Goal: Task Accomplishment & Management: Complete application form

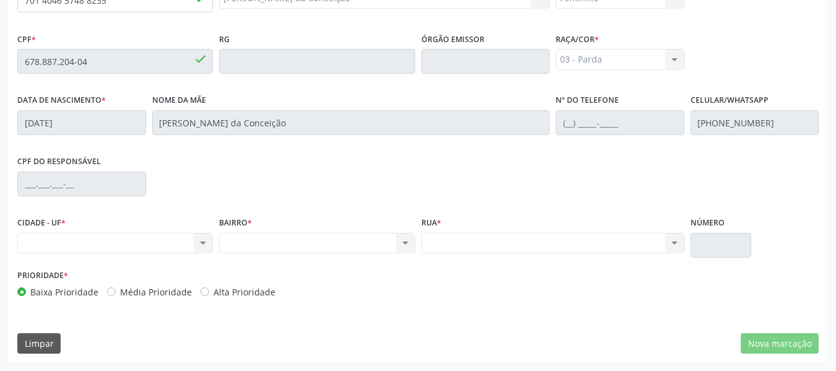
scroll to position [353, 0]
drag, startPoint x: 204, startPoint y: 241, endPoint x: 106, endPoint y: 237, distance: 98.5
click at [106, 237] on div "Nenhum resultado encontrado para: " " Não há nenhuma opção para ser exibida." at bounding box center [115, 243] width 196 height 21
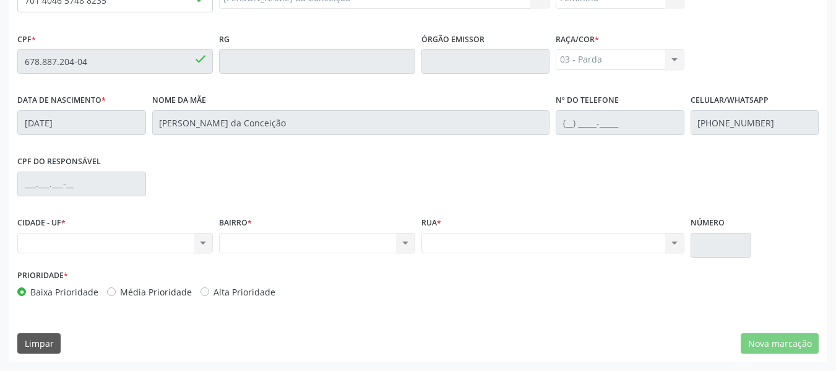
click at [106, 237] on div "Nenhum resultado encontrado para: " " Não há nenhuma opção para ser exibida." at bounding box center [115, 243] width 196 height 21
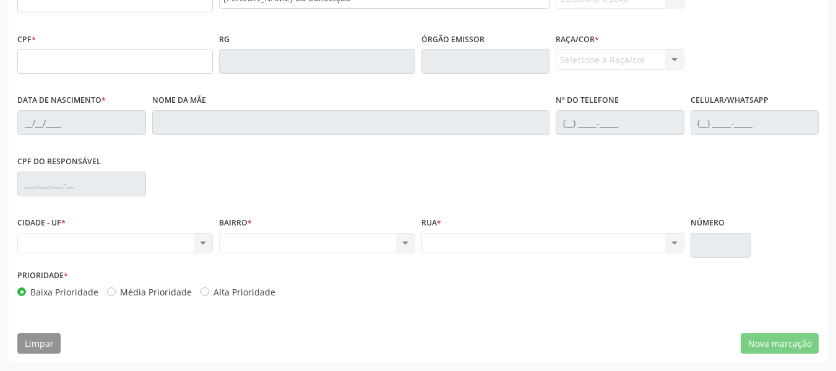
scroll to position [0, 0]
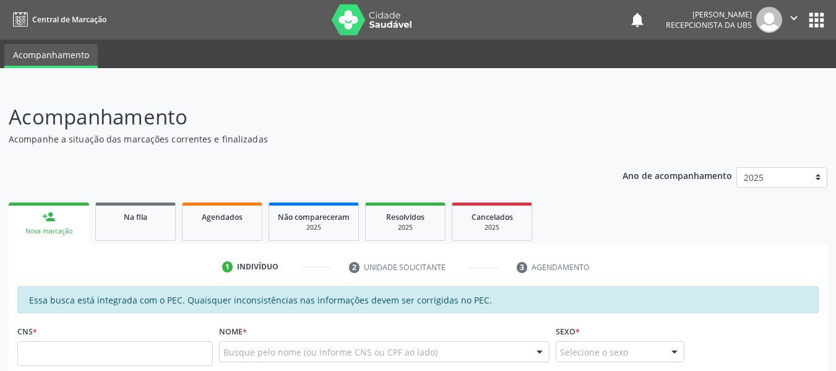
click at [124, 358] on input "text" at bounding box center [115, 353] width 196 height 25
type input "701 4046 5748 8235"
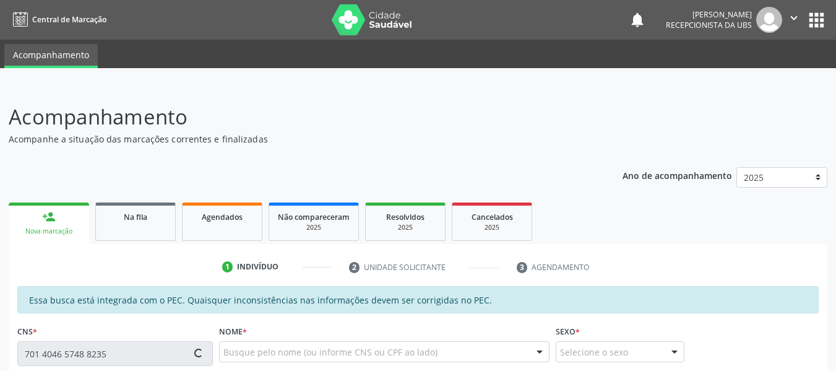
type input "678.887.204-04"
type input "28[DATE]"
type input "[PERSON_NAME] da Conceição"
type input "[PHONE_NUMBER]"
type input "154"
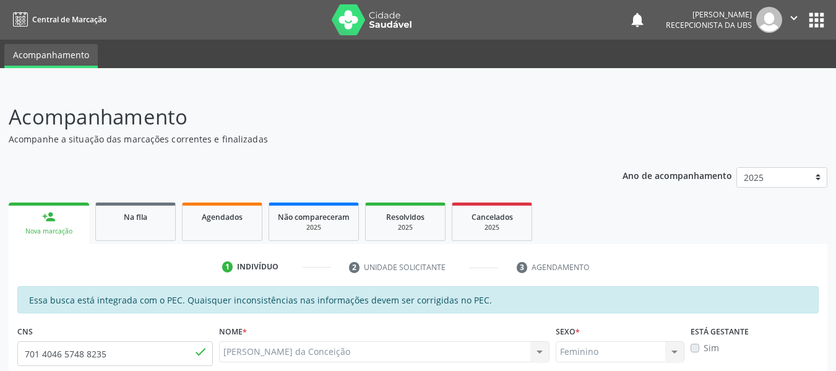
click at [741, 265] on ul "1 Indivíduo 2 Unidade solicitante 3 Agendamento" at bounding box center [418, 267] width 819 height 20
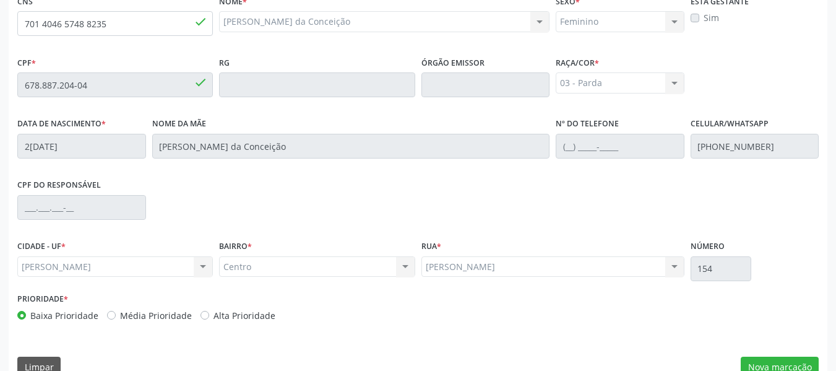
scroll to position [353, 0]
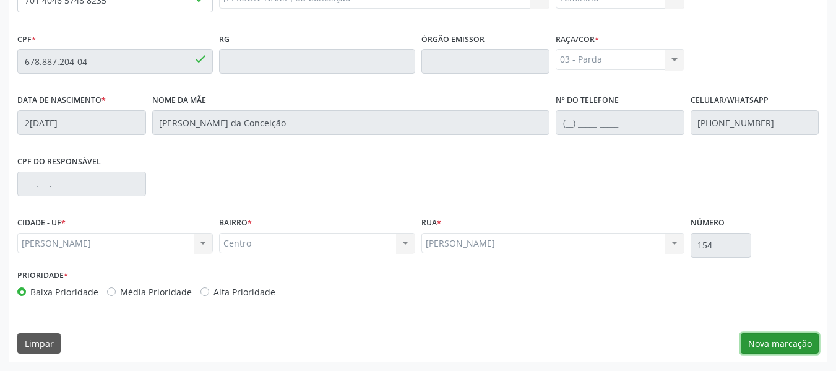
click at [790, 342] on button "Nova marcação" at bounding box center [780, 343] width 78 height 21
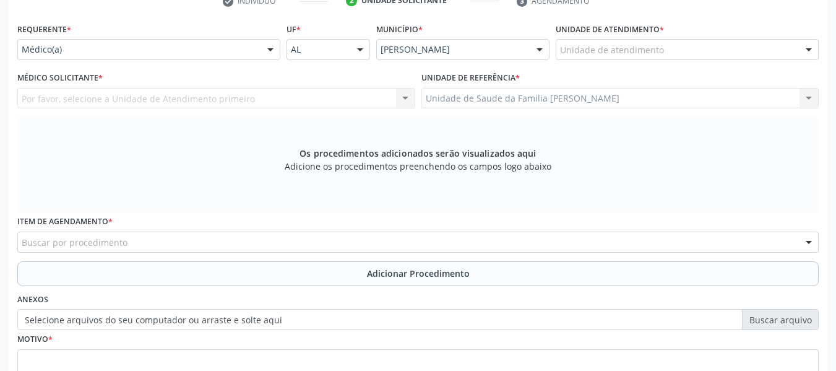
scroll to position [254, 0]
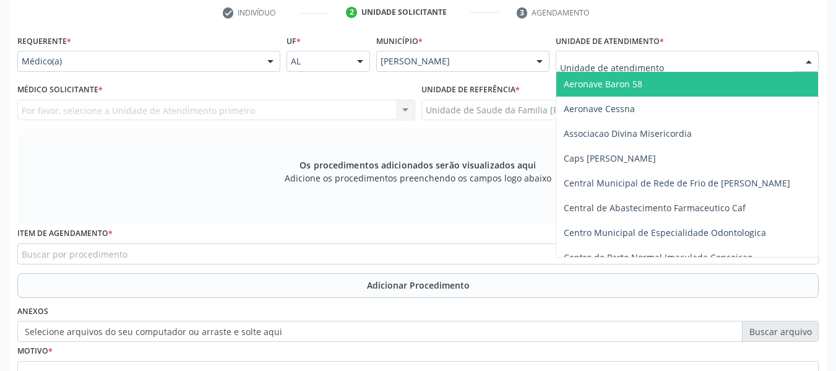
click at [807, 60] on div at bounding box center [808, 61] width 19 height 21
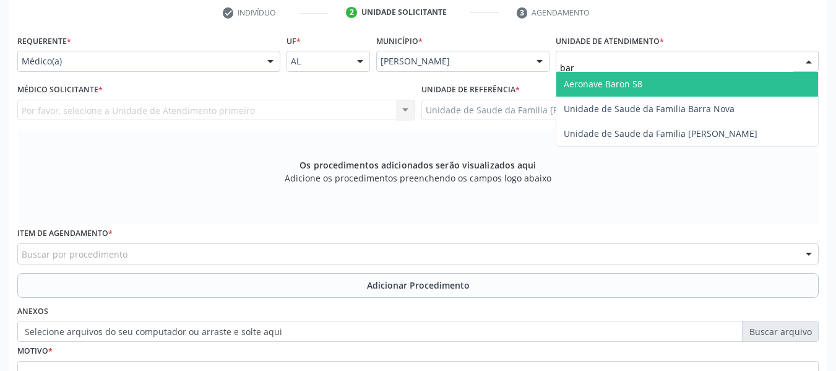
type input "barr"
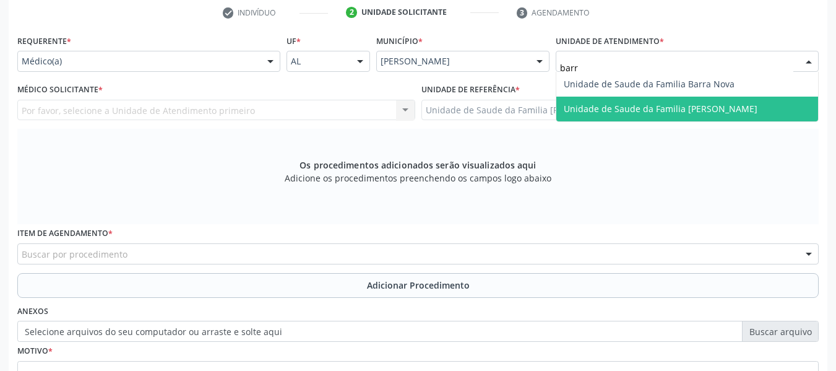
click at [695, 104] on span "Unidade de Saude da Familia [PERSON_NAME]" at bounding box center [661, 109] width 194 height 12
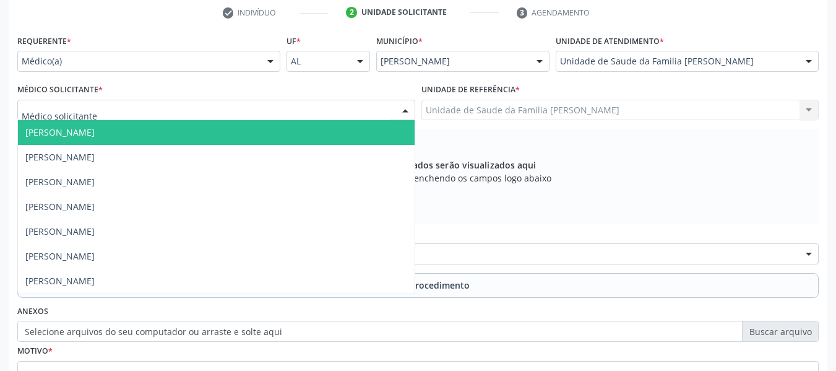
click at [406, 113] on div at bounding box center [405, 110] width 19 height 21
click at [193, 125] on span "[PERSON_NAME]" at bounding box center [216, 132] width 397 height 25
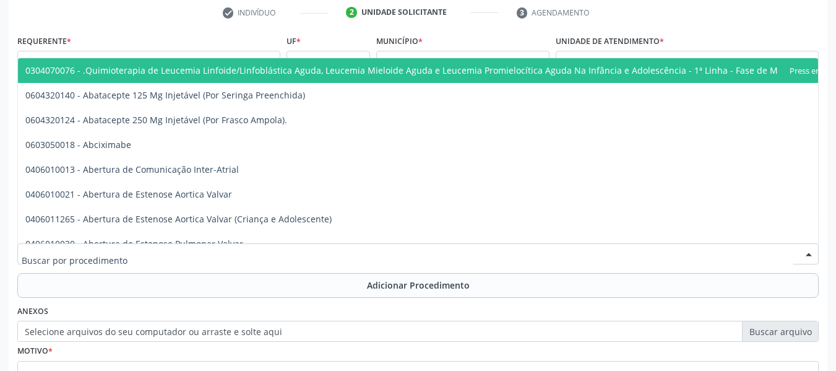
click at [201, 243] on div at bounding box center [417, 253] width 801 height 21
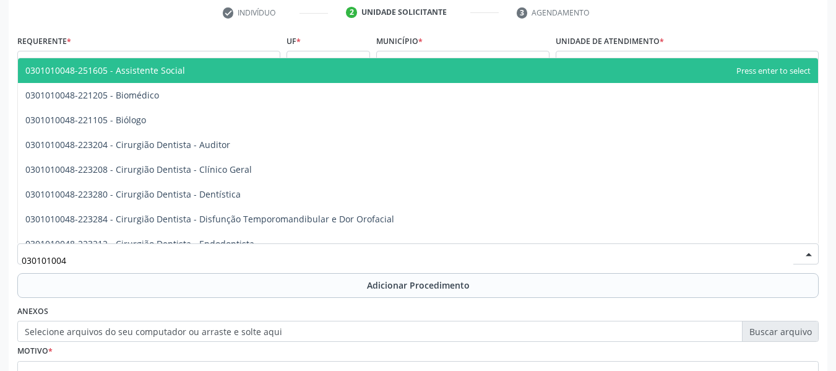
type input "0301010048"
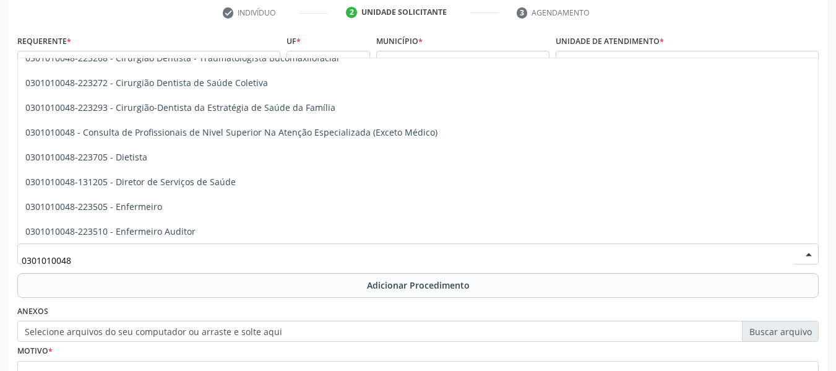
scroll to position [586, 0]
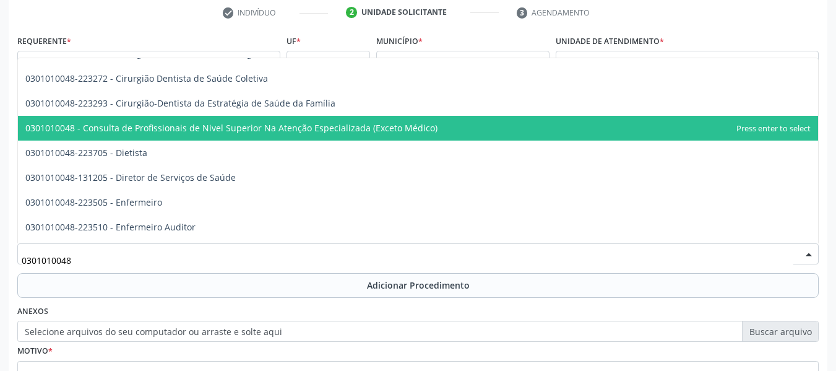
click at [428, 127] on span "0301010048 - Consulta de Profissionais de Nivel Superior Na Atenção Especializa…" at bounding box center [418, 128] width 800 height 25
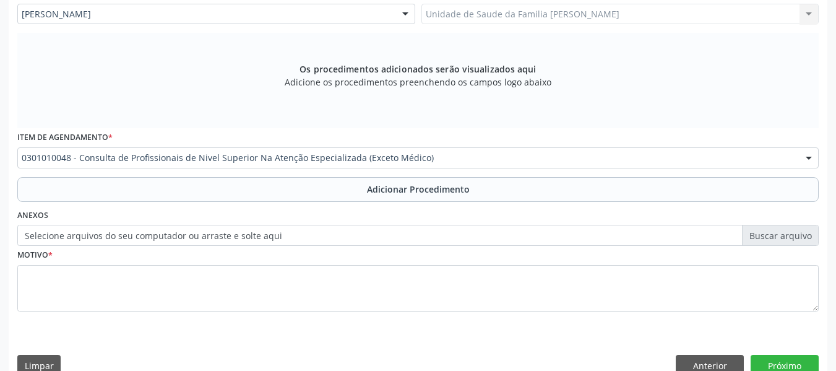
scroll to position [353, 0]
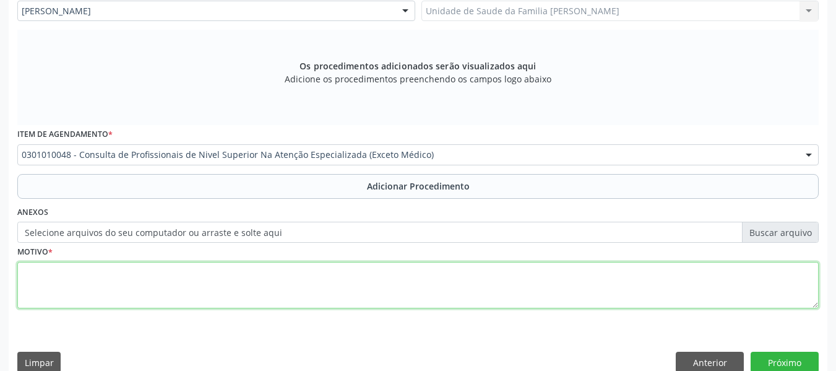
click at [62, 296] on textarea at bounding box center [417, 285] width 801 height 47
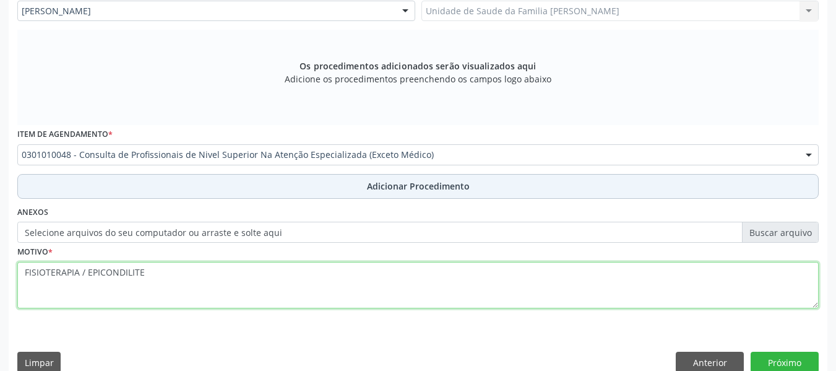
type textarea "FISIOTERAPIA / EPICONDILITE"
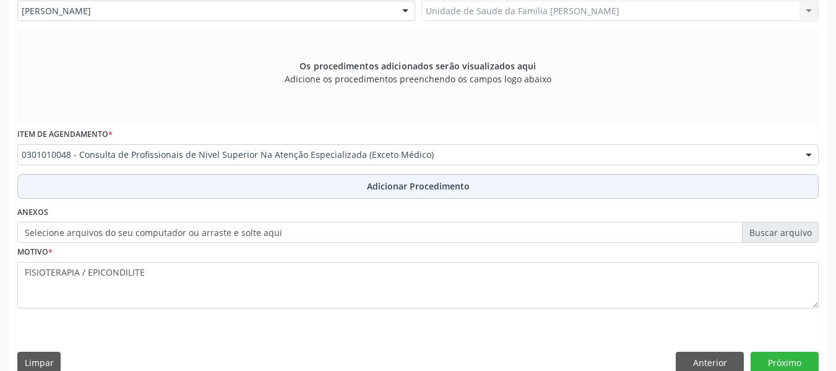
click at [419, 187] on span "Adicionar Procedimento" at bounding box center [418, 185] width 103 height 13
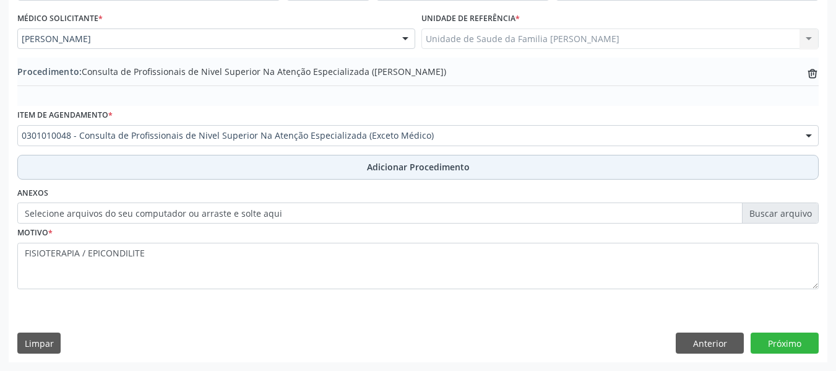
scroll to position [325, 0]
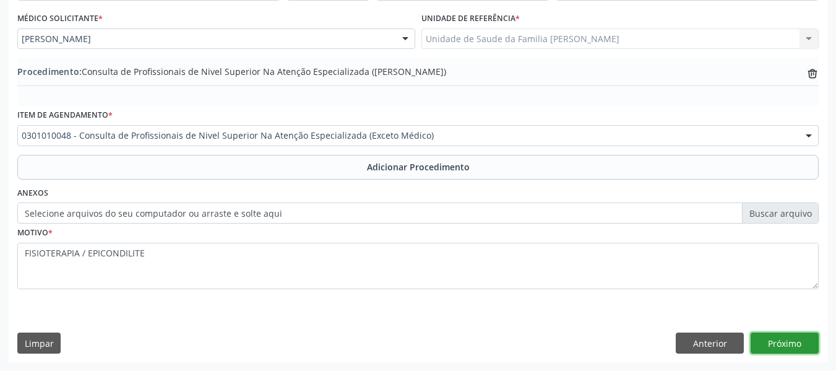
click at [785, 337] on button "Próximo" at bounding box center [784, 342] width 68 height 21
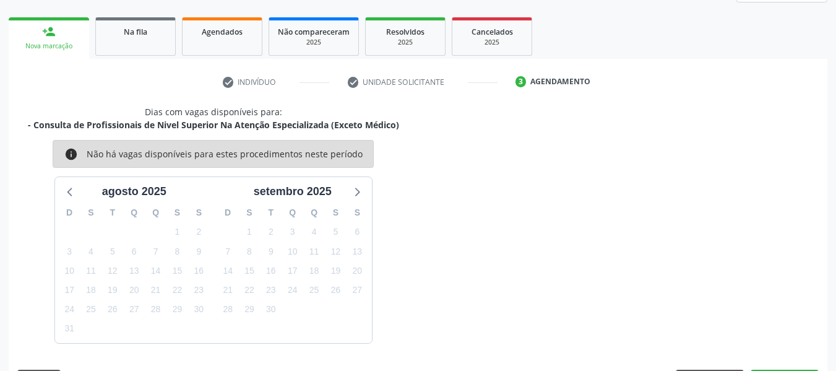
scroll to position [221, 0]
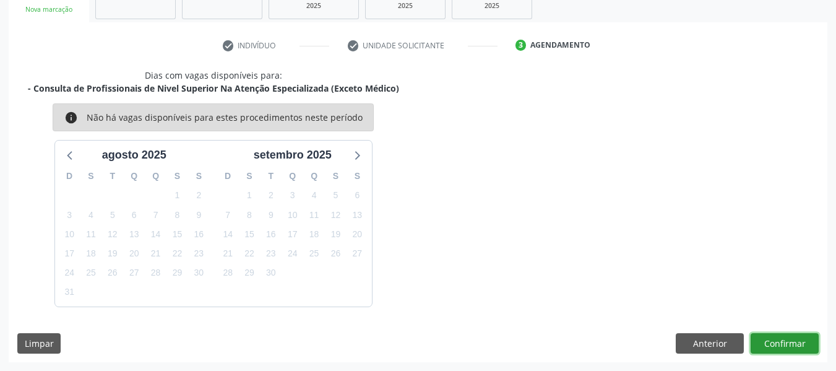
click at [785, 337] on button "Confirmar" at bounding box center [784, 343] width 68 height 21
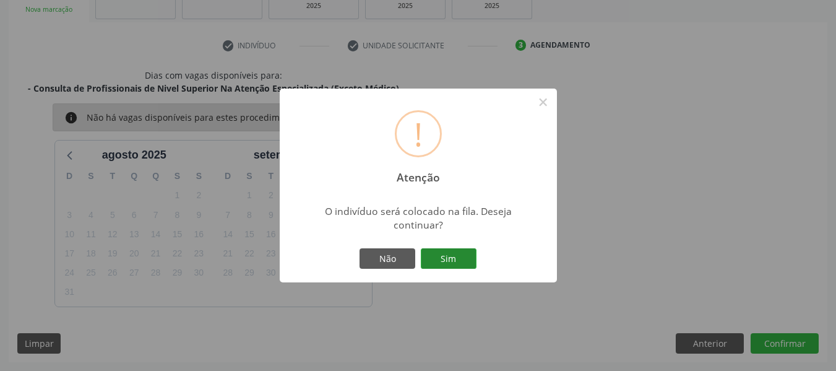
click at [456, 260] on button "Sim" at bounding box center [449, 258] width 56 height 21
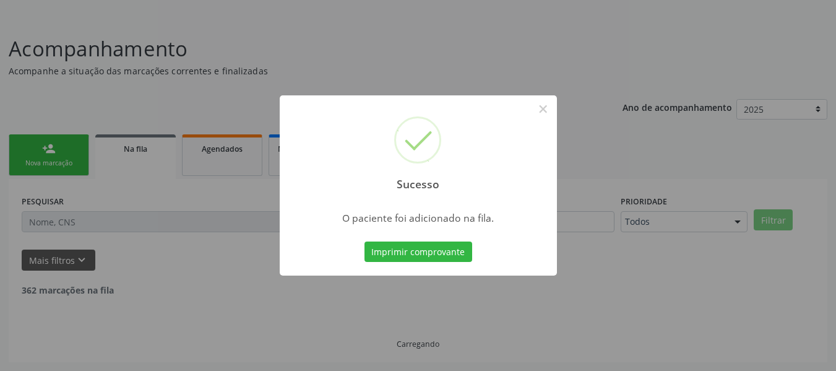
scroll to position [55, 0]
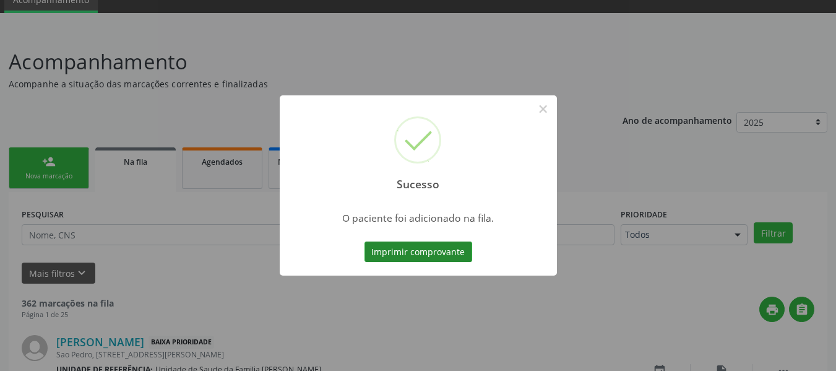
click at [406, 250] on button "Imprimir comprovante" at bounding box center [418, 251] width 108 height 21
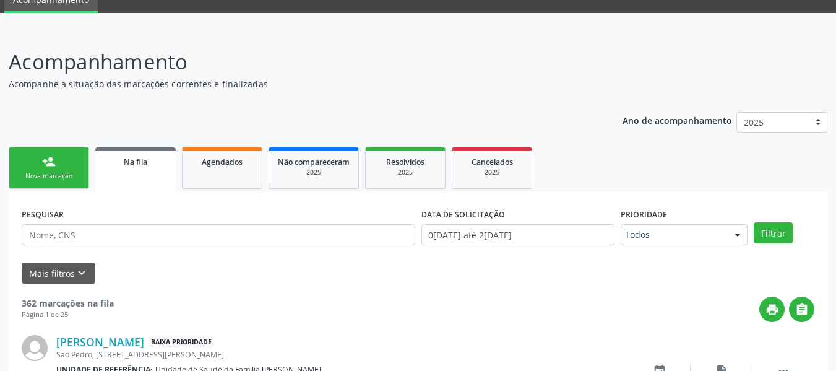
click at [37, 160] on link "person_add Nova marcação" at bounding box center [49, 167] width 80 height 41
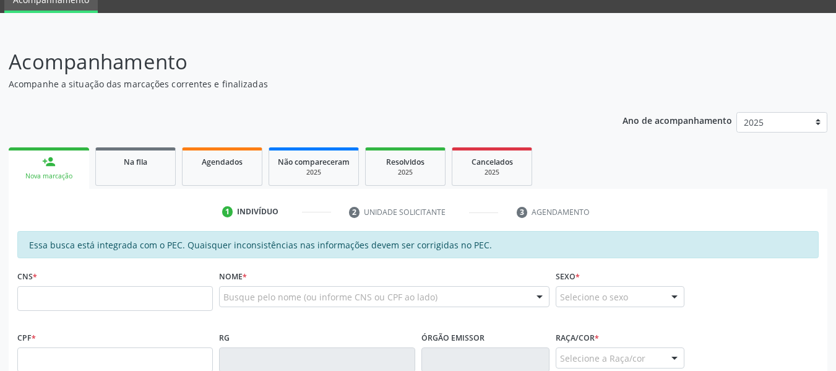
click at [111, 293] on input "text" at bounding box center [115, 298] width 196 height 25
drag, startPoint x: 614, startPoint y: 221, endPoint x: 167, endPoint y: 299, distance: 454.1
click at [167, 299] on input "text" at bounding box center [115, 298] width 196 height 25
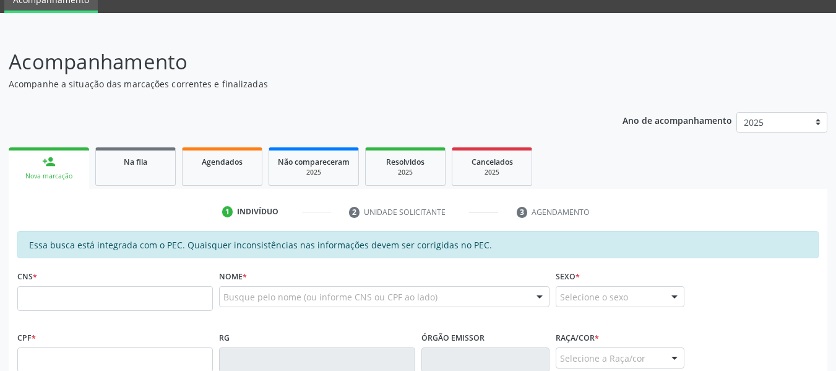
click at [125, 291] on input "text" at bounding box center [115, 298] width 196 height 25
drag, startPoint x: 125, startPoint y: 291, endPoint x: 338, endPoint y: 269, distance: 214.7
click at [338, 269] on div "CNS * Nome * Busque pelo nome (ou informe CNS ou CPF ao lado) Nenhum resultado …" at bounding box center [417, 297] width 807 height 61
click at [181, 300] on input "text" at bounding box center [115, 298] width 196 height 25
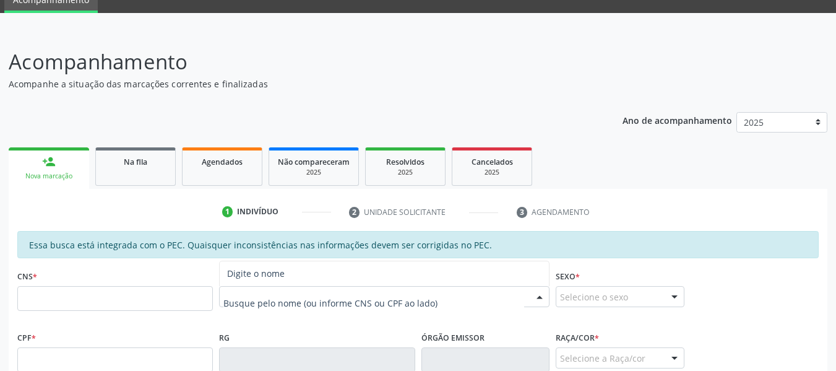
click at [51, 161] on div "person_add" at bounding box center [49, 162] width 14 height 14
click at [43, 295] on input "text" at bounding box center [115, 298] width 196 height 25
click at [129, 286] on input "text" at bounding box center [115, 298] width 196 height 25
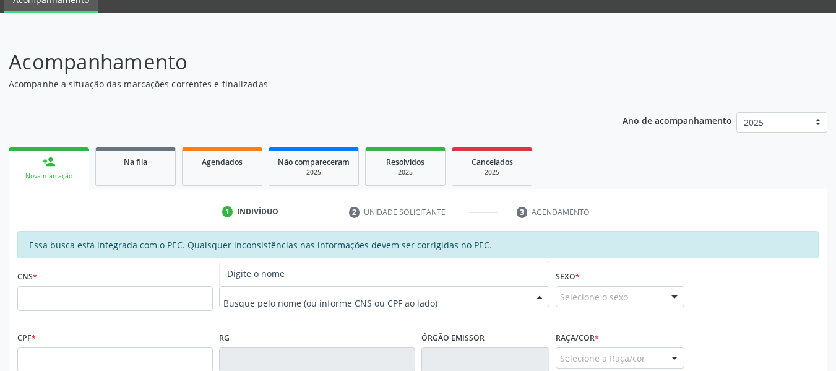
drag, startPoint x: 129, startPoint y: 111, endPoint x: 12, endPoint y: 7, distance: 157.3
click at [64, 311] on input "text" at bounding box center [115, 298] width 196 height 25
click at [210, 286] on input "text" at bounding box center [115, 298] width 196 height 25
type input "708 2076 2524 8443"
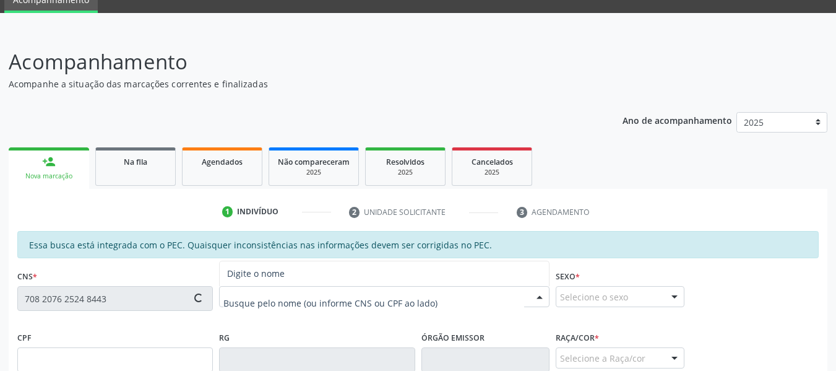
type input "040.747.434-00"
type input "26/11/1980"
type input "Maria do Carmo Nogueira"
type input "(82) 99844-9790"
type input "26"
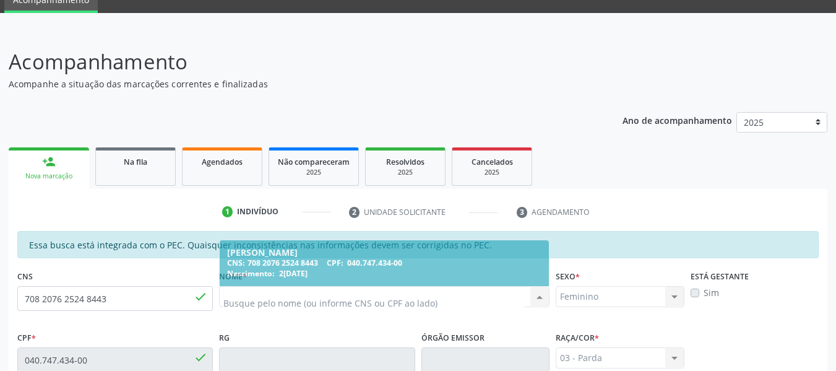
click at [150, 286] on input "708 2076 2524 8443" at bounding box center [115, 298] width 196 height 25
drag, startPoint x: 150, startPoint y: 64, endPoint x: 280, endPoint y: 97, distance: 134.0
click at [103, 286] on input "708 2076 2524 8443" at bounding box center [115, 298] width 196 height 25
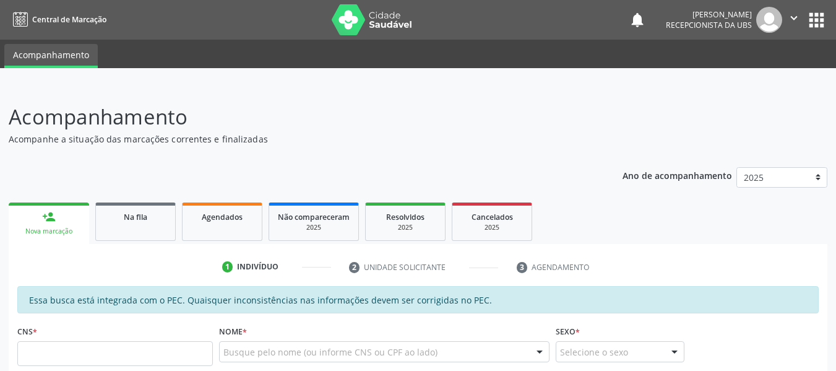
click at [174, 351] on input "text" at bounding box center [115, 353] width 196 height 25
type input "701 4046 5748 8235"
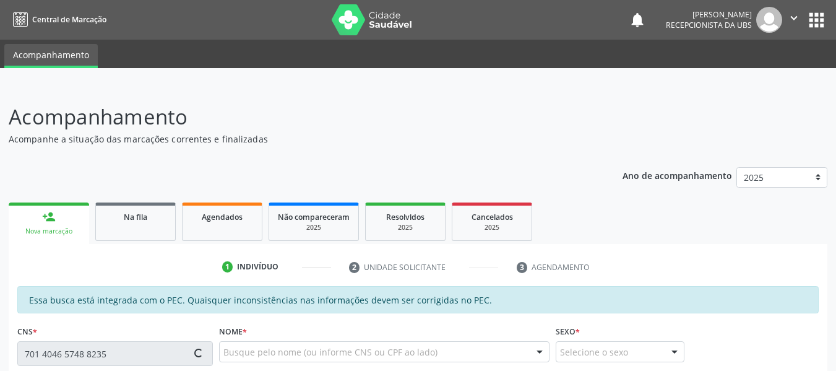
type input "678.887.204-04"
type input "28[DATE]"
type input "[PERSON_NAME] da Conceição"
type input "[PHONE_NUMBER]"
type input "154"
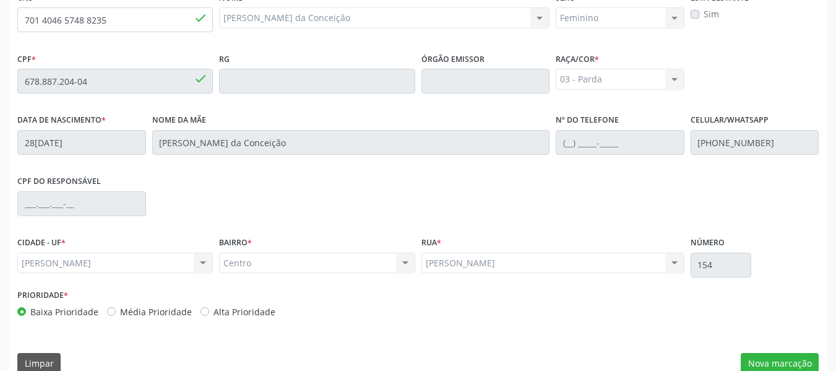
scroll to position [338, 0]
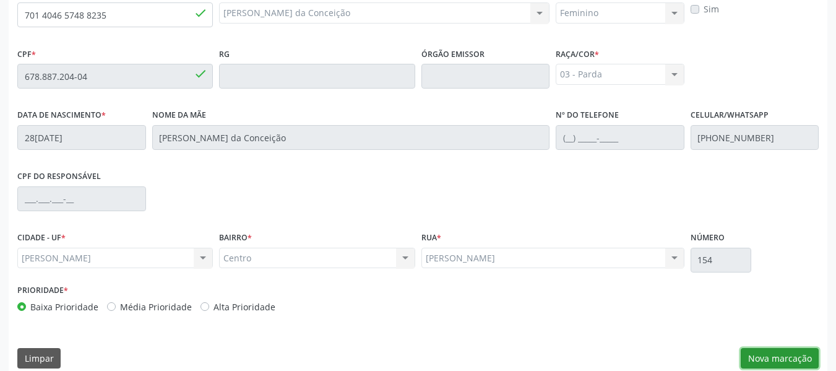
click at [778, 359] on button "Nova marcação" at bounding box center [780, 358] width 78 height 21
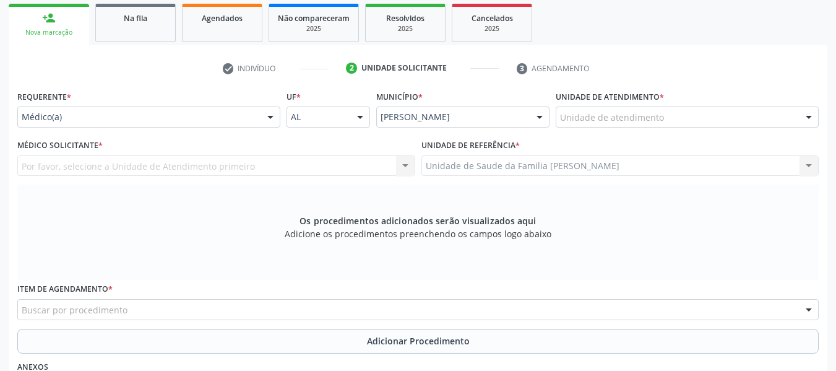
scroll to position [149, 0]
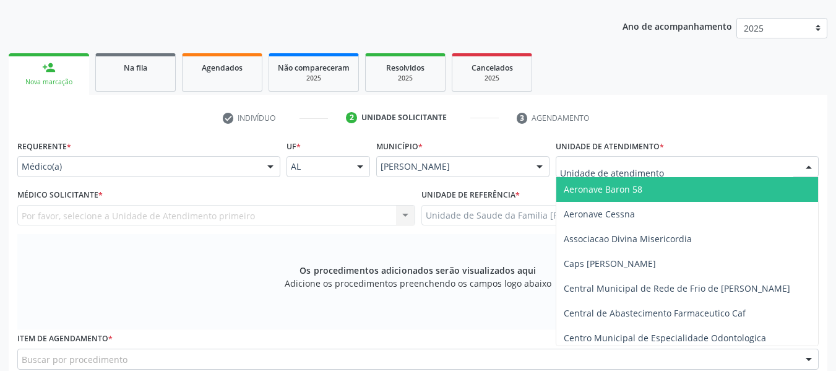
click at [669, 159] on div at bounding box center [687, 166] width 263 height 21
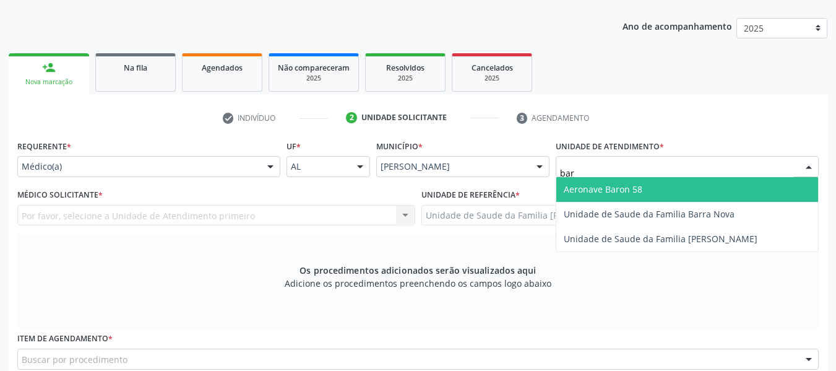
type input "barr"
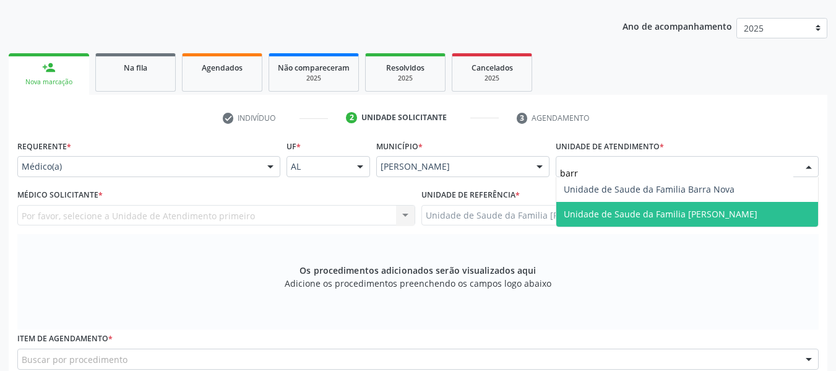
click at [660, 210] on span "Unidade de Saude da Familia [PERSON_NAME]" at bounding box center [661, 214] width 194 height 12
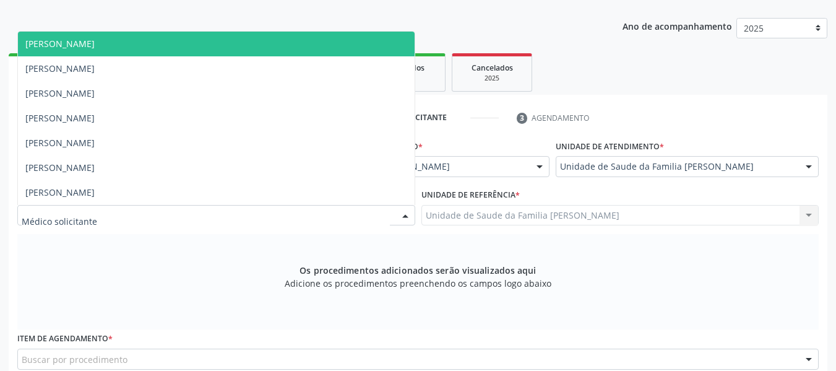
click at [407, 212] on div at bounding box center [405, 215] width 19 height 21
click at [194, 44] on span "[PERSON_NAME]" at bounding box center [216, 44] width 397 height 25
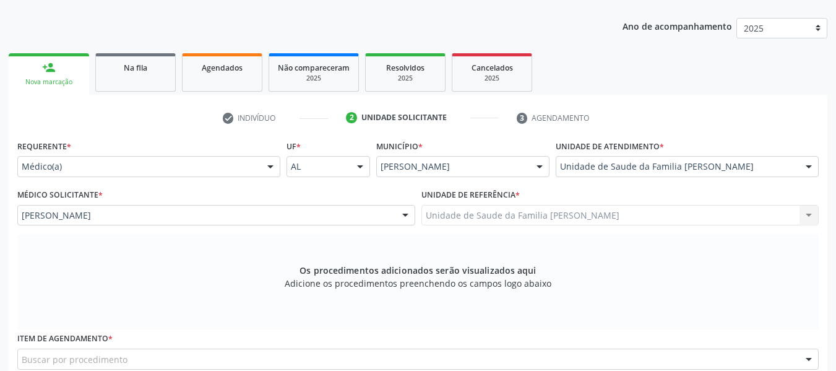
click at [220, 296] on div "Os procedimentos adicionados serão visualizados aqui Adicione os procedimentos …" at bounding box center [417, 281] width 801 height 95
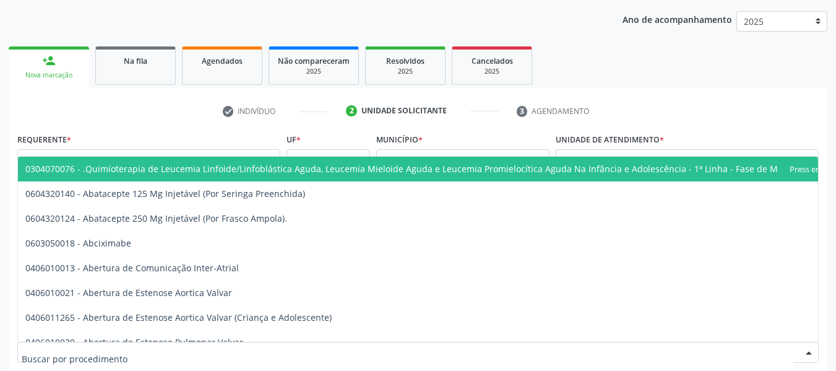
click at [807, 358] on div at bounding box center [808, 352] width 19 height 21
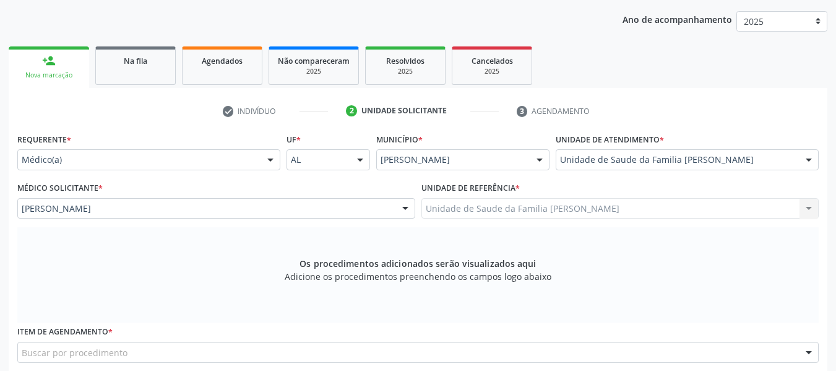
click at [807, 358] on div at bounding box center [808, 352] width 19 height 21
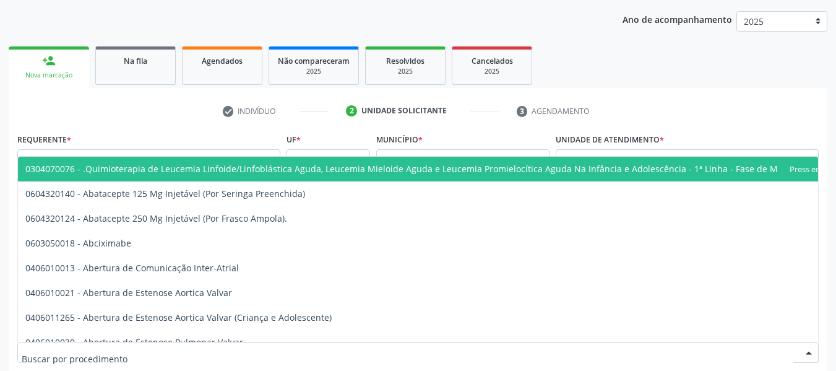
click at [807, 358] on div at bounding box center [808, 352] width 19 height 21
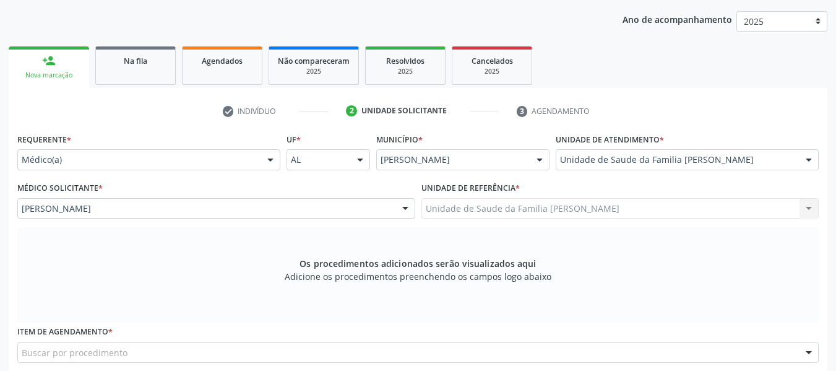
click at [807, 358] on div at bounding box center [808, 352] width 19 height 21
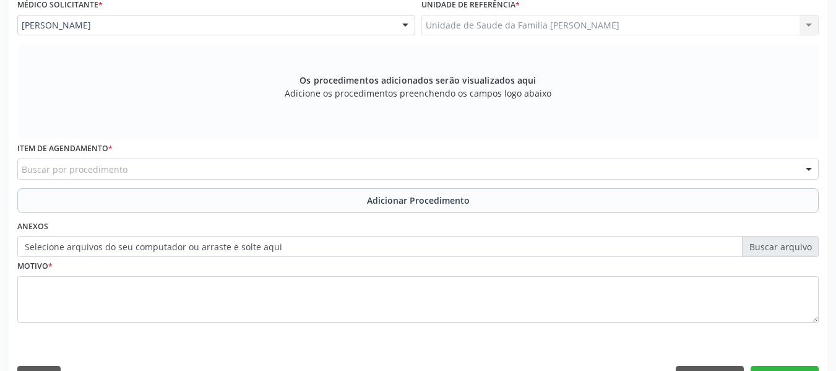
scroll to position [372, 0]
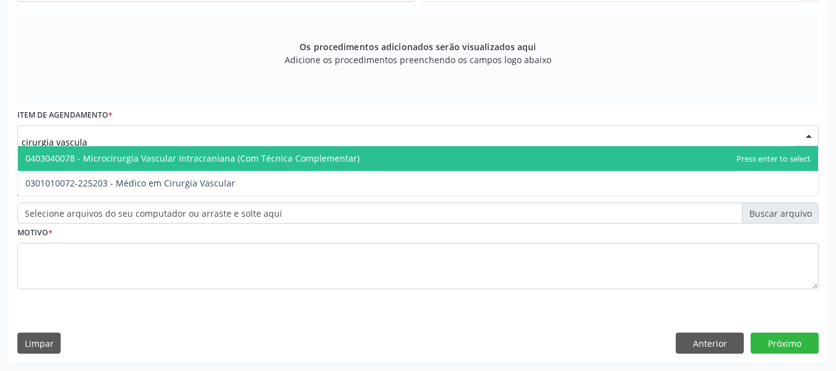
type input "cirurgia vascular"
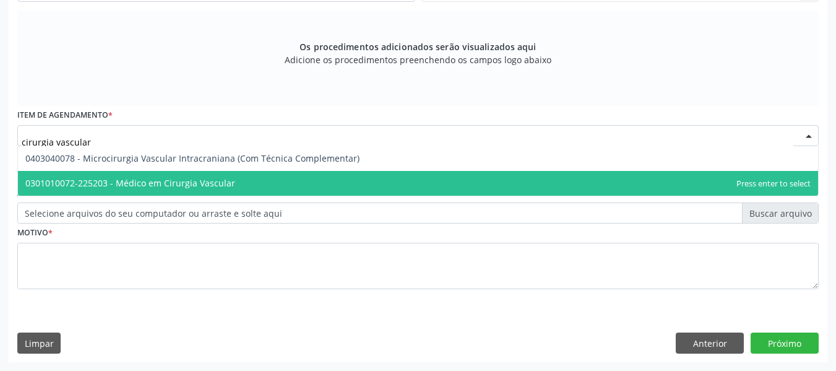
click at [160, 183] on span "0301010072-225203 - Médico em Cirurgia Vascular" at bounding box center [130, 183] width 210 height 12
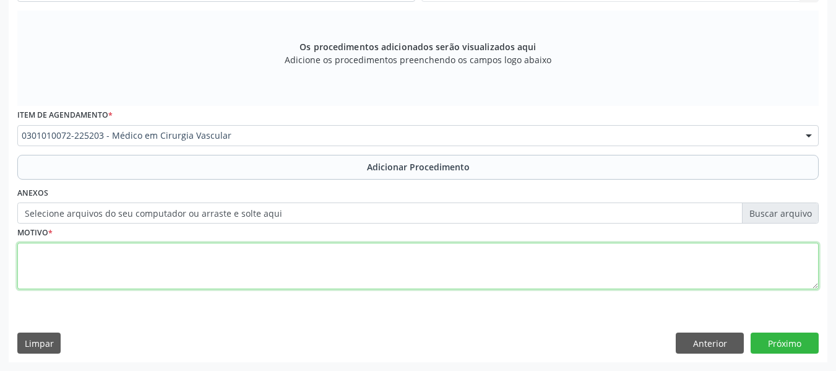
click at [58, 265] on textarea at bounding box center [417, 266] width 801 height 47
click at [30, 252] on textarea "vVARIZES" at bounding box center [417, 266] width 801 height 47
type textarea "VARIZES"
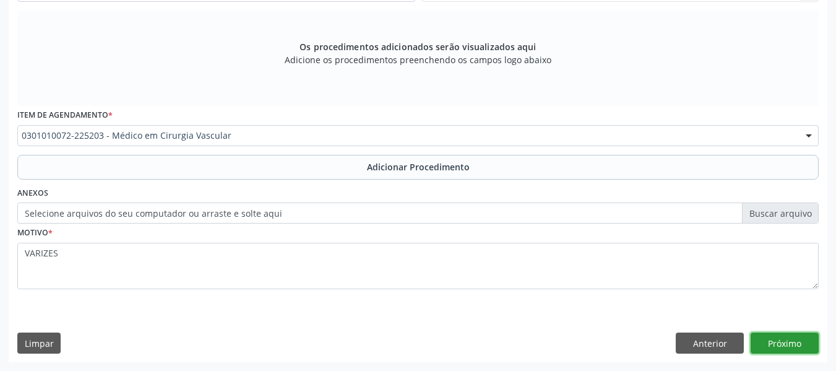
click at [780, 340] on button "Próximo" at bounding box center [784, 342] width 68 height 21
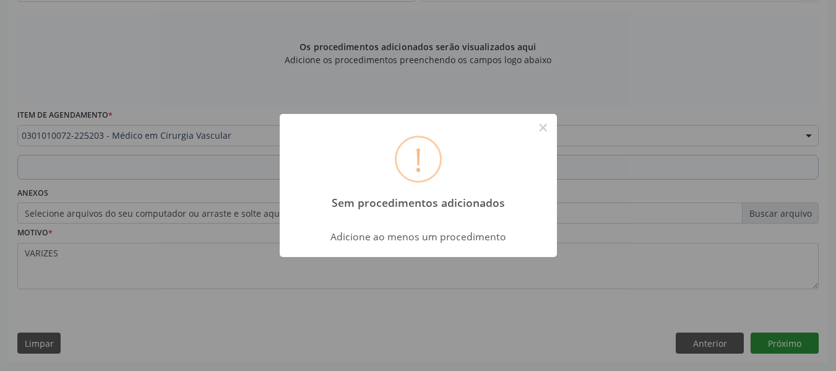
click at [780, 340] on div "! Sem procedimentos adicionados × Adicione ao menos um procedimento OK Cancel" at bounding box center [418, 185] width 836 height 371
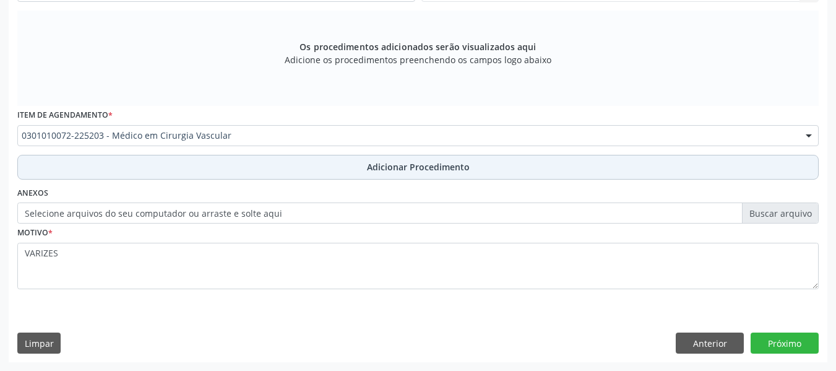
click at [449, 170] on span "Adicionar Procedimento" at bounding box center [418, 166] width 103 height 13
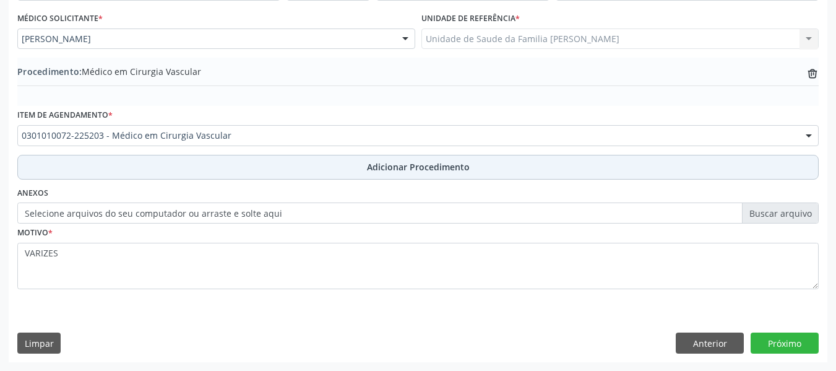
scroll to position [325, 0]
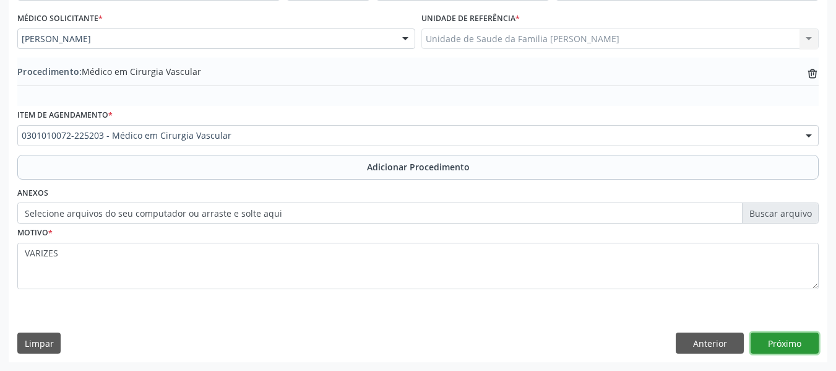
click at [787, 347] on button "Próximo" at bounding box center [784, 342] width 68 height 21
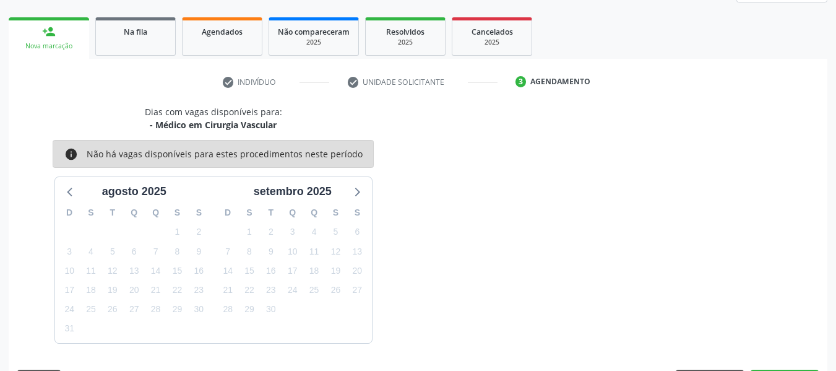
scroll to position [221, 0]
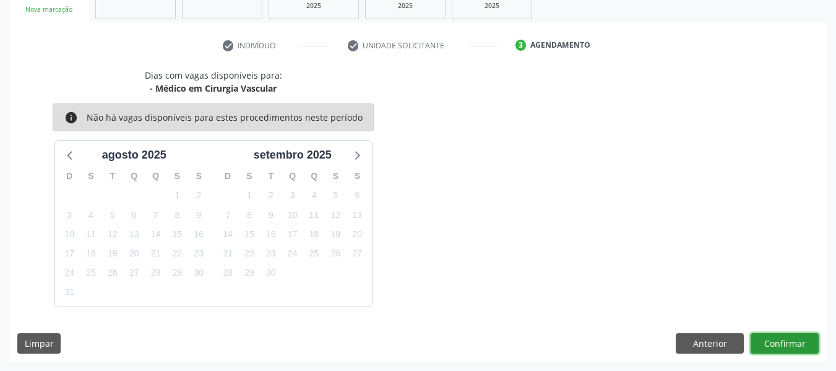
click at [787, 343] on button "Confirmar" at bounding box center [784, 343] width 68 height 21
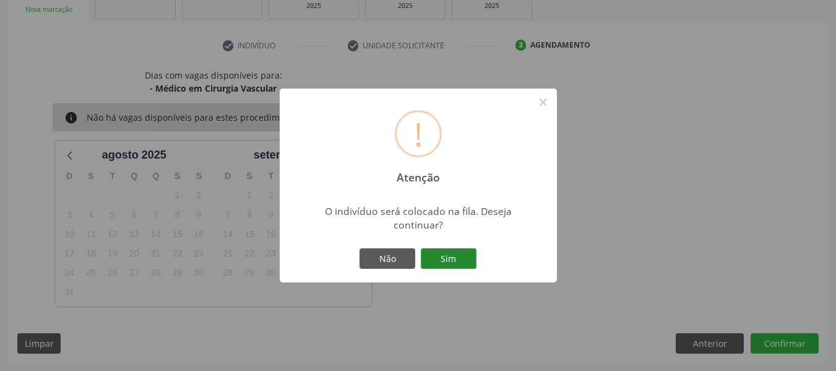
click at [450, 259] on button "Sim" at bounding box center [449, 258] width 56 height 21
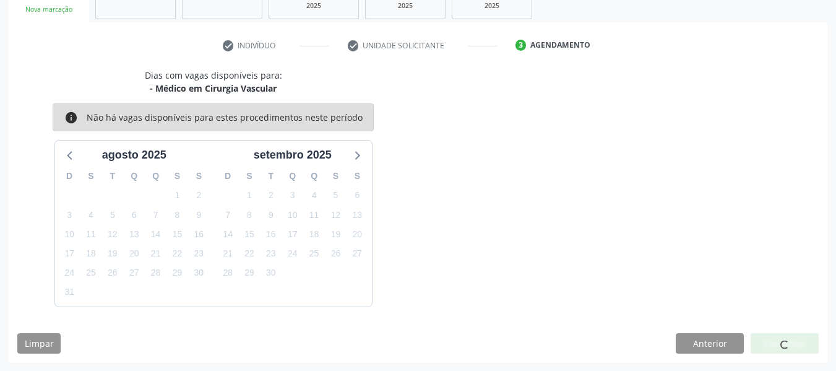
scroll to position [55, 0]
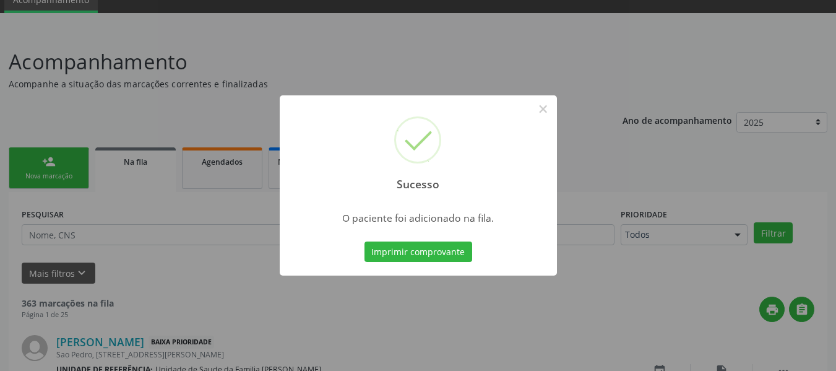
click at [38, 156] on div "Sucesso × O paciente foi adicionado na fila. Imprimir comprovante Cancel" at bounding box center [418, 185] width 836 height 371
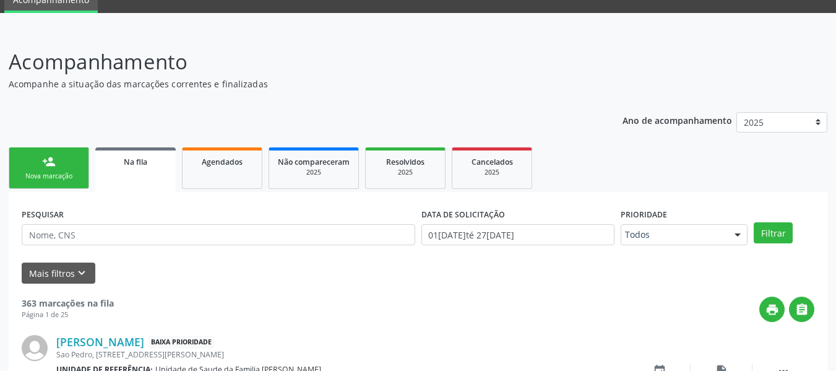
click at [38, 156] on link "person_add Nova marcação" at bounding box center [49, 167] width 80 height 41
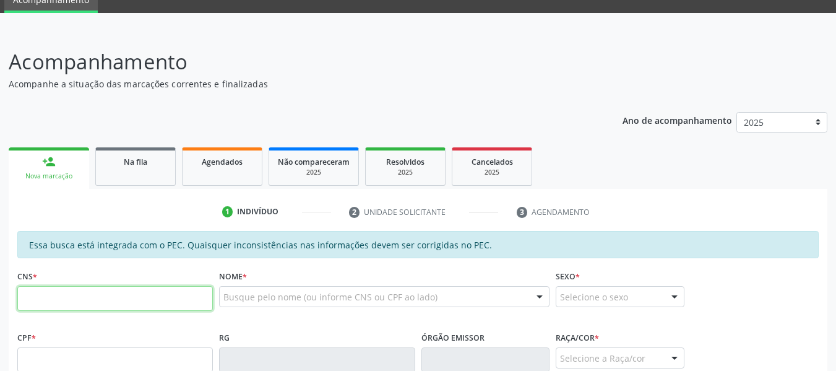
click at [46, 300] on input "text" at bounding box center [115, 298] width 196 height 25
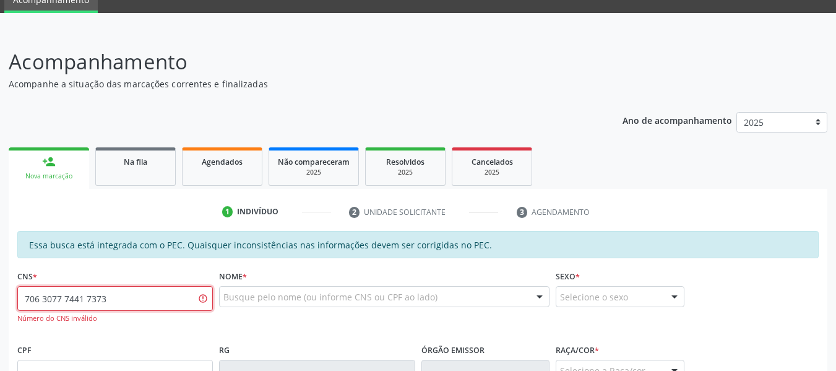
click at [59, 298] on input "706 3077 7441 7373" at bounding box center [115, 298] width 196 height 25
type input "706 3077 7441 7371"
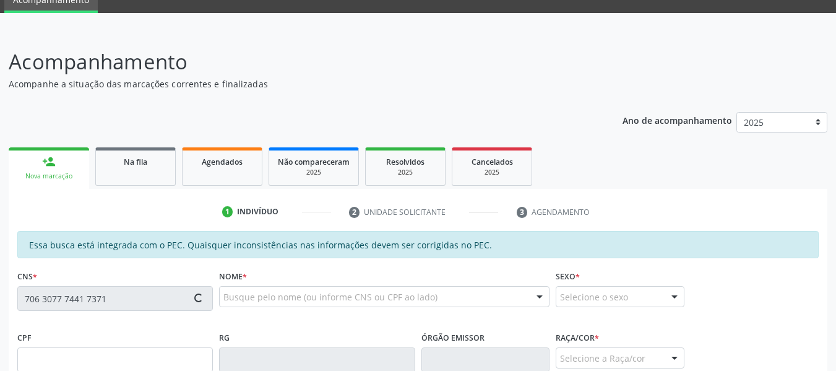
type input "788.163.864-87"
type input "29/07/1974"
type input "Liberaci Feitosa dos Santos"
type input "(82) 99901-6773"
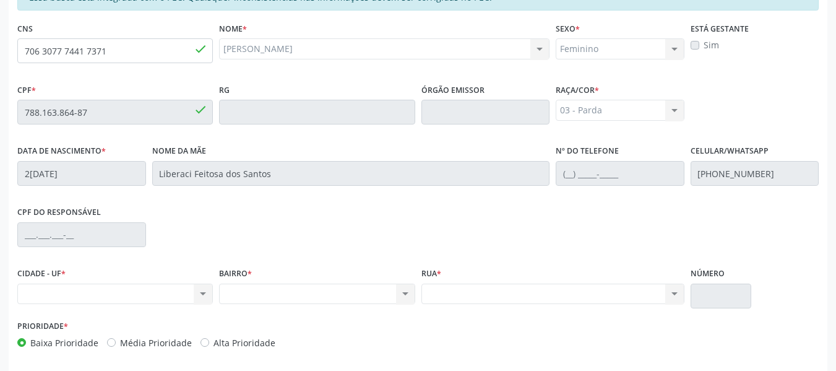
scroll to position [353, 0]
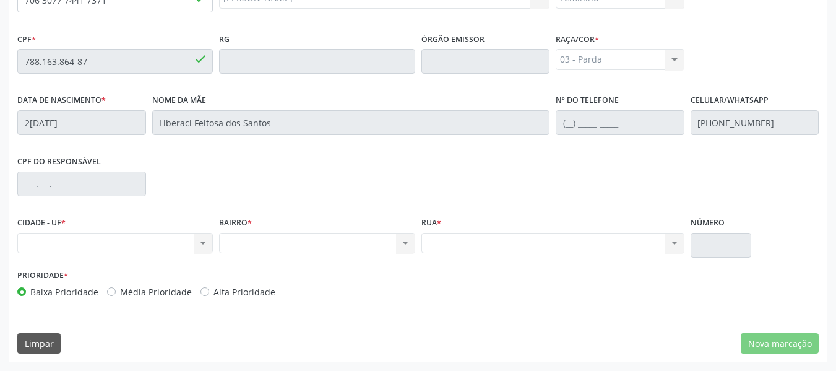
click at [326, 202] on div "CPF do responsável" at bounding box center [417, 182] width 807 height 61
click at [202, 241] on div "Nenhum resultado encontrado para: " " Não há nenhuma opção para ser exibida." at bounding box center [115, 243] width 196 height 21
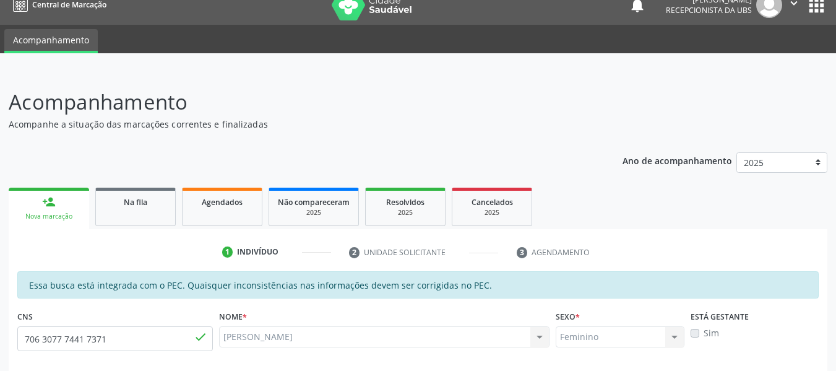
scroll to position [0, 0]
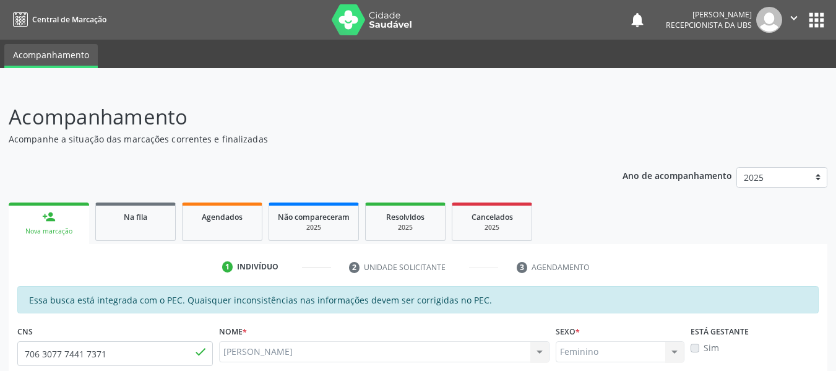
click at [36, 216] on link "person_add Nova marcação" at bounding box center [49, 222] width 80 height 41
click at [48, 217] on div "person_add" at bounding box center [49, 217] width 14 height 14
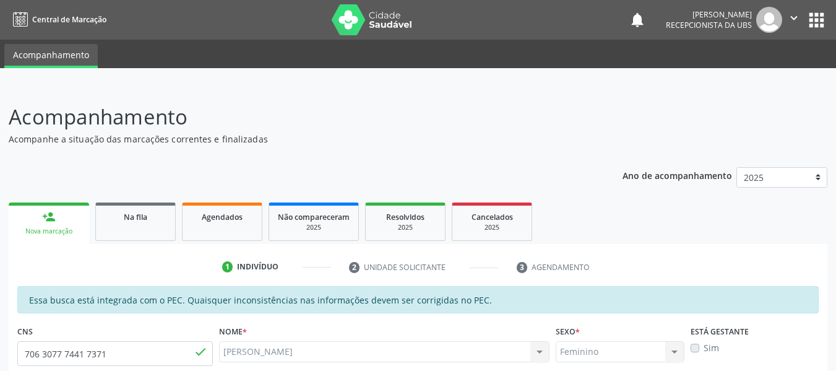
click at [48, 217] on div "person_add" at bounding box center [49, 217] width 14 height 14
click at [55, 218] on div "person_add" at bounding box center [49, 217] width 14 height 14
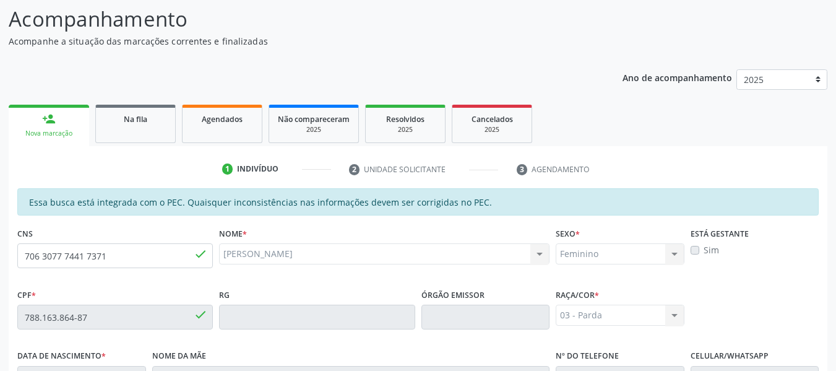
scroll to position [15, 0]
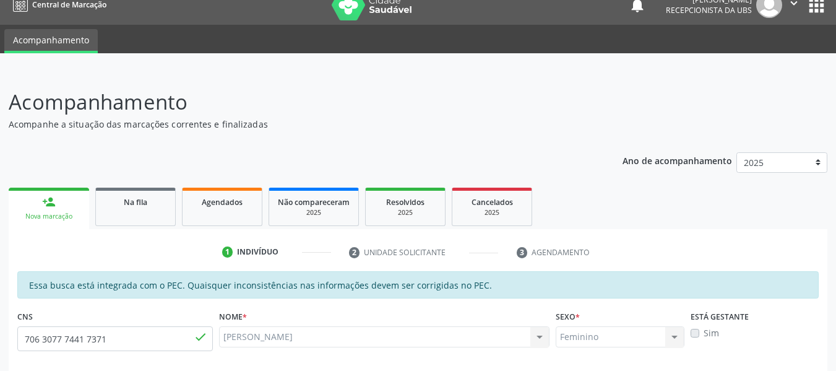
click at [45, 202] on div "person_add" at bounding box center [49, 202] width 14 height 14
click at [51, 205] on div "person_add" at bounding box center [49, 202] width 14 height 14
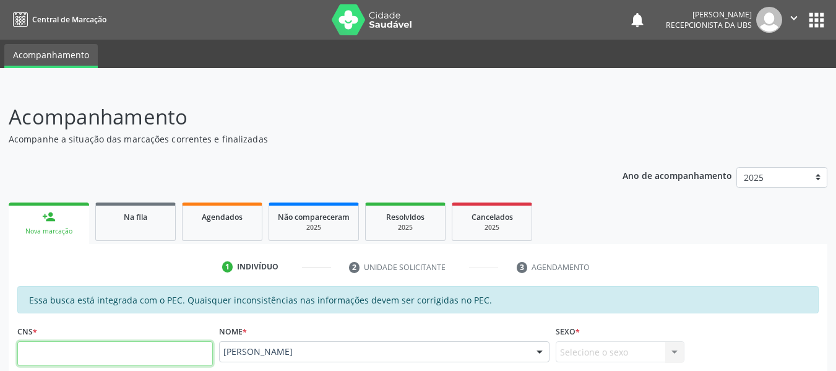
click at [147, 355] on input "text" at bounding box center [115, 353] width 196 height 25
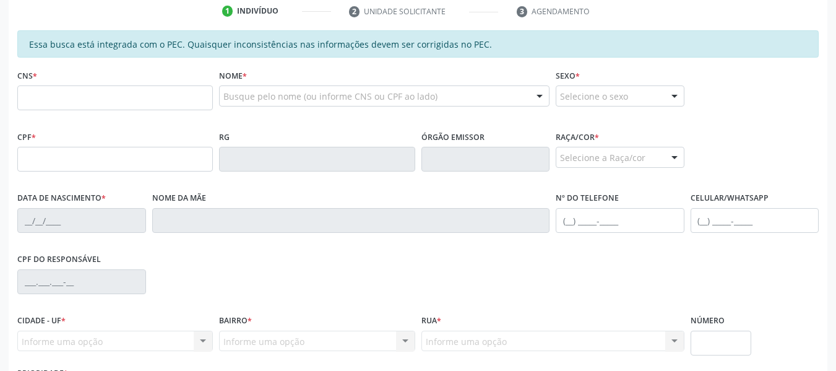
scroll to position [305, 0]
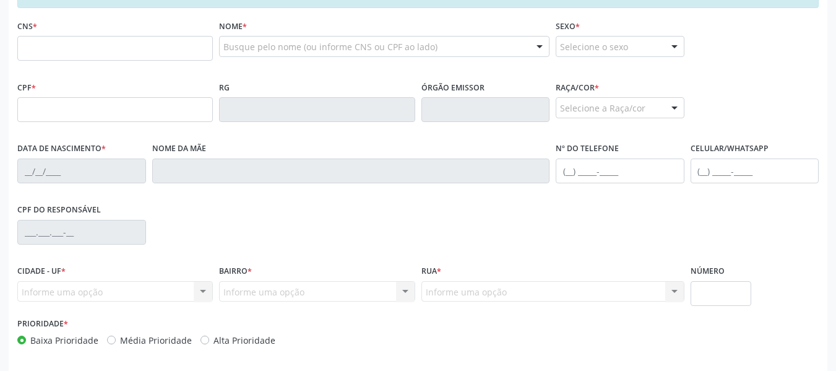
click at [61, 53] on input "text" at bounding box center [115, 48] width 196 height 25
type input "700 0025 4247 3506"
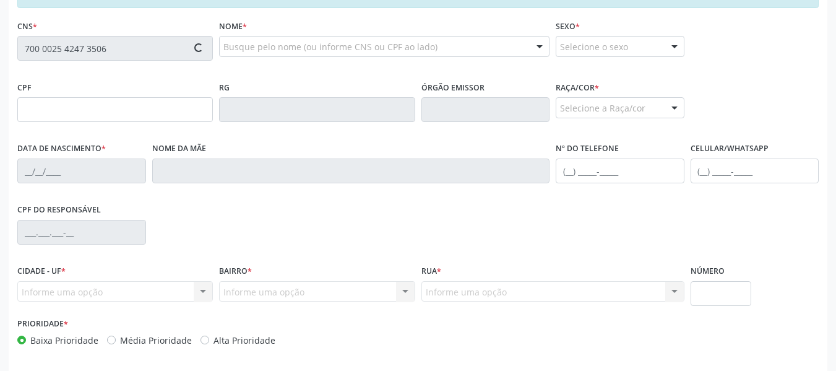
type input "10/08/1986"
type input "Maria das Gracas Santos de Lima"
type input "(82) 99426-8755"
type input "30"
type input "092.487.804-58"
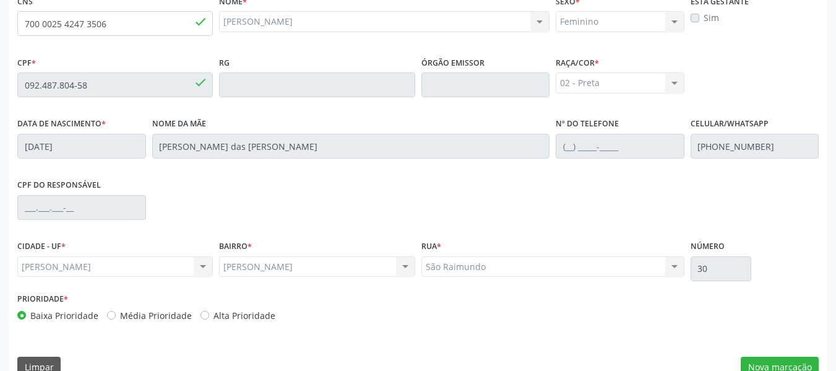
scroll to position [353, 0]
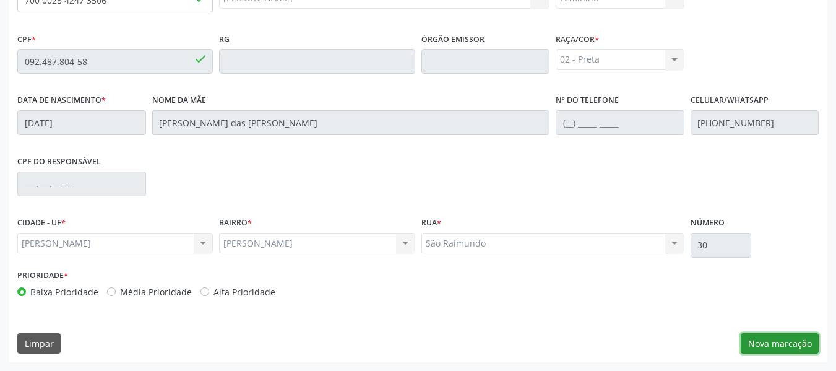
click at [763, 344] on button "Nova marcação" at bounding box center [780, 343] width 78 height 21
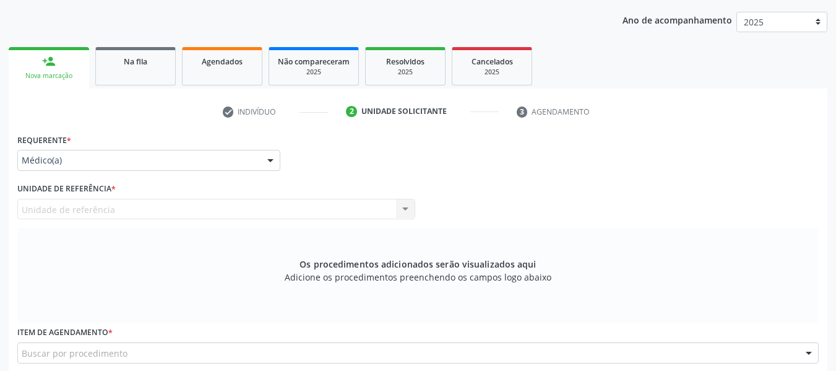
scroll to position [0, 0]
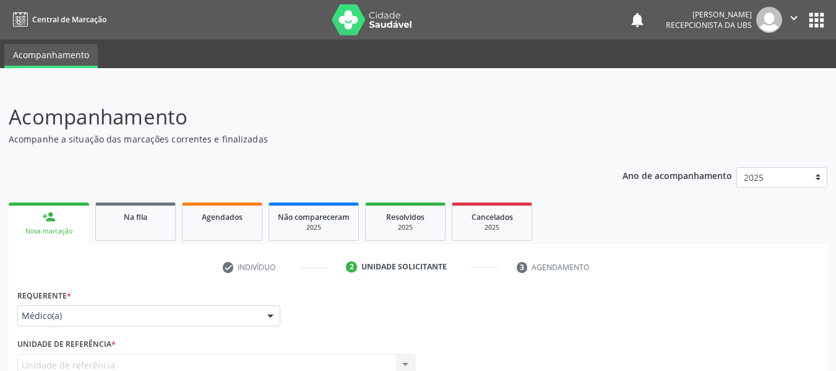
click at [53, 214] on div "person_add" at bounding box center [49, 217] width 14 height 14
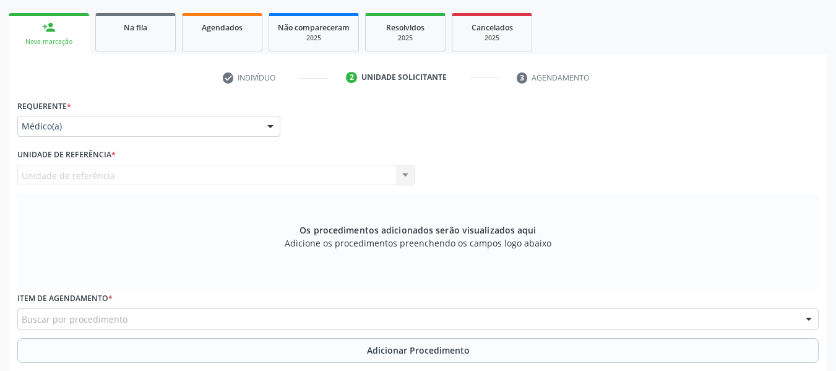
scroll to position [198, 0]
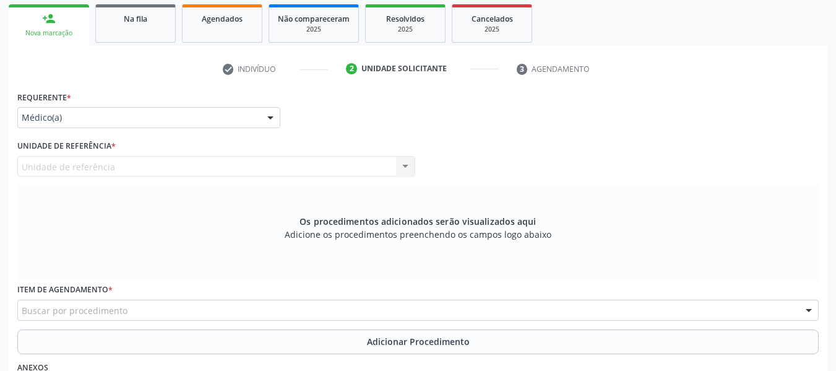
click at [38, 28] on div "Nova marcação" at bounding box center [48, 32] width 63 height 9
click at [43, 17] on div "person_add" at bounding box center [49, 19] width 14 height 14
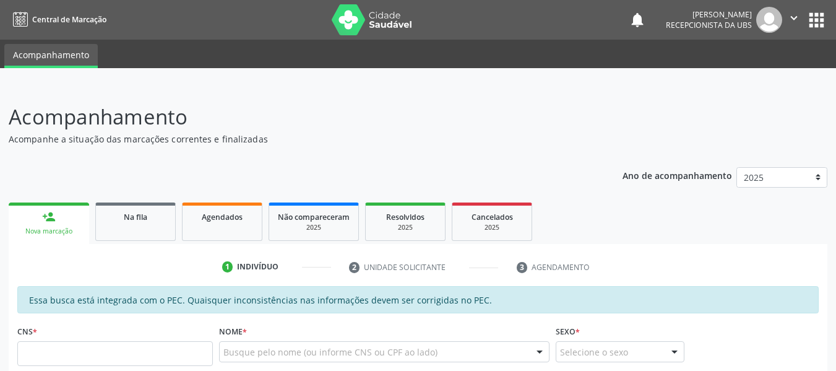
drag, startPoint x: 369, startPoint y: 173, endPoint x: 369, endPoint y: 163, distance: 9.9
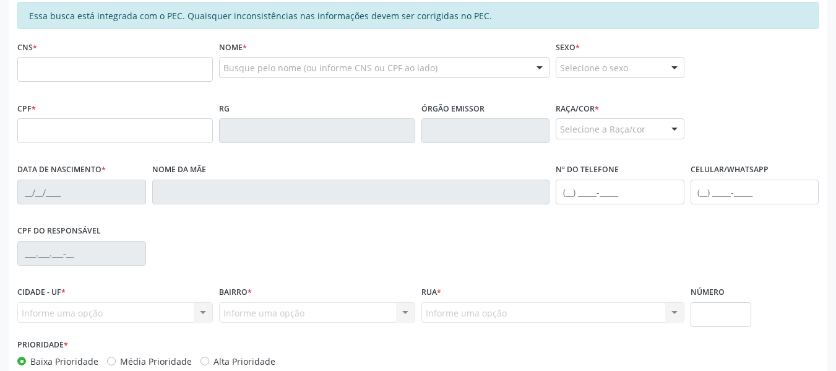
scroll to position [271, 0]
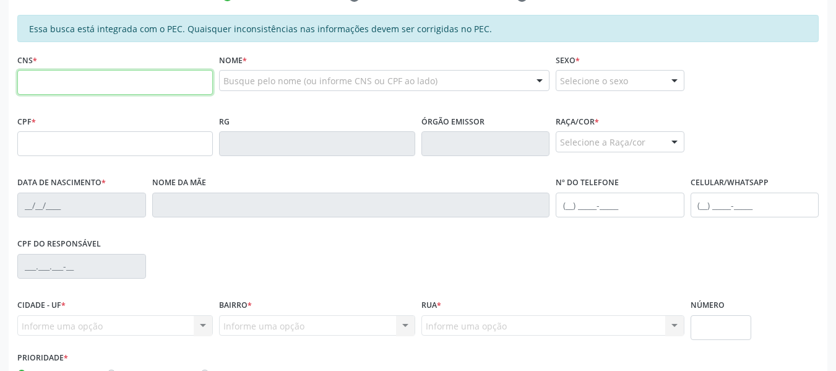
click at [65, 81] on input "text" at bounding box center [115, 82] width 196 height 25
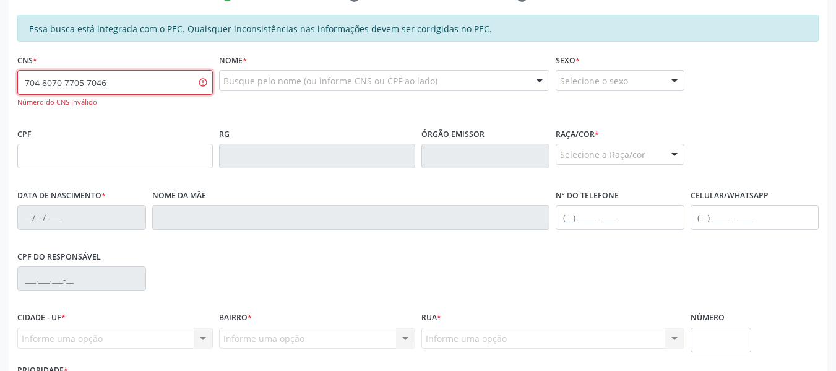
type input "704 8070 7705 7046"
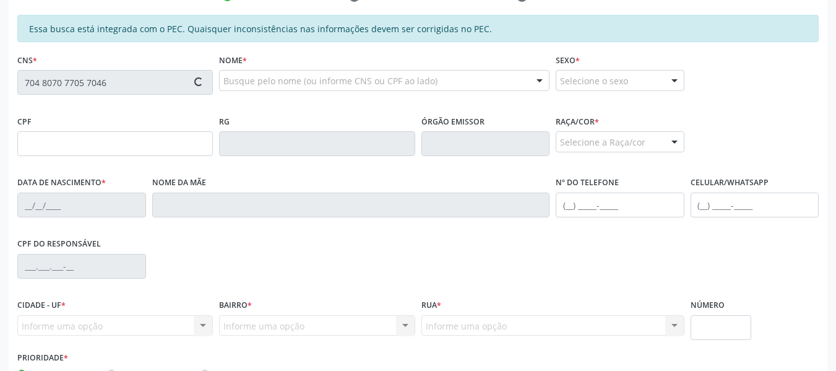
type input "903.561.104-78"
type input "[DATE]"
type input "Liberaci [PERSON_NAME]"
type input "[PHONE_NUMBER]"
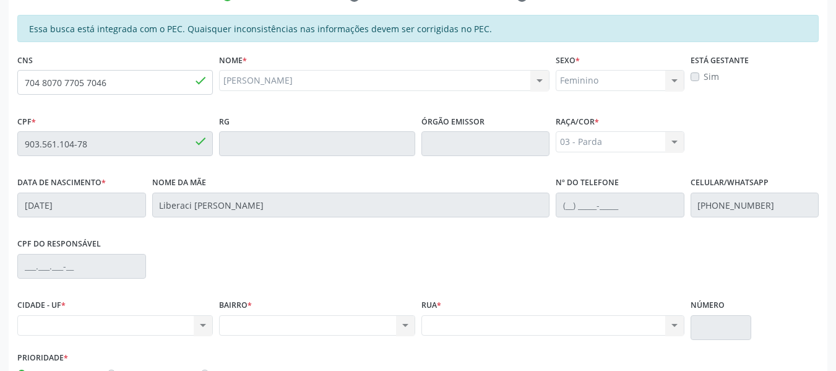
click at [75, 325] on div "Nenhum resultado encontrado para: " " Não há nenhuma opção para ser exibida." at bounding box center [115, 325] width 196 height 21
click at [131, 86] on input "704 8070 7705 7046" at bounding box center [115, 82] width 196 height 25
type input "7"
type input "700 0025 4247 3506"
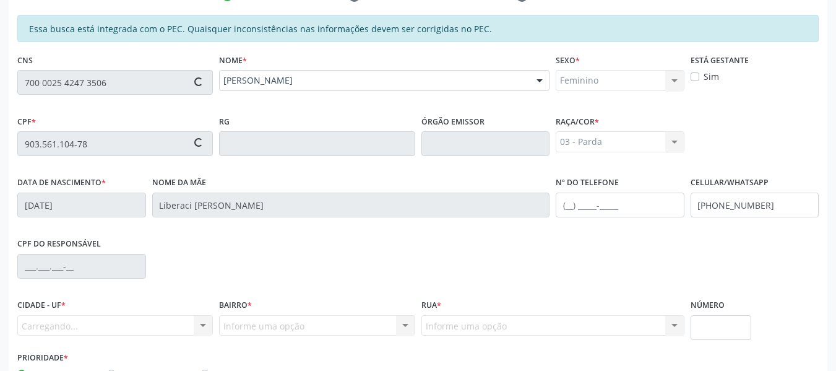
type input "092.487.804-58"
type input "10/08/1986"
type input "Maria das Gracas Santos de Lima"
type input "(82) 99184-0168"
type input "167"
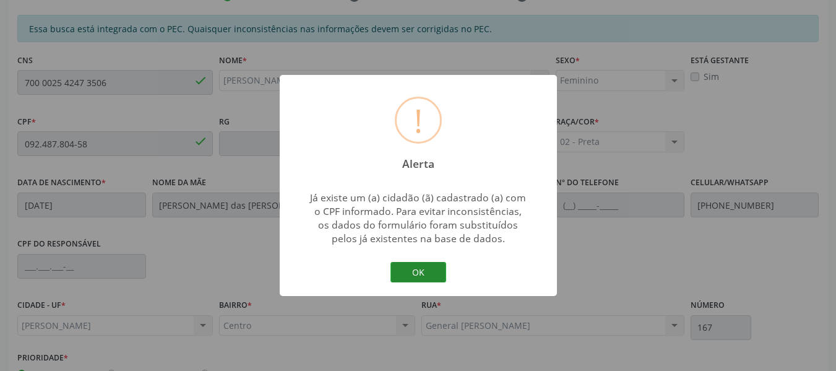
click at [424, 265] on button "OK" at bounding box center [418, 272] width 56 height 21
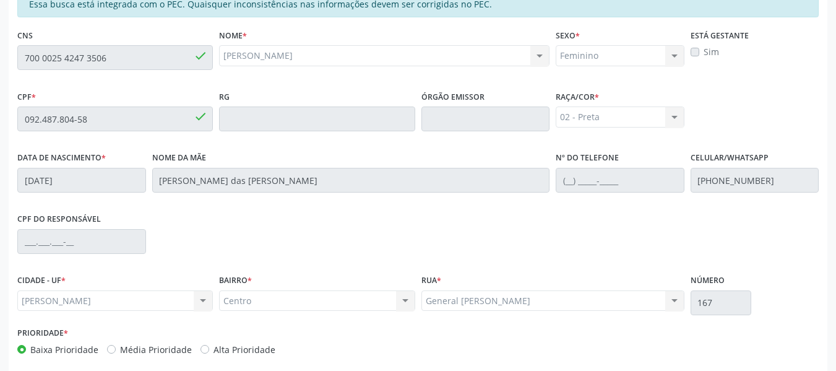
scroll to position [353, 0]
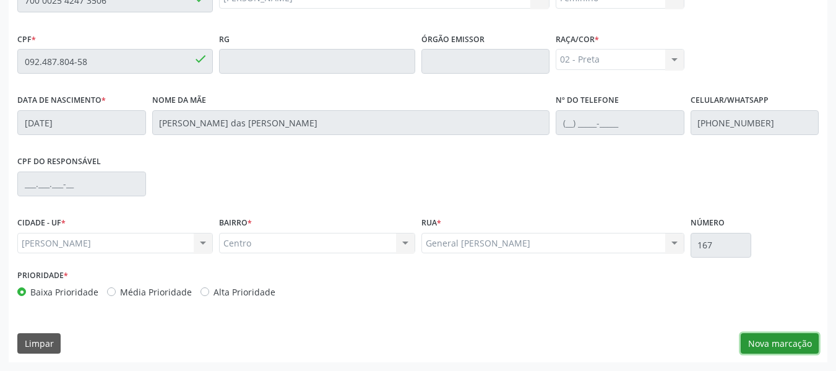
click at [784, 343] on button "Nova marcação" at bounding box center [780, 343] width 78 height 21
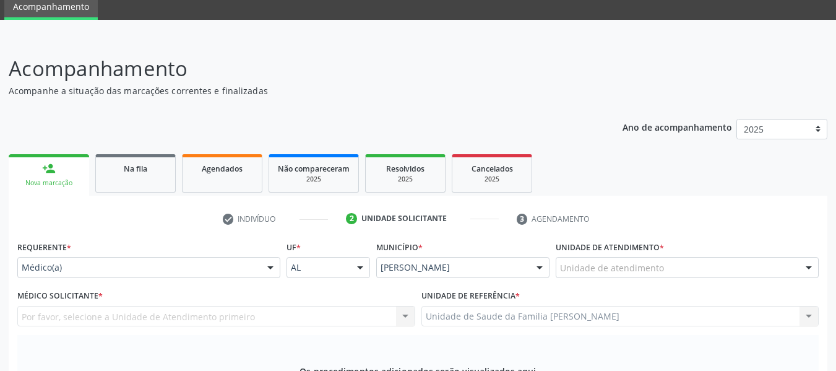
scroll to position [7, 0]
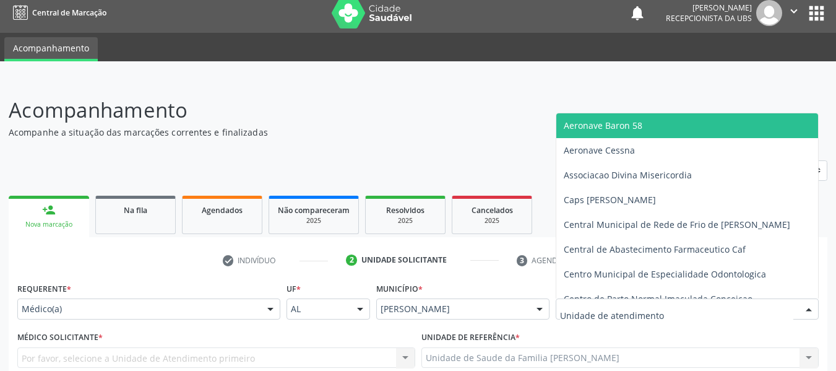
click at [810, 304] on div at bounding box center [808, 309] width 19 height 21
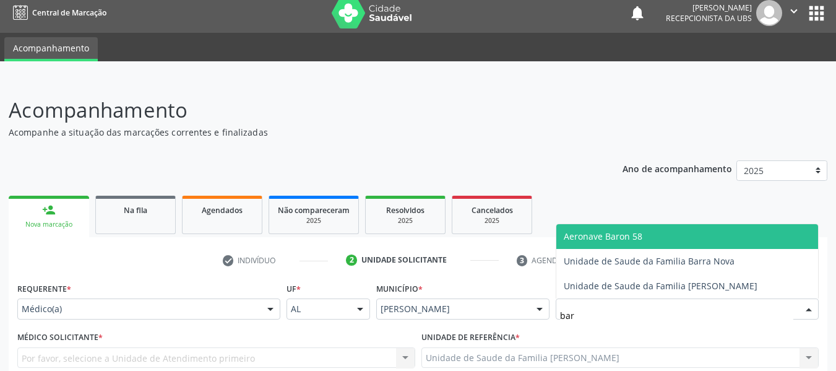
type input "barr"
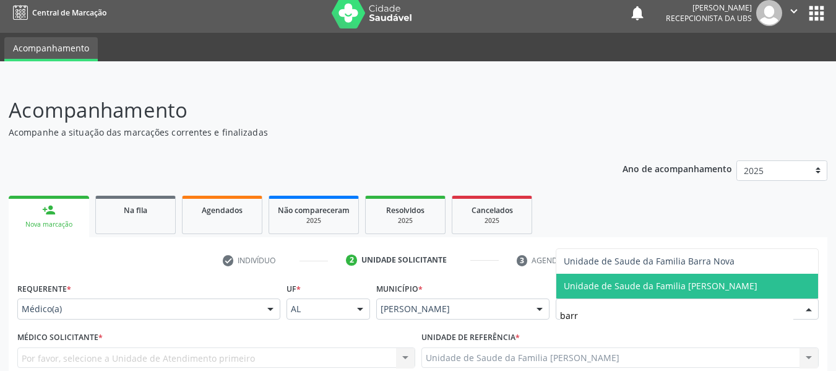
click at [726, 288] on span "Unidade de Saude da Familia [PERSON_NAME]" at bounding box center [661, 286] width 194 height 12
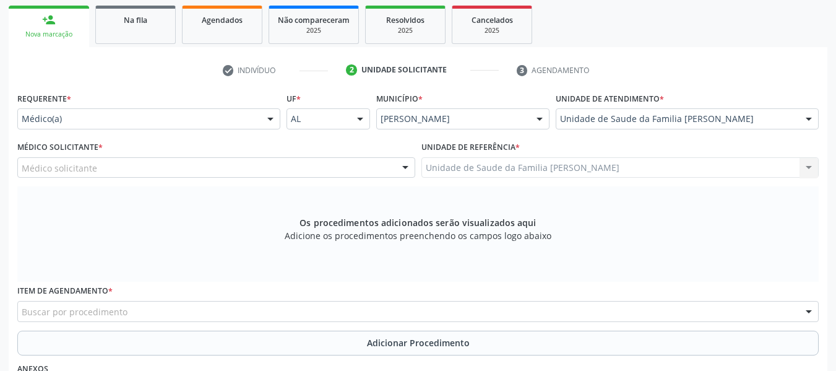
scroll to position [254, 0]
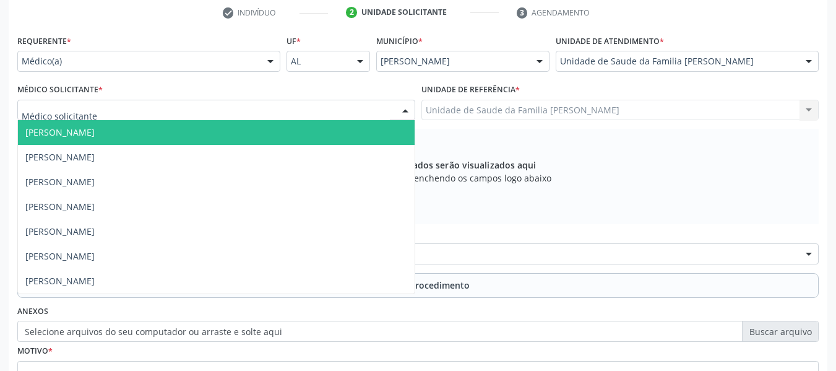
click at [405, 107] on div at bounding box center [405, 110] width 19 height 21
click at [95, 131] on span "[PERSON_NAME]" at bounding box center [59, 132] width 69 height 12
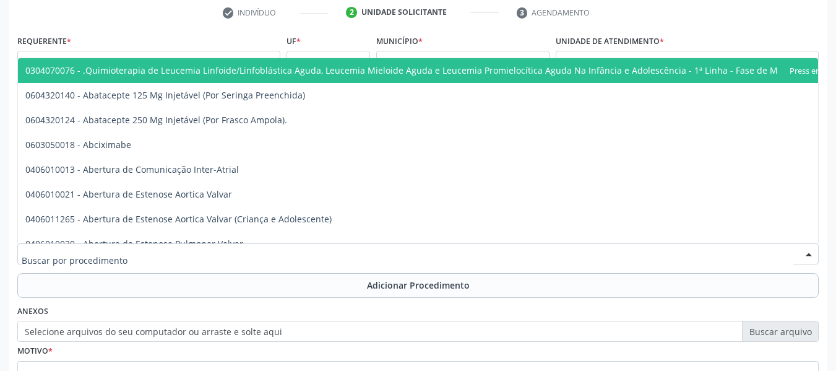
click at [127, 251] on div at bounding box center [417, 253] width 801 height 21
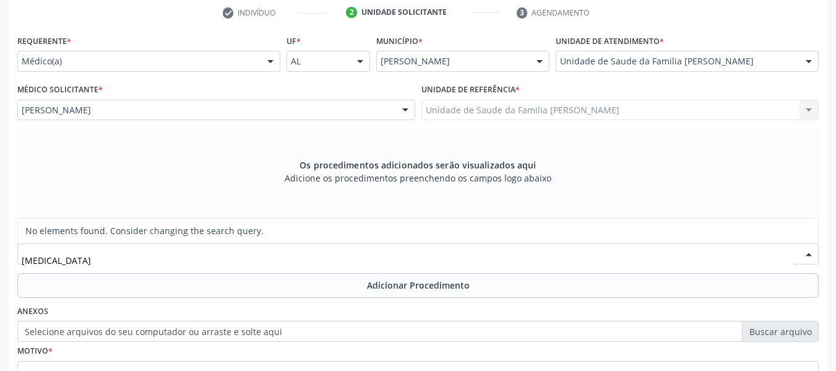
click at [127, 251] on input "ecg" at bounding box center [408, 259] width 772 height 25
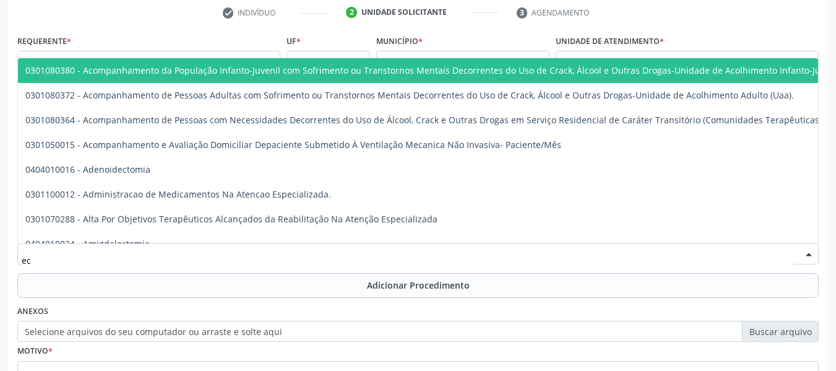
type input "e"
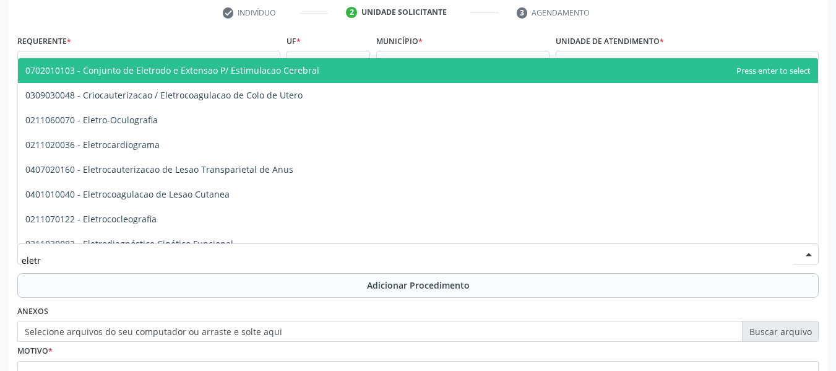
type input "eletro"
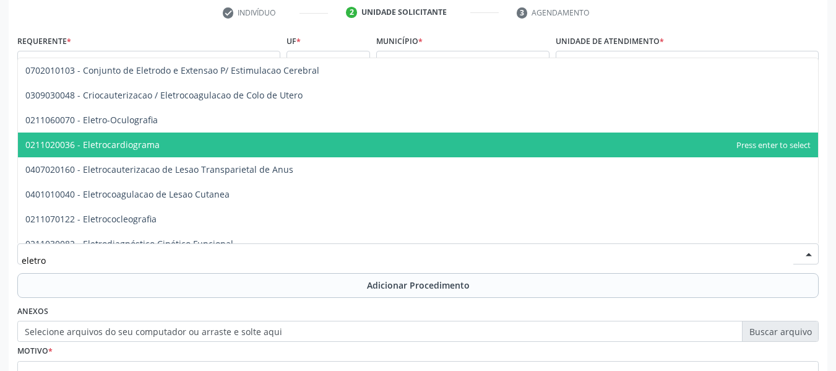
click at [134, 144] on span "0211020036 - Eletrocardiograma" at bounding box center [92, 145] width 134 height 12
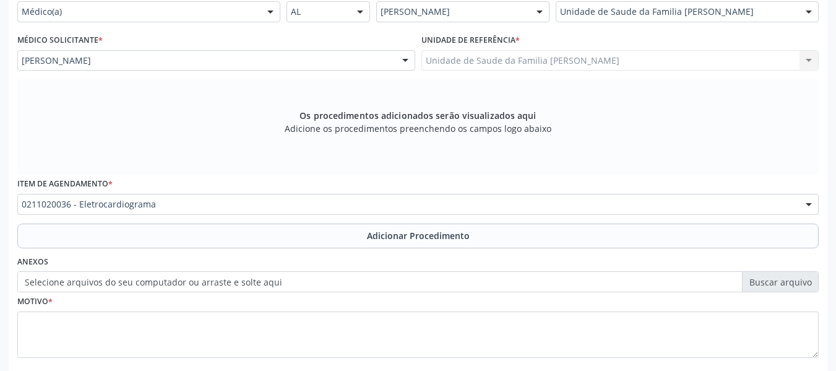
scroll to position [329, 0]
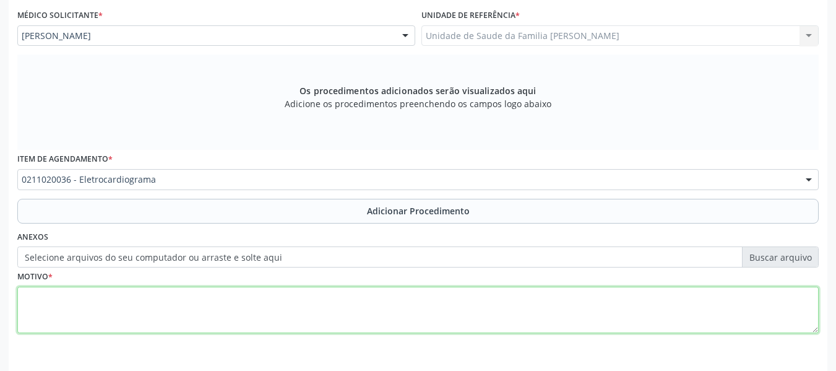
click at [77, 296] on textarea at bounding box center [417, 309] width 801 height 47
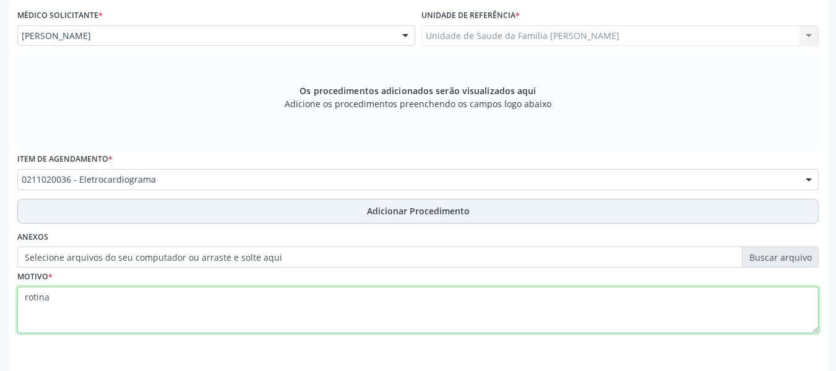
type textarea "rotina"
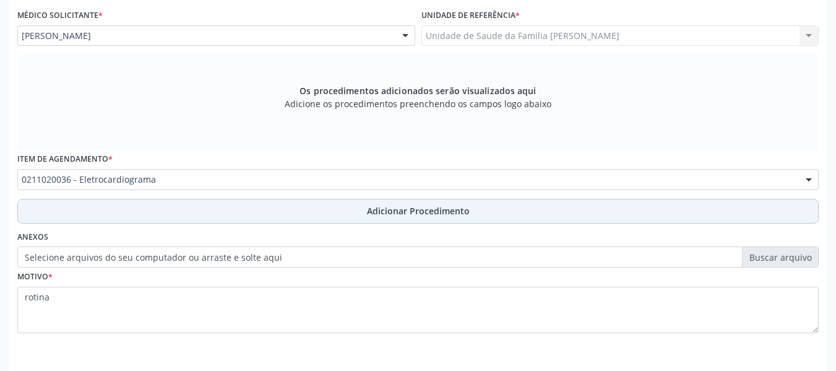
click at [439, 212] on span "Adicionar Procedimento" at bounding box center [418, 210] width 103 height 13
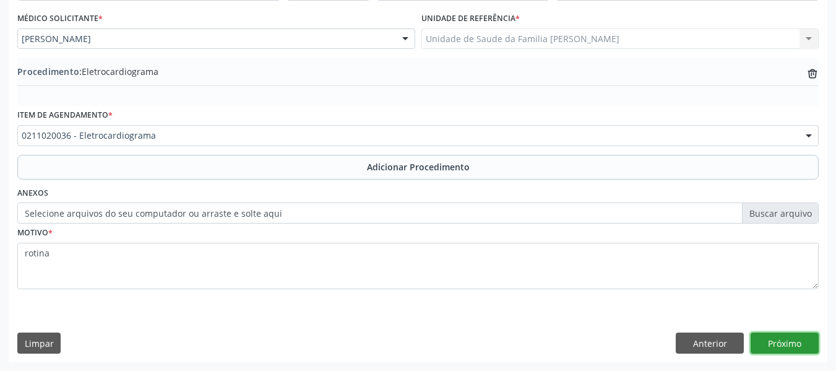
click at [778, 342] on button "Próximo" at bounding box center [784, 342] width 68 height 21
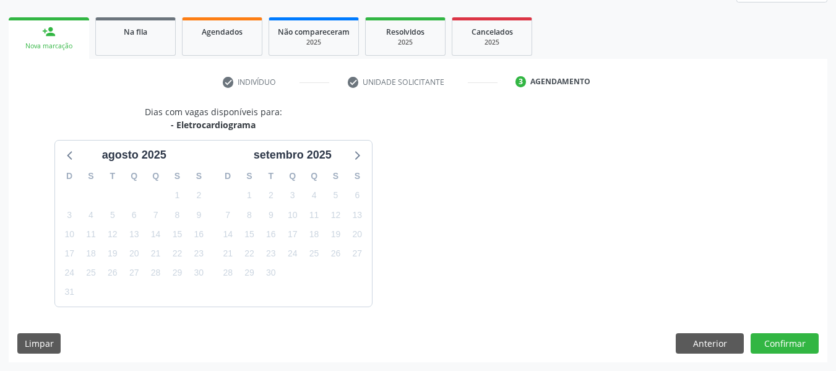
scroll to position [221, 0]
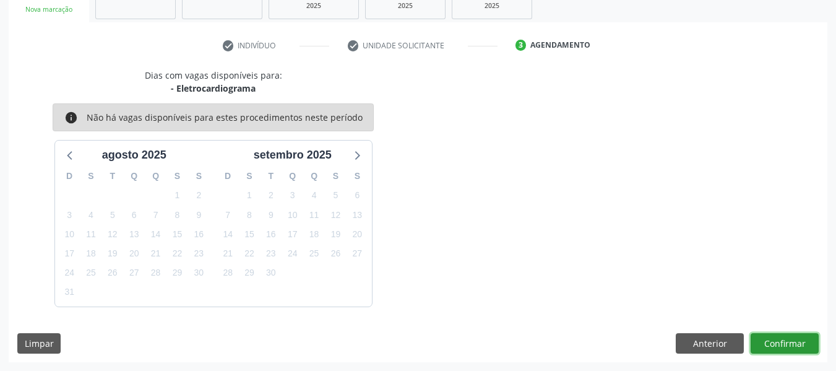
click at [778, 342] on button "Confirmar" at bounding box center [784, 343] width 68 height 21
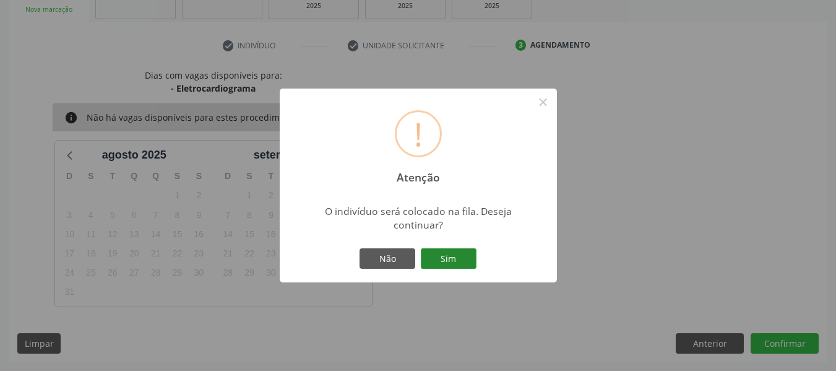
click at [452, 257] on button "Sim" at bounding box center [449, 258] width 56 height 21
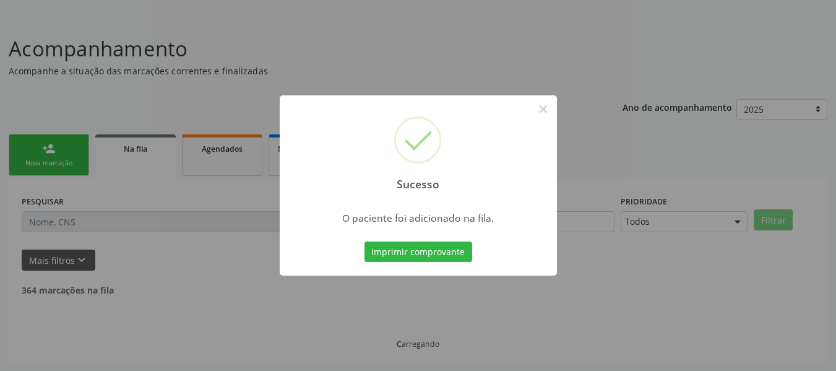
scroll to position [55, 0]
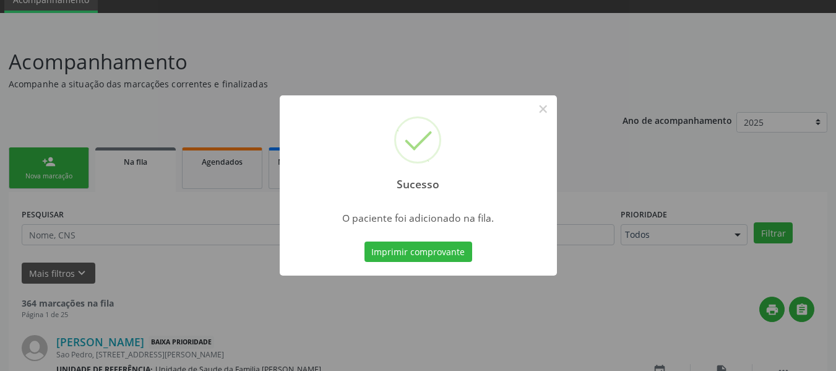
click at [48, 163] on div "Sucesso × O paciente foi adicionado na fila. Imprimir comprovante Cancel" at bounding box center [418, 185] width 836 height 371
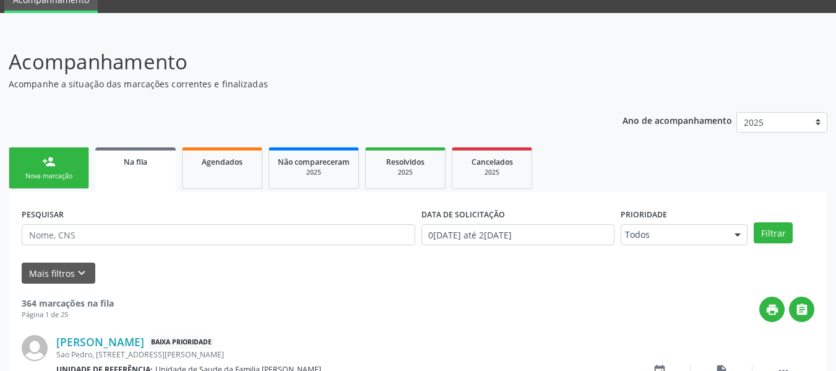
click at [48, 163] on div "person_add" at bounding box center [49, 162] width 14 height 14
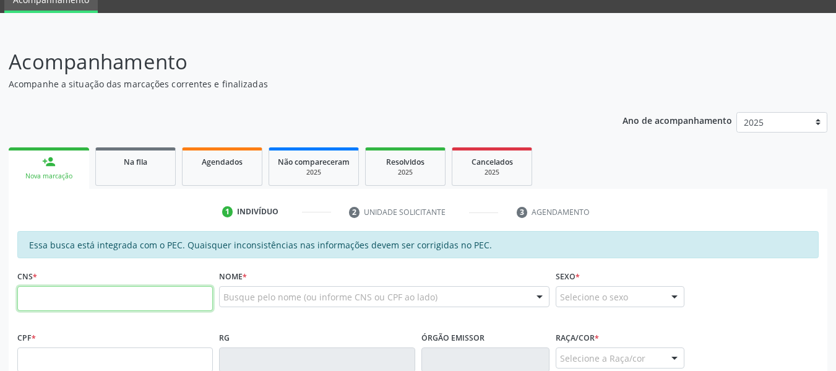
click at [53, 301] on input "text" at bounding box center [115, 298] width 196 height 25
type input "700 0025 4247 3506"
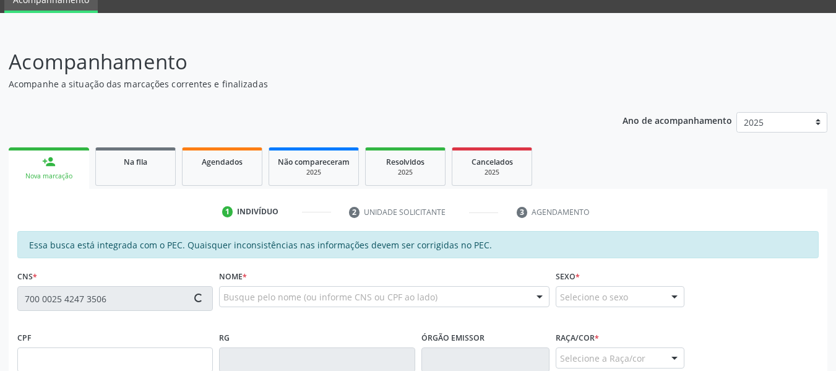
type input "092.487.804-58"
type input "10/08/1986"
type input "Maria das Gracas Santos de Lima"
type input "(82) 99184-0168"
type input "167"
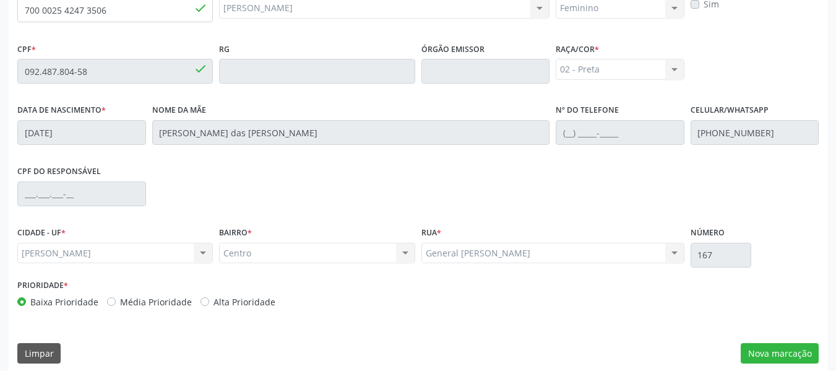
scroll to position [353, 0]
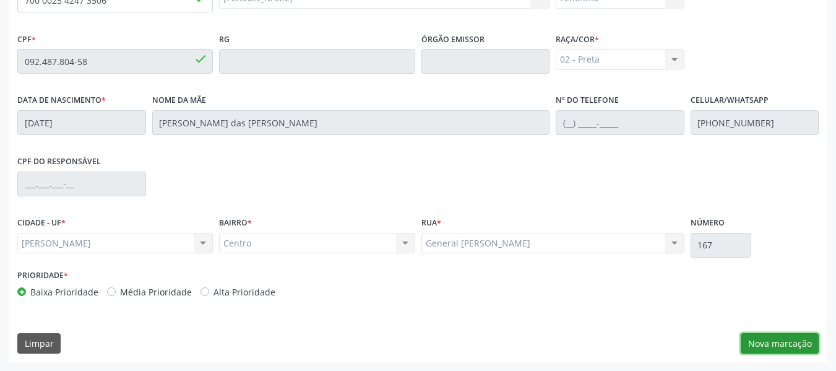
click at [791, 338] on button "Nova marcação" at bounding box center [780, 343] width 78 height 21
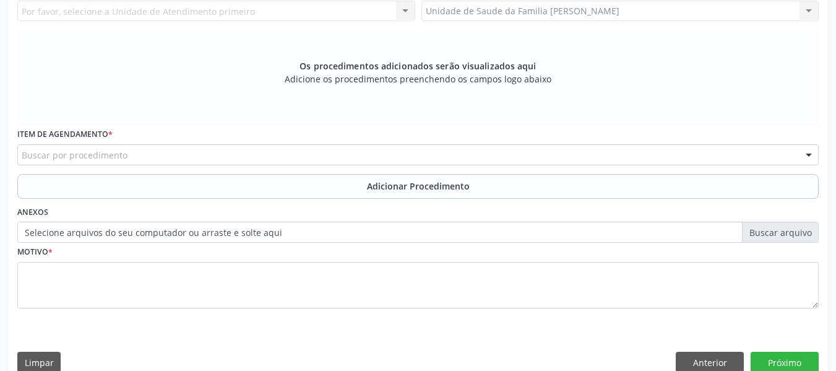
click at [791, 338] on div "Requerente * Médico(a) Médico(a) Enfermeiro(a) Paciente Nenhum resultado encont…" at bounding box center [418, 157] width 819 height 448
click at [802, 11] on div "Unidade de Saude da Familia Barro Vermelho Unidade de Saude da Familia Barro Ve…" at bounding box center [620, 11] width 398 height 21
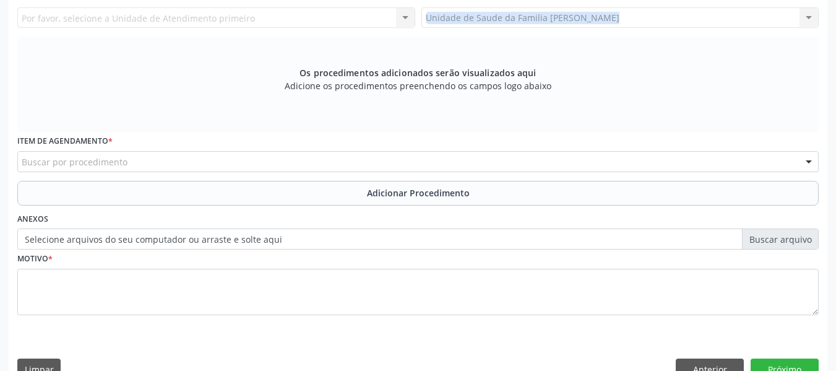
click at [806, 12] on div "Unidade de Saude da Familia Barro Vermelho Unidade de Saude da Familia Barro Ve…" at bounding box center [620, 17] width 398 height 21
click at [806, 12] on div "Unidade de Saude da Familia Barro Vermelho Unidade de Saude da Familia Barro Ve…" at bounding box center [620, 19] width 398 height 21
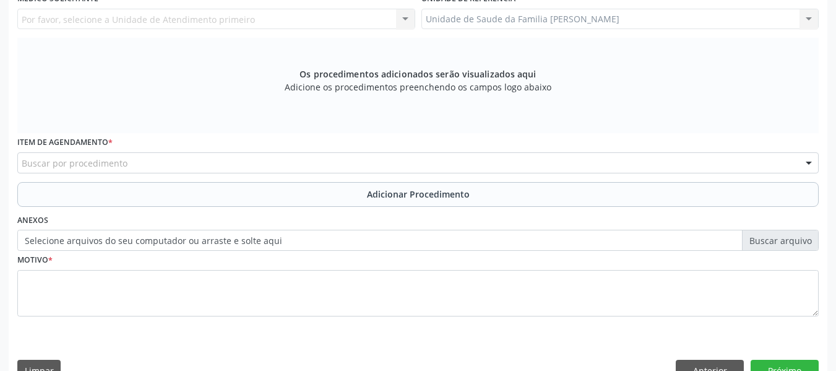
click at [806, 12] on div "Unidade de Saude da Familia Barro Vermelho Unidade de Saude da Familia Barro Ve…" at bounding box center [620, 19] width 398 height 21
click at [809, 17] on div "Unidade de Saude da Familia Barro Vermelho Unidade de Saude da Familia Barro Ve…" at bounding box center [620, 19] width 398 height 21
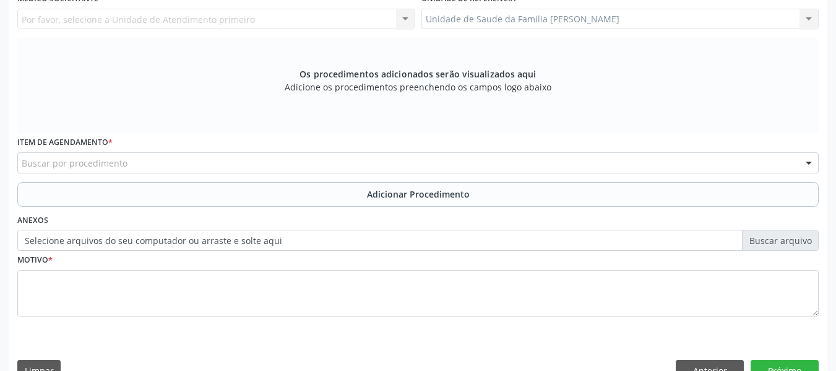
click at [809, 17] on div "Unidade de Saude da Familia Barro Vermelho Unidade de Saude da Familia Barro Ve…" at bounding box center [620, 19] width 398 height 21
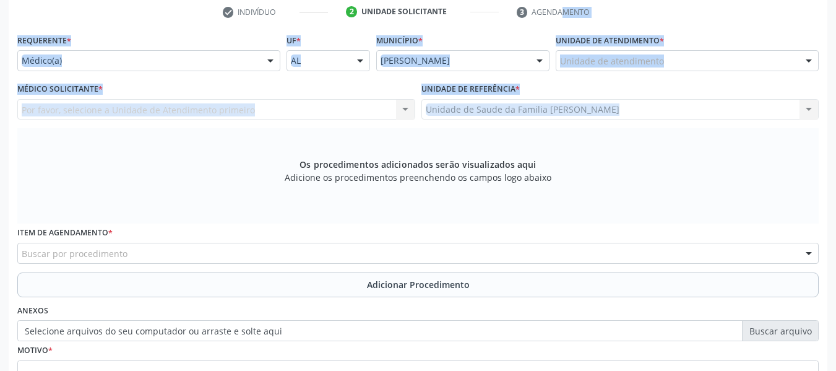
scroll to position [238, 0]
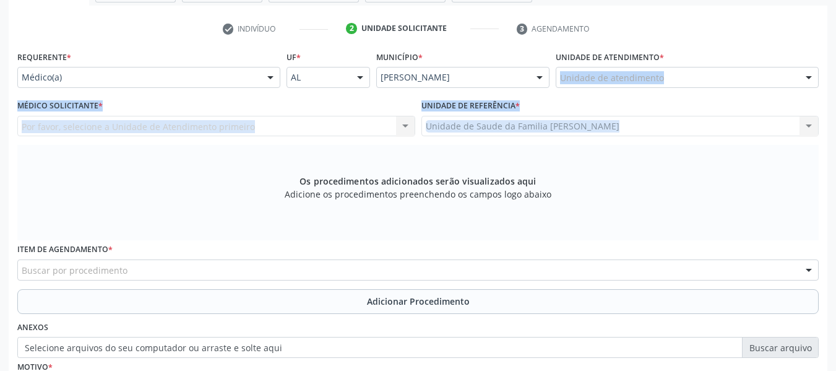
drag, startPoint x: 809, startPoint y: 17, endPoint x: 806, endPoint y: 77, distance: 60.1
click at [806, 77] on div "Requerente * Médico(a) Médico(a) Enfermeiro(a) Paciente Nenhum resultado encont…" at bounding box center [417, 244] width 801 height 393
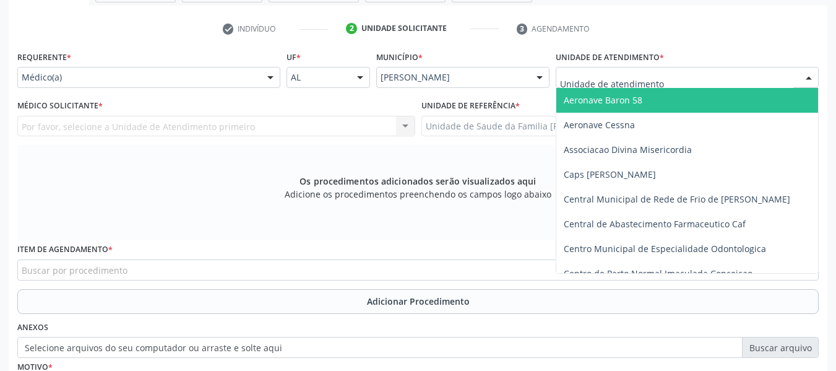
click at [806, 77] on div at bounding box center [808, 77] width 19 height 21
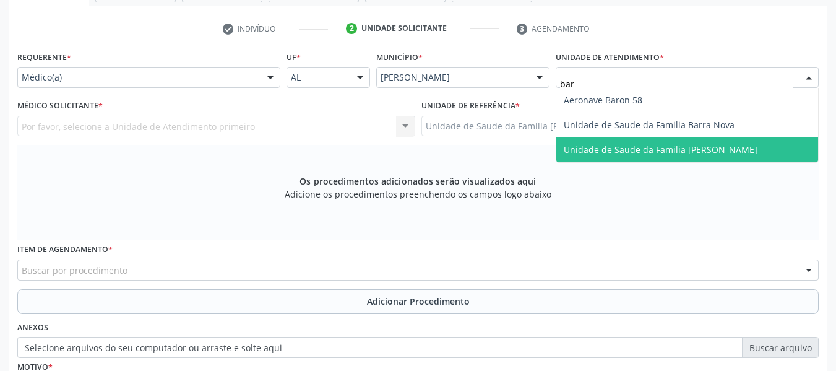
type input "barr"
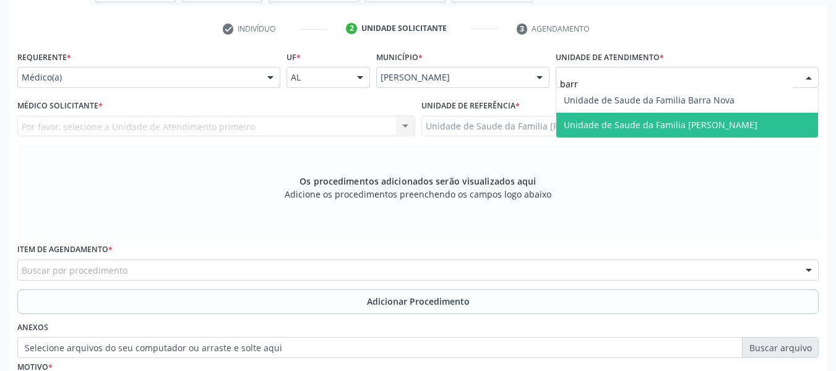
click at [631, 118] on span "Unidade de Saude da Familia [PERSON_NAME]" at bounding box center [687, 125] width 262 height 25
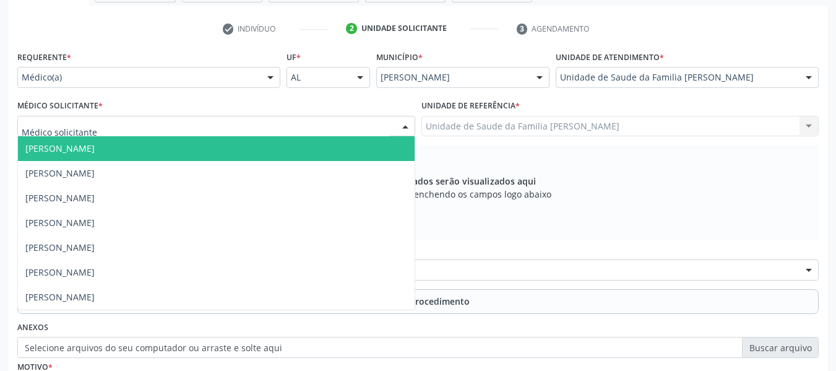
click at [401, 124] on div at bounding box center [405, 126] width 19 height 21
click at [95, 151] on span "[PERSON_NAME]" at bounding box center [59, 148] width 69 height 12
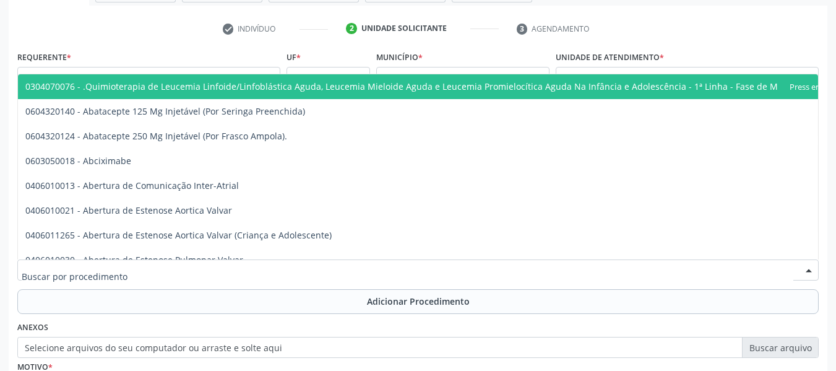
click at [146, 265] on div at bounding box center [417, 269] width 801 height 21
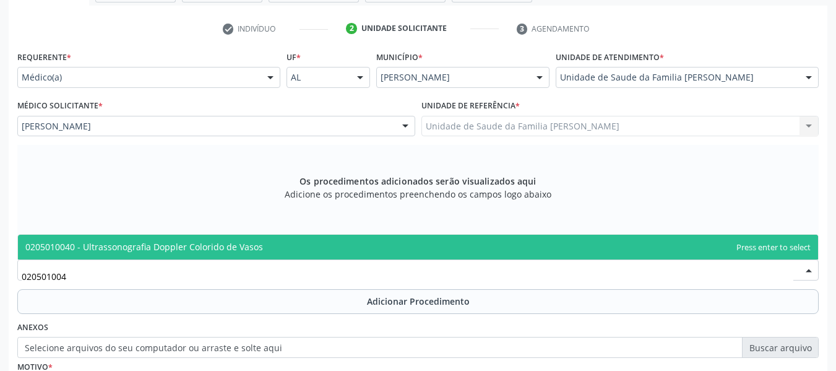
type input "0205010040"
click at [125, 246] on span "0205010040 - Ultrassonografia Doppler Colorido de Vasos" at bounding box center [144, 247] width 238 height 12
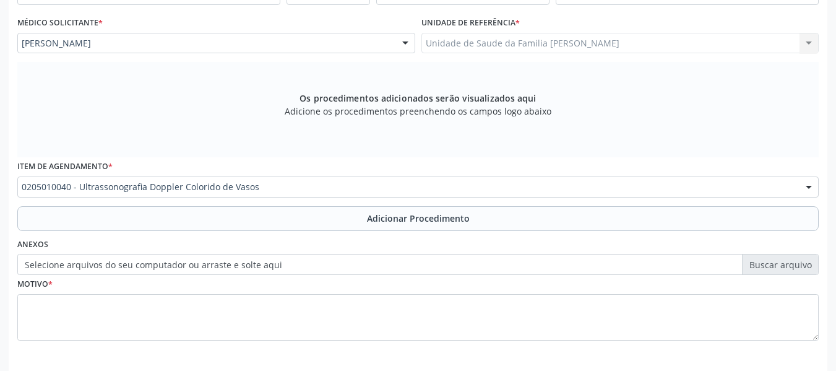
scroll to position [372, 0]
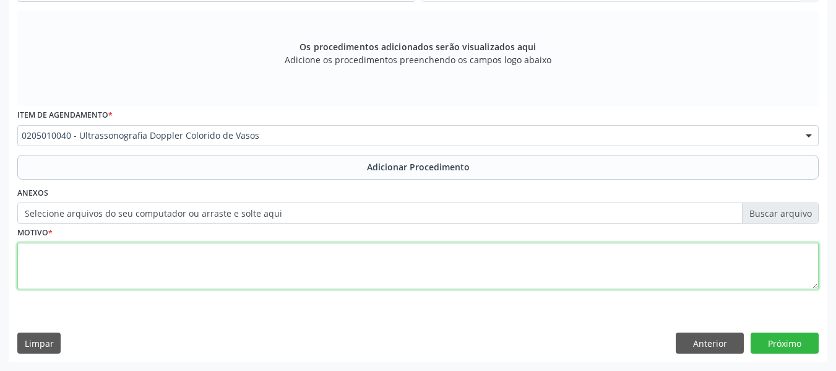
click at [60, 270] on textarea at bounding box center [417, 266] width 801 height 47
type textarea "BÓCIO"
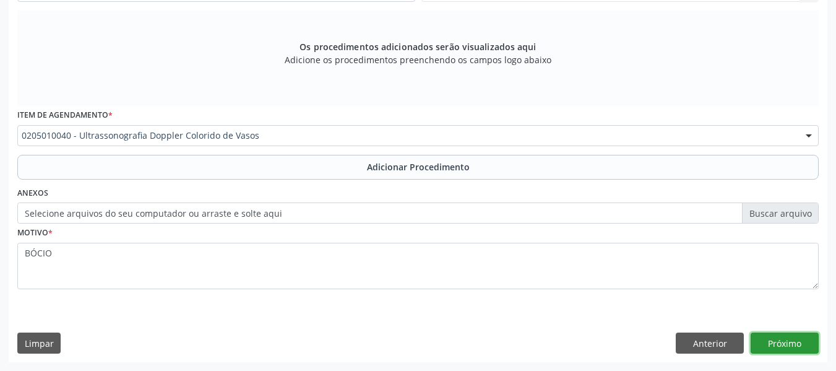
click at [786, 340] on button "Próximo" at bounding box center [784, 342] width 68 height 21
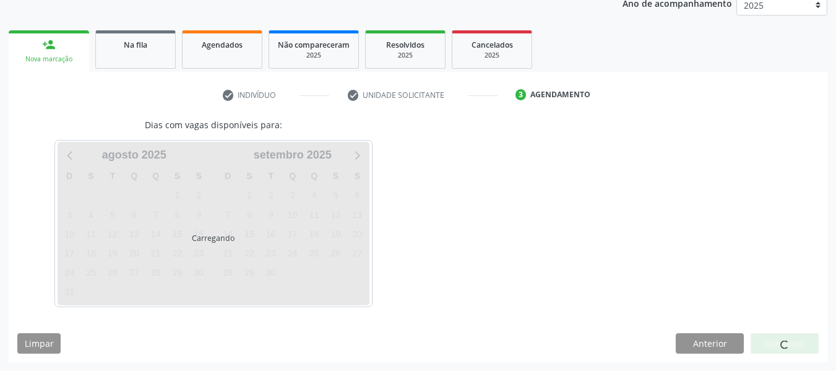
scroll to position [209, 0]
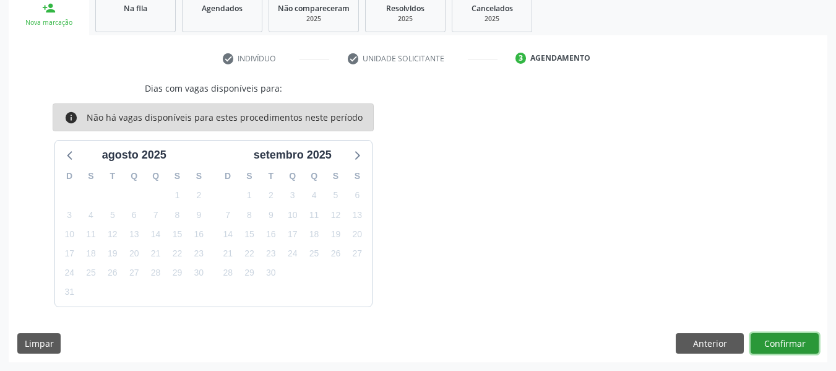
click at [786, 340] on button "Confirmar" at bounding box center [784, 343] width 68 height 21
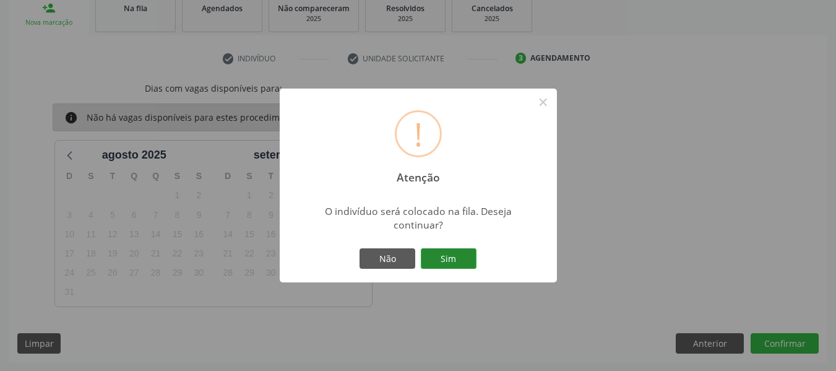
click at [434, 256] on button "Sim" at bounding box center [449, 258] width 56 height 21
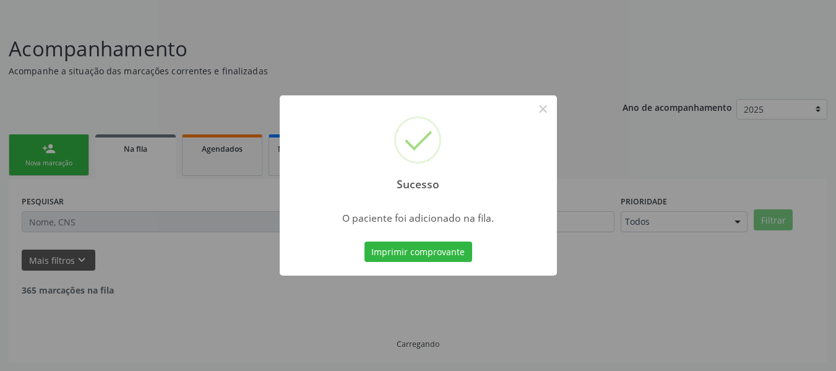
scroll to position [55, 0]
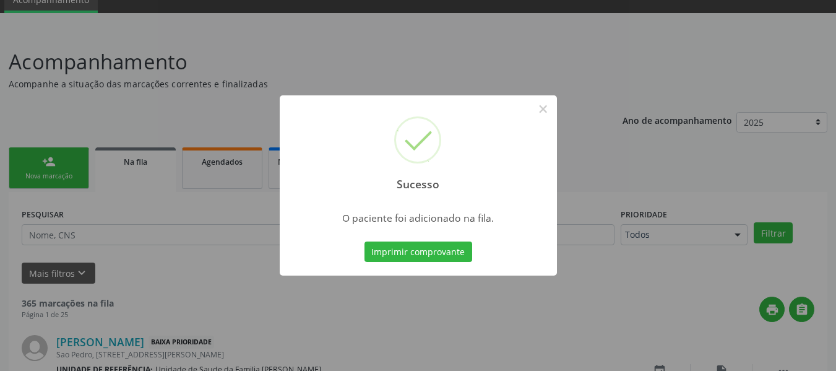
click at [55, 162] on div "Sucesso × O paciente foi adicionado na fila. Imprimir comprovante Cancel" at bounding box center [418, 185] width 836 height 371
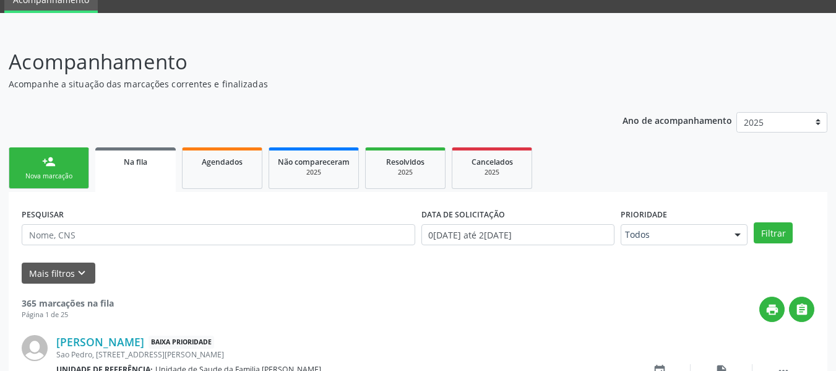
click at [55, 162] on div "person_add" at bounding box center [49, 162] width 14 height 14
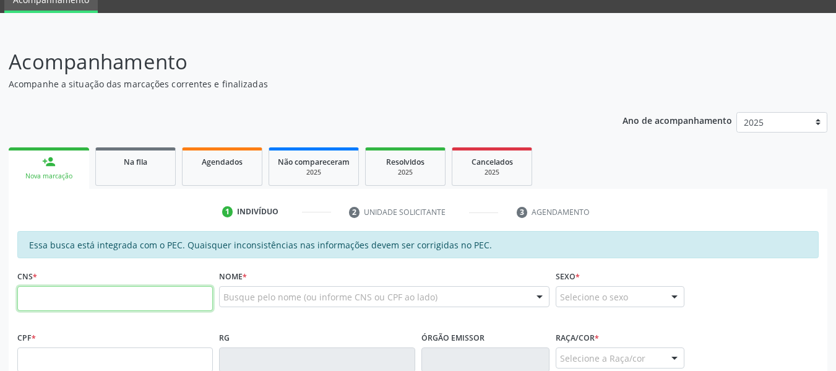
click at [53, 303] on input "text" at bounding box center [115, 298] width 196 height 25
type input "708 1035 4970 5637"
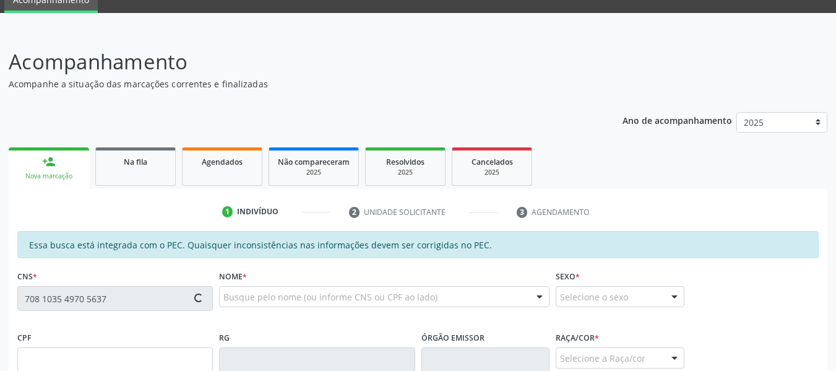
type input "151.599.624-76"
type input "17/12/2013"
type input "Joylaine de Almeida Leite"
type input "(82) 9112-9810"
type input "45"
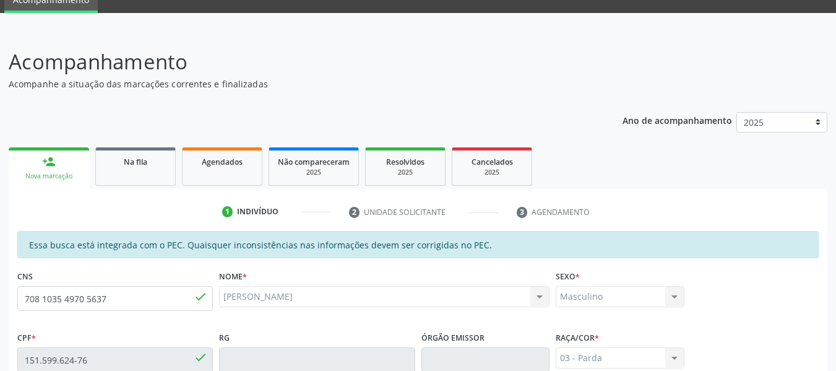
click at [835, 363] on div "Acompanhamento Acompanhe a situação das marcações correntes e finalizadas Relat…" at bounding box center [418, 349] width 836 height 639
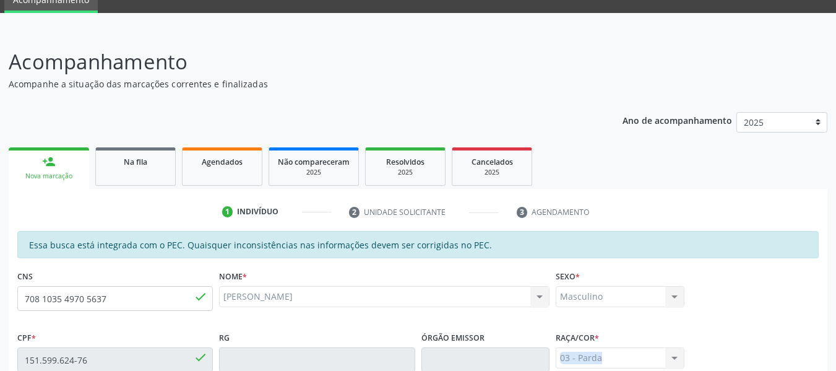
click at [835, 363] on div "Acompanhamento Acompanhe a situação das marcações correntes e finalizadas Relat…" at bounding box center [418, 349] width 836 height 639
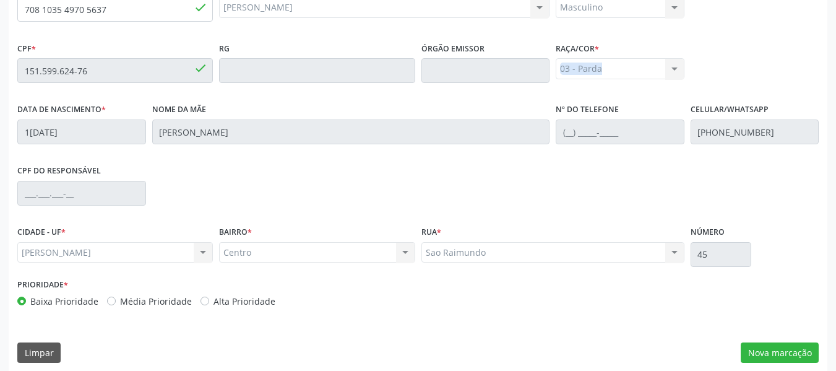
scroll to position [353, 0]
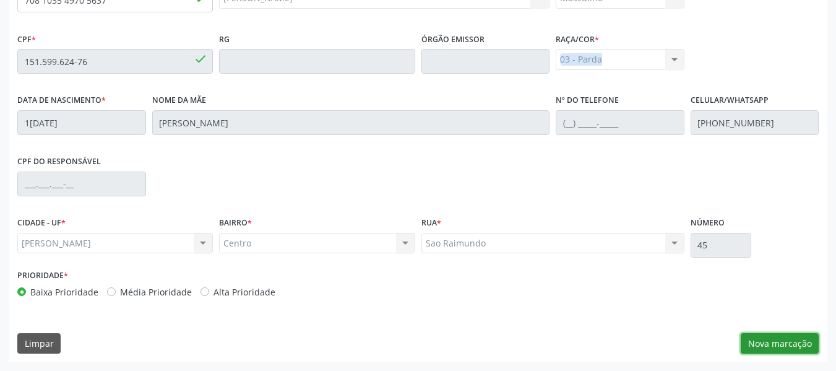
click at [779, 341] on button "Nova marcação" at bounding box center [780, 343] width 78 height 21
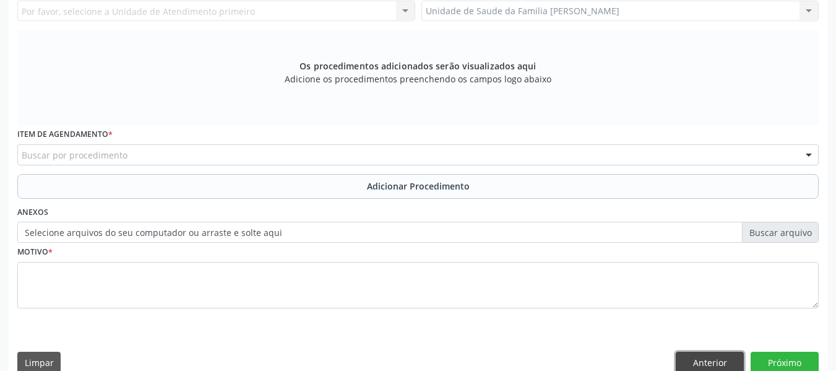
click at [713, 361] on button "Anterior" at bounding box center [710, 361] width 68 height 21
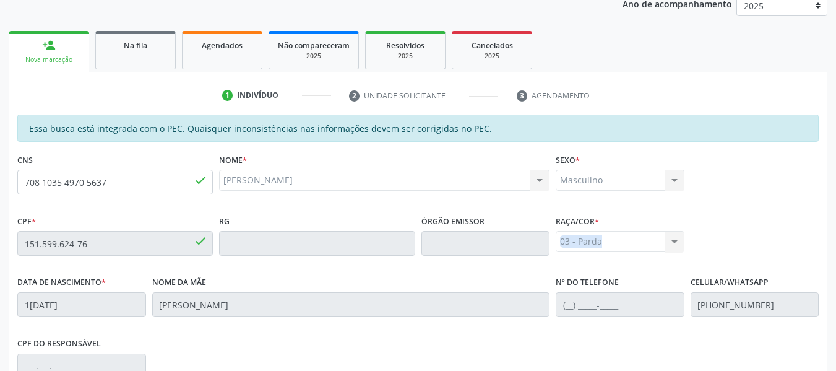
scroll to position [131, 0]
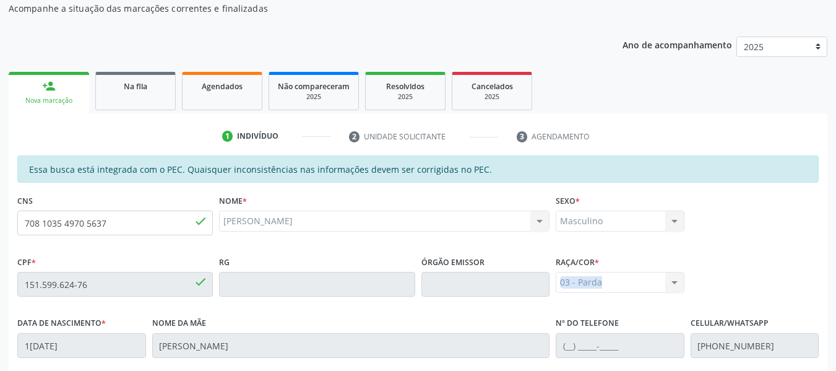
click at [52, 85] on div "person_add" at bounding box center [49, 86] width 14 height 14
drag, startPoint x: 52, startPoint y: 85, endPoint x: 113, endPoint y: 226, distance: 153.5
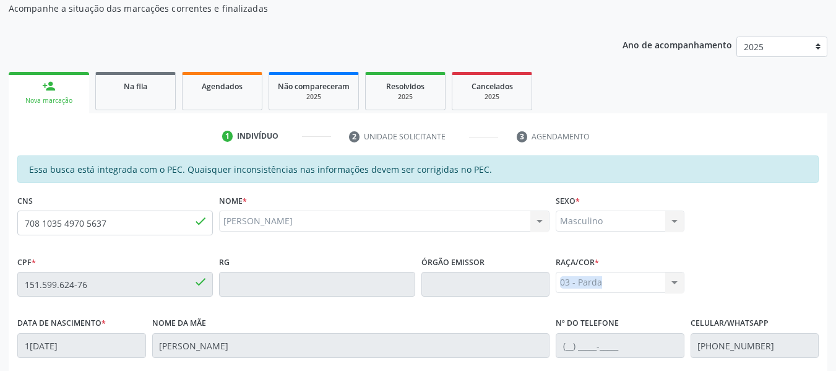
click at [113, 226] on div "person_add Nova marcação Na fila Agendados Não compareceram 2025 Resolvidos 202…" at bounding box center [418, 327] width 819 height 516
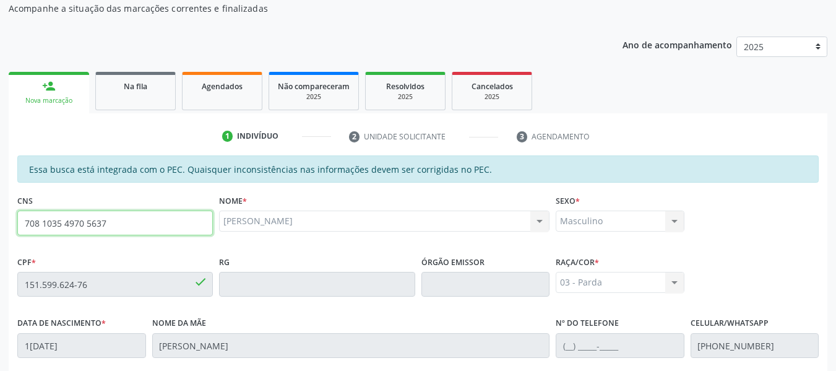
click at [113, 226] on input "708 1035 4970 5637" at bounding box center [115, 222] width 196 height 25
type input "7"
type input "700 5053 4623 5159"
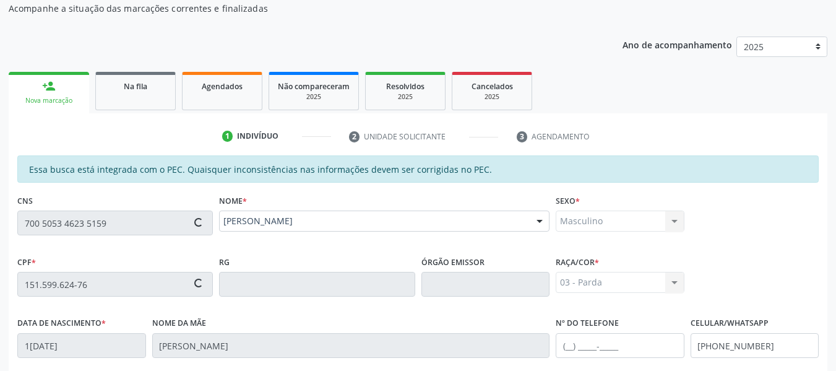
type input "894.765.304-72"
type input "25/08/1973"
type input "Maria do Carmo de Mendonça Gama"
type input "(82) 99972-8677"
type input "358"
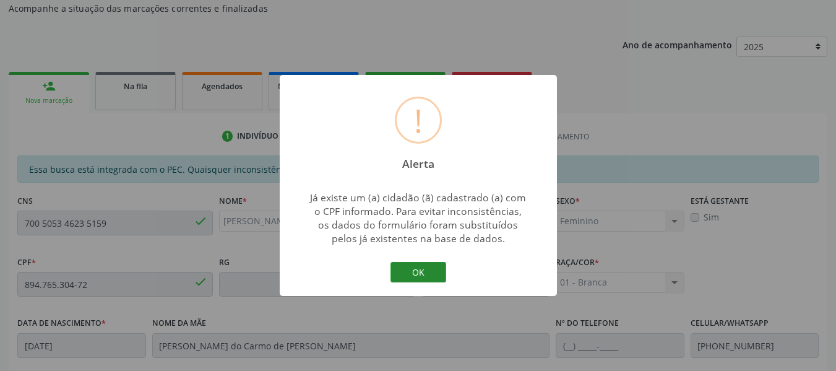
click at [413, 269] on button "OK" at bounding box center [418, 272] width 56 height 21
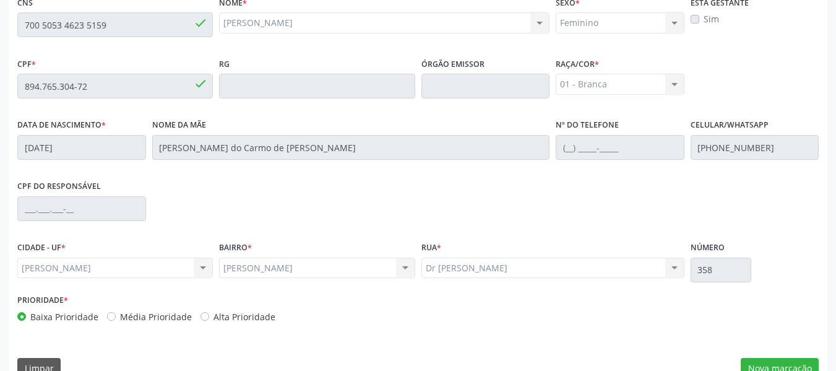
scroll to position [353, 0]
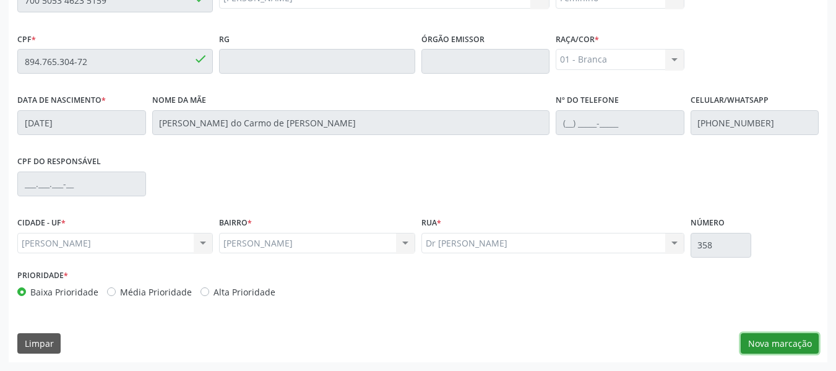
click at [785, 345] on button "Nova marcação" at bounding box center [780, 343] width 78 height 21
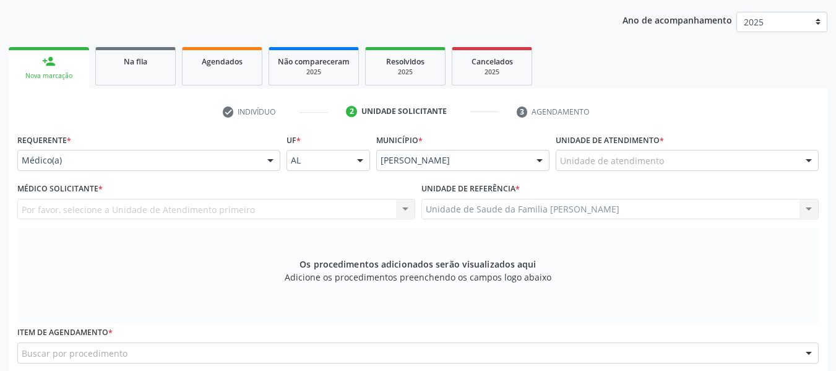
scroll to position [139, 0]
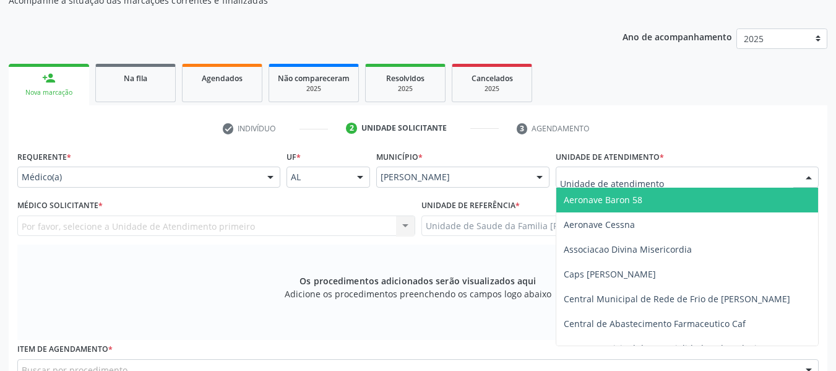
click at [808, 174] on div at bounding box center [808, 177] width 19 height 21
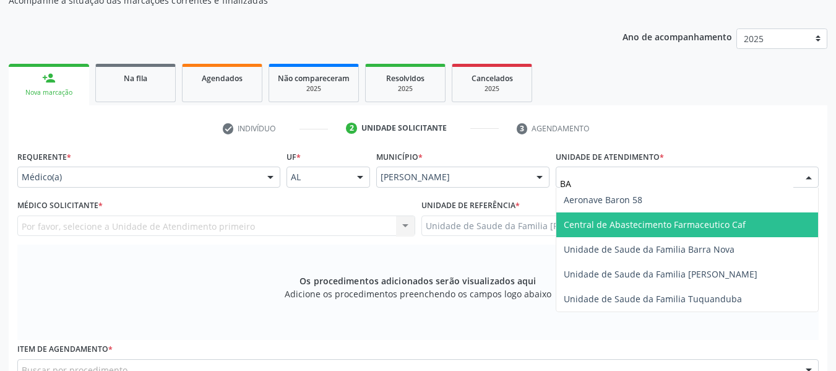
type input "BAR"
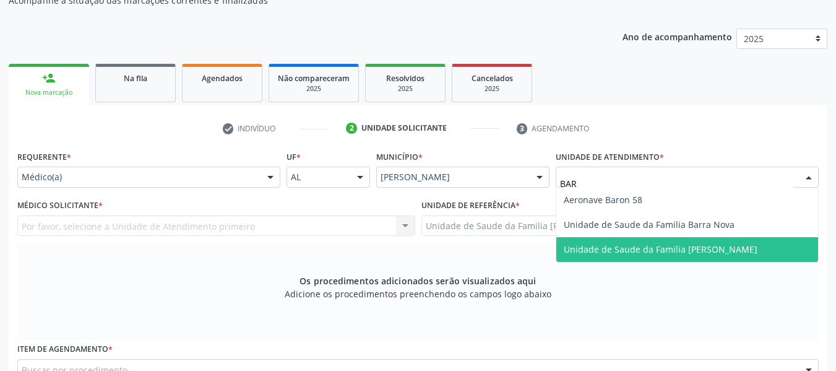
click at [651, 244] on span "Unidade de Saude da Familia [PERSON_NAME]" at bounding box center [661, 249] width 194 height 12
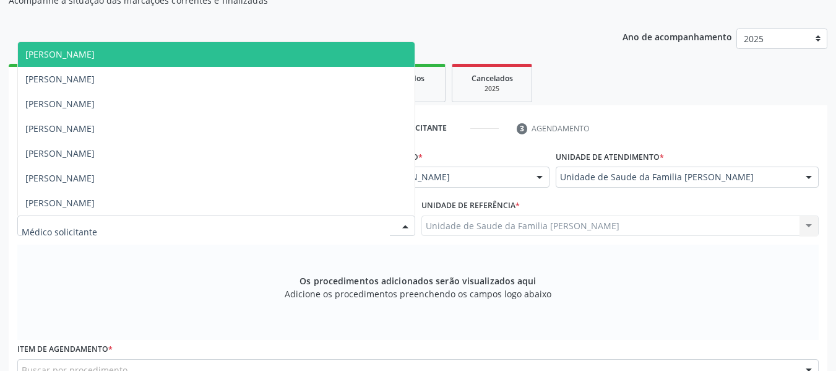
click at [405, 225] on div at bounding box center [405, 226] width 19 height 21
click at [95, 56] on span "[PERSON_NAME]" at bounding box center [59, 54] width 69 height 12
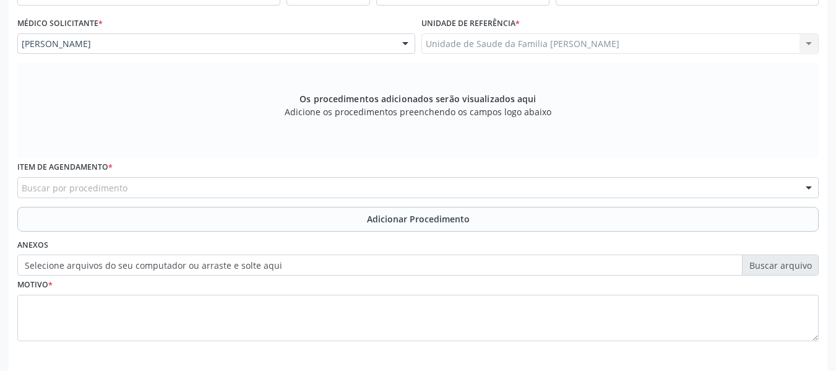
scroll to position [372, 0]
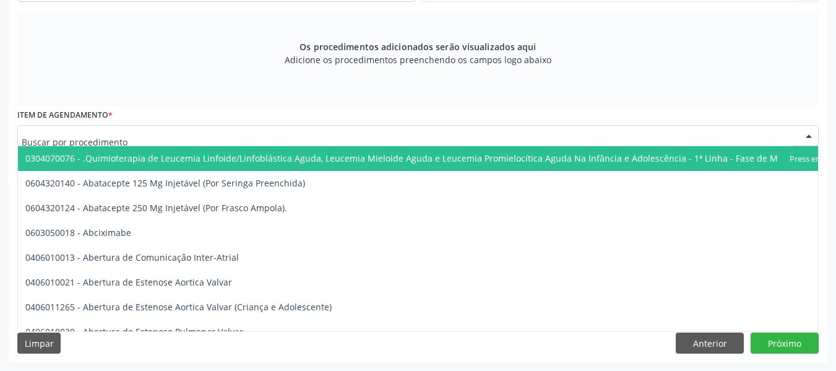
click at [142, 132] on div at bounding box center [417, 135] width 801 height 21
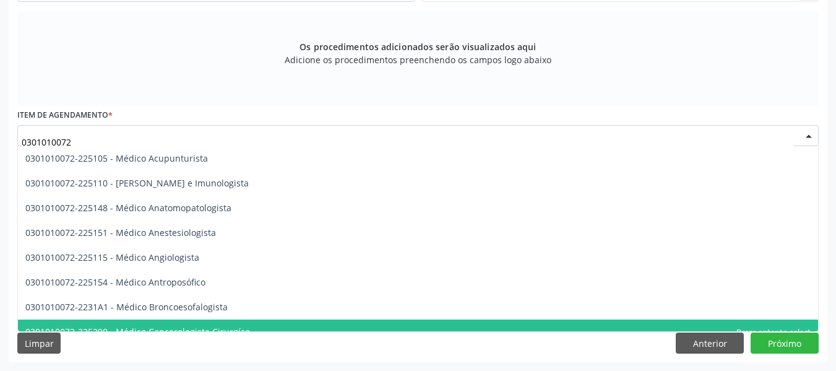
click at [807, 322] on span "0301010072-225290 - Médico Cancerologista Cirurgíco" at bounding box center [418, 331] width 800 height 25
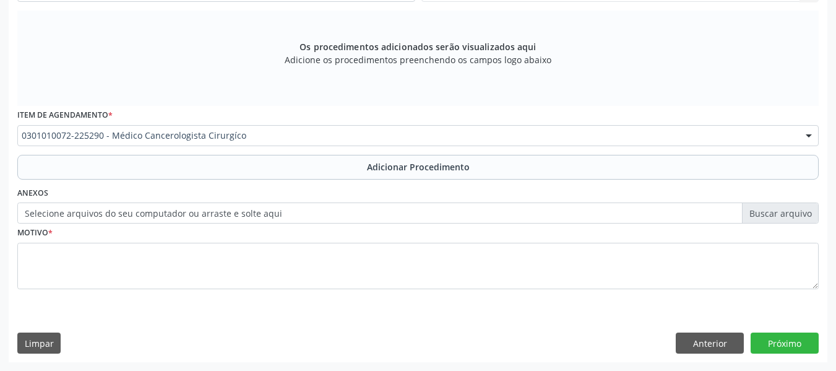
scroll to position [0, 0]
click at [807, 322] on div "Requerente * Médico(a) Médico(a) Enfermeiro(a) Paciente Nenhum resultado encont…" at bounding box center [418, 137] width 819 height 448
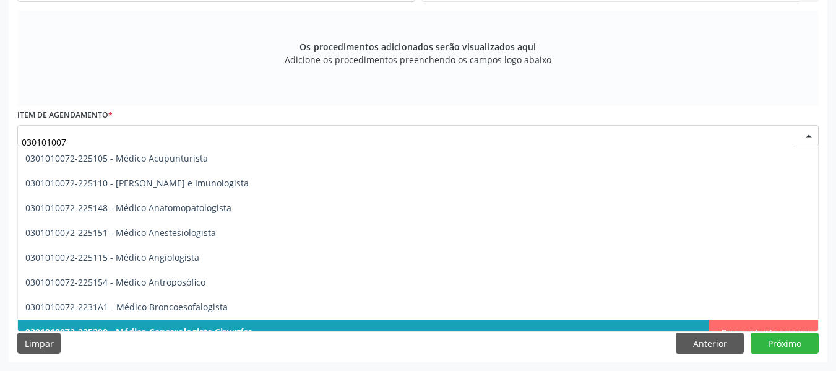
type input "0301010072"
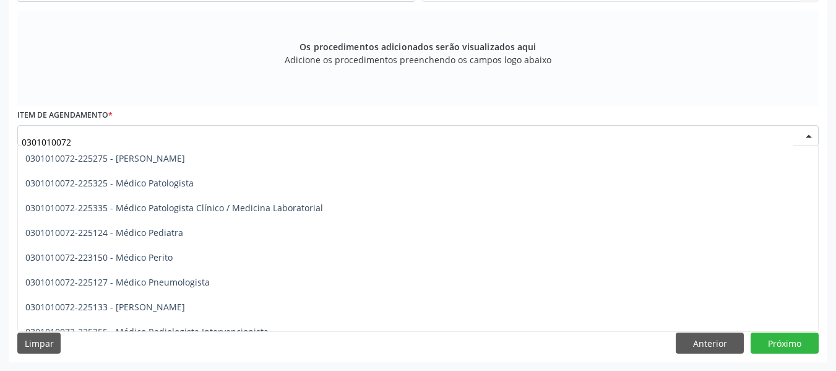
scroll to position [1138, 0]
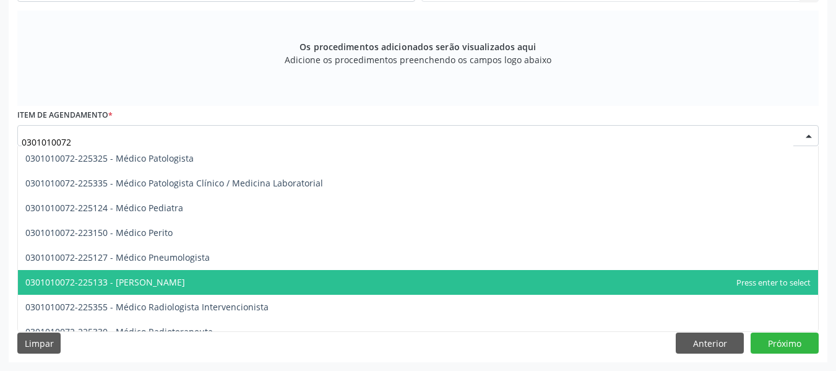
click at [202, 281] on span "0301010072-225133 - [PERSON_NAME]" at bounding box center [418, 282] width 800 height 25
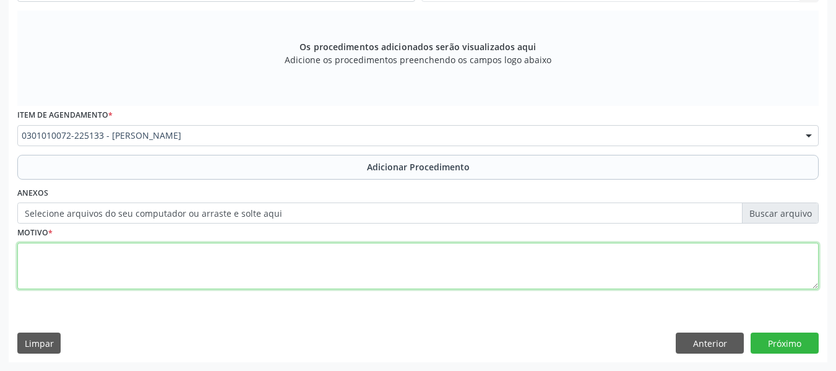
click at [61, 269] on textarea at bounding box center [417, 266] width 801 height 47
type textarea "ANSIEDADE"
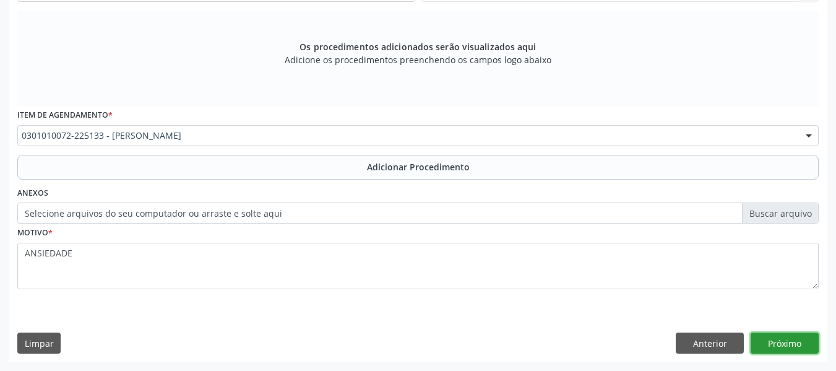
click at [783, 338] on button "Próximo" at bounding box center [784, 342] width 68 height 21
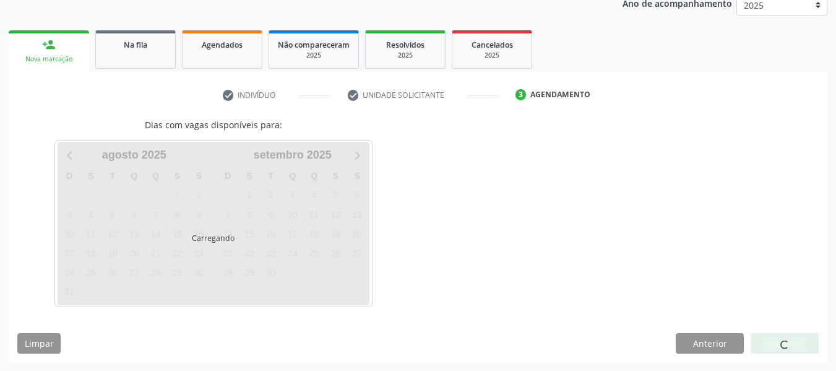
scroll to position [209, 0]
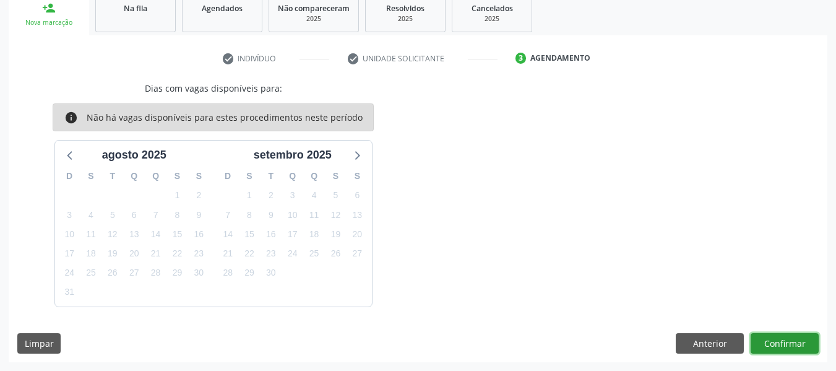
click at [783, 338] on button "Confirmar" at bounding box center [784, 343] width 68 height 21
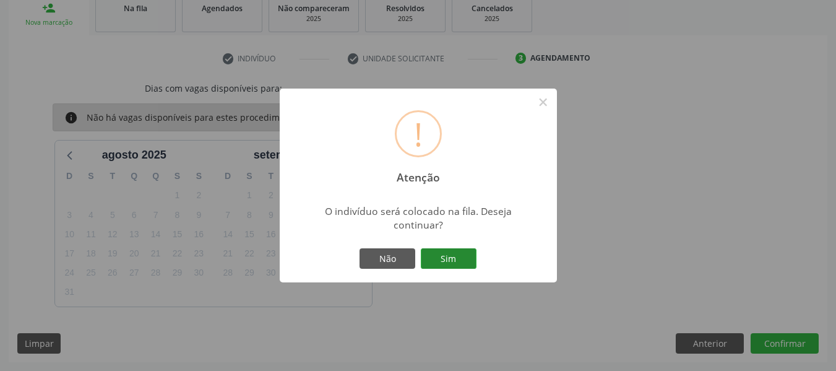
click at [448, 257] on button "Sim" at bounding box center [449, 258] width 56 height 21
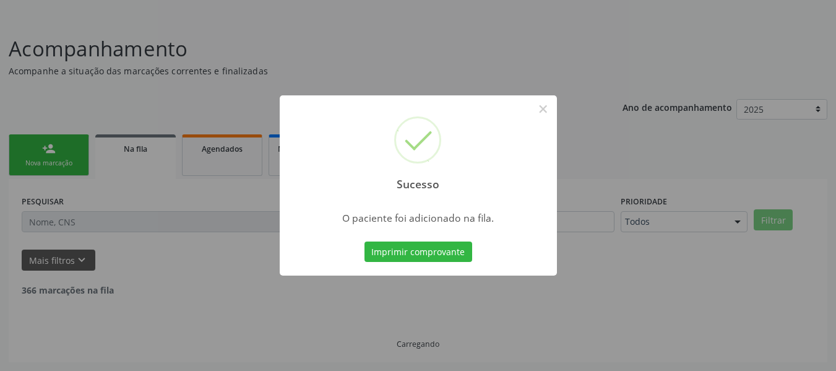
scroll to position [55, 0]
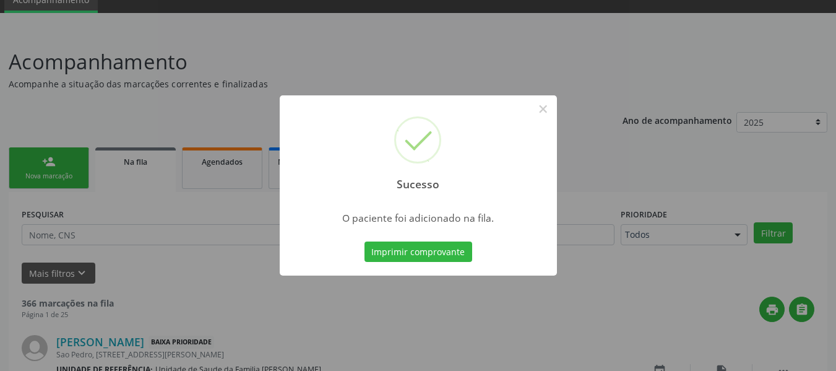
click at [43, 160] on div "Sucesso × O paciente foi adicionado na fila. Imprimir comprovante Cancel" at bounding box center [418, 185] width 836 height 371
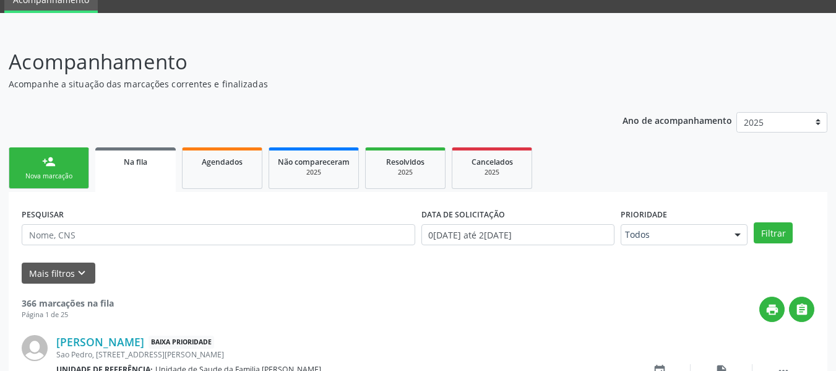
click at [43, 160] on div "person_add" at bounding box center [49, 162] width 14 height 14
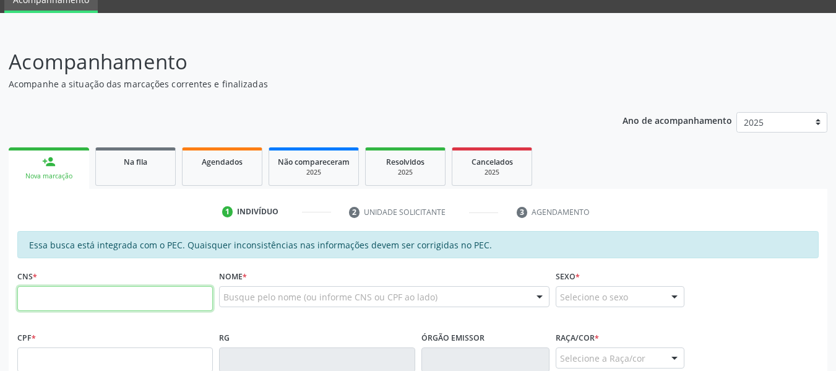
click at [79, 296] on input "text" at bounding box center [115, 298] width 196 height 25
type input "701 0068 3081 5099"
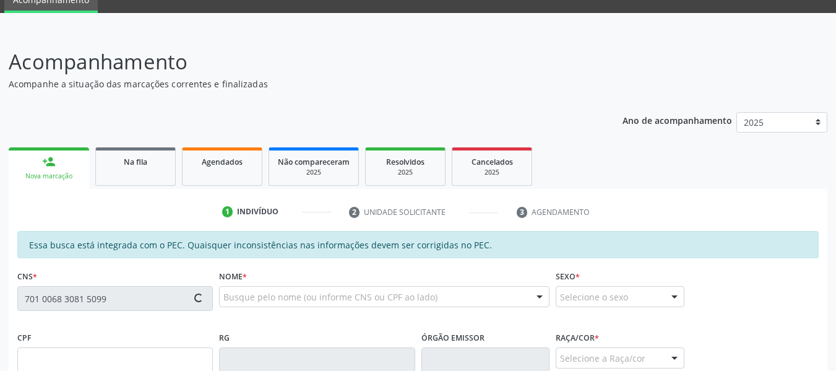
type input "564.164.904-04"
type input "15/04/1957"
type input "Maria Prazeres da Silva"
type input "(82) 98729-4556"
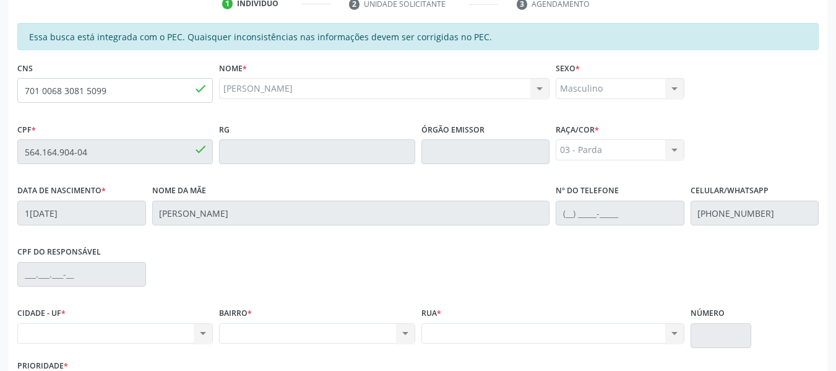
scroll to position [254, 0]
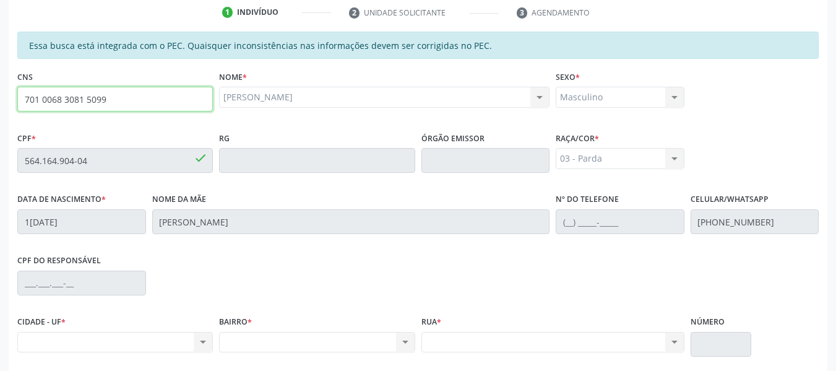
click at [123, 98] on input "701 0068 3081 5099" at bounding box center [115, 99] width 196 height 25
type input "7"
type input "704 0098 0803 4567"
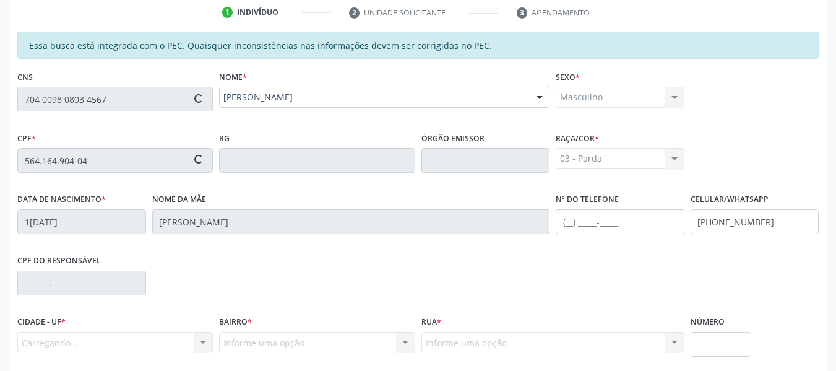
type input "686.709.234-91"
type input "08/11/1970"
type input "Nair Andrade Pinheiro"
type input "(82) 99332-9479"
type input "736"
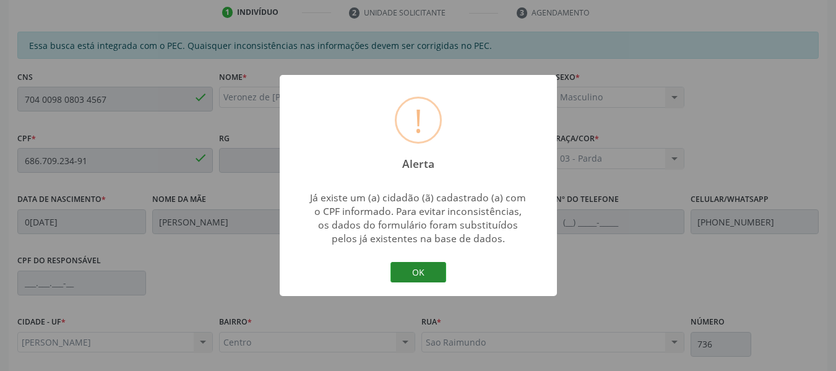
click at [420, 268] on button "OK" at bounding box center [418, 272] width 56 height 21
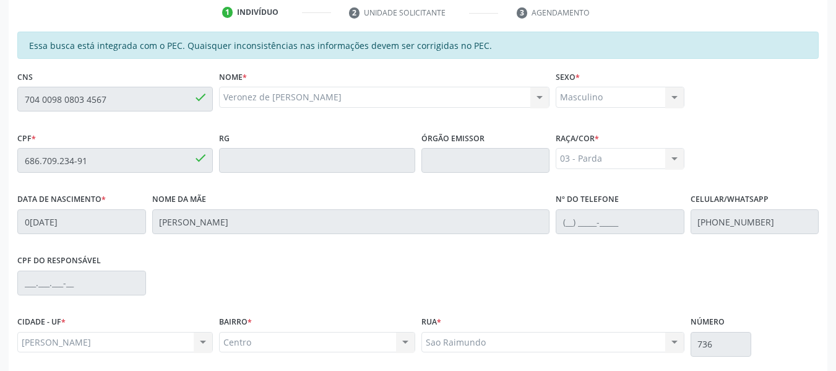
click at [420, 268] on div "CPF do responsável" at bounding box center [417, 281] width 807 height 61
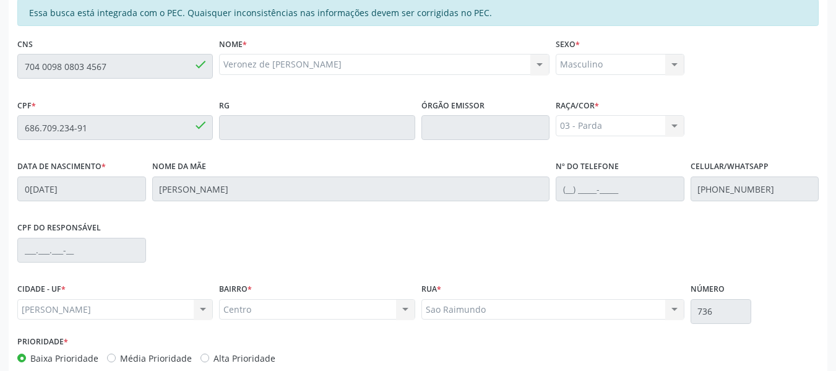
scroll to position [353, 0]
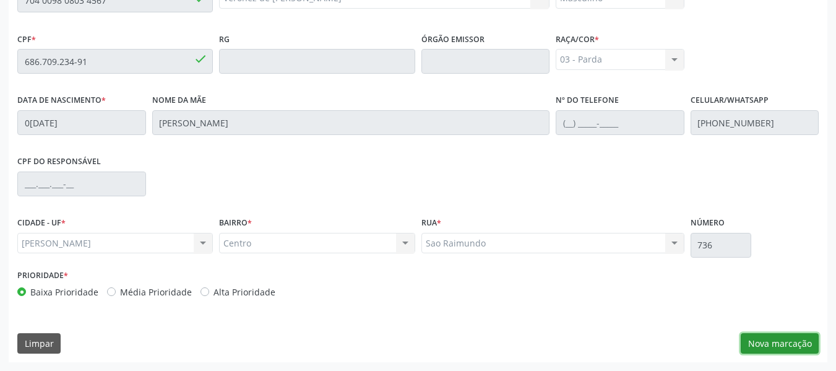
click at [770, 345] on button "Nova marcação" at bounding box center [780, 343] width 78 height 21
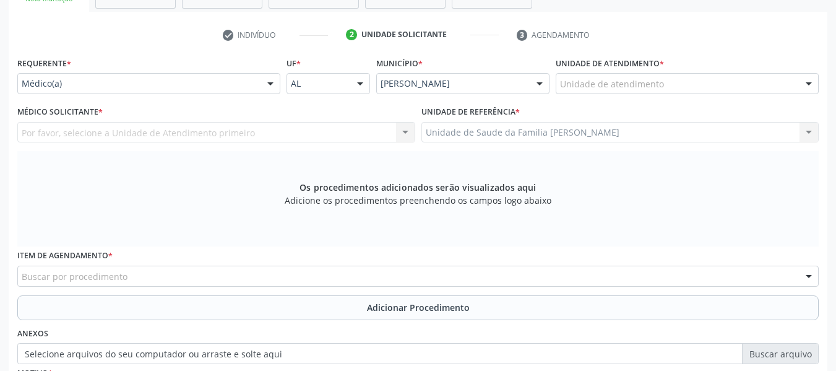
scroll to position [230, 0]
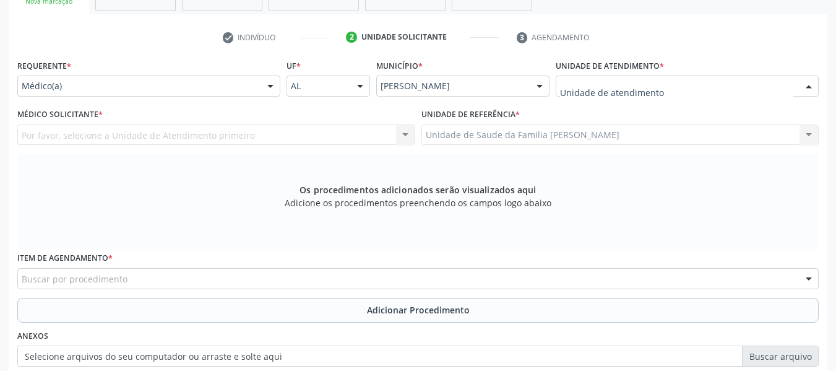
click at [755, 82] on div at bounding box center [687, 85] width 263 height 21
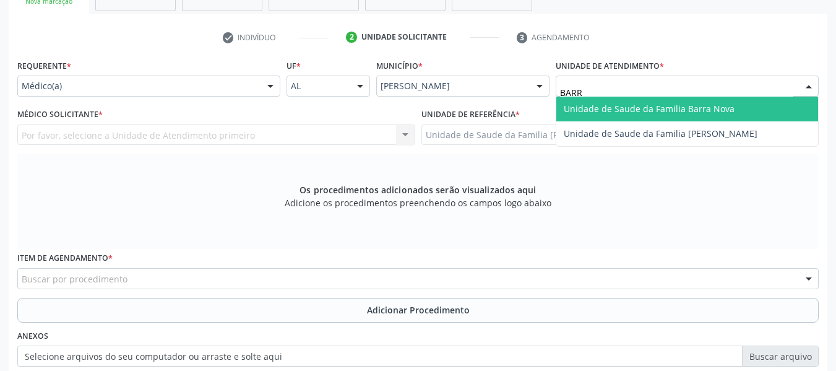
type input "BARRO"
click at [718, 111] on span "Unidade de Saude da Familia [PERSON_NAME]" at bounding box center [661, 109] width 194 height 12
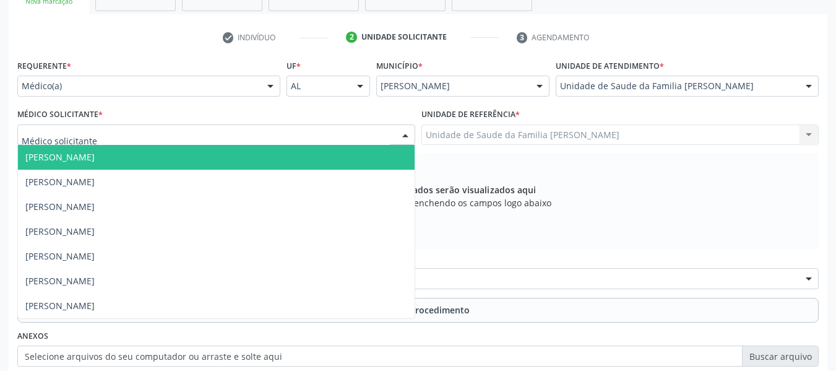
click at [408, 134] on div at bounding box center [405, 135] width 19 height 21
click at [95, 155] on span "[PERSON_NAME]" at bounding box center [59, 157] width 69 height 12
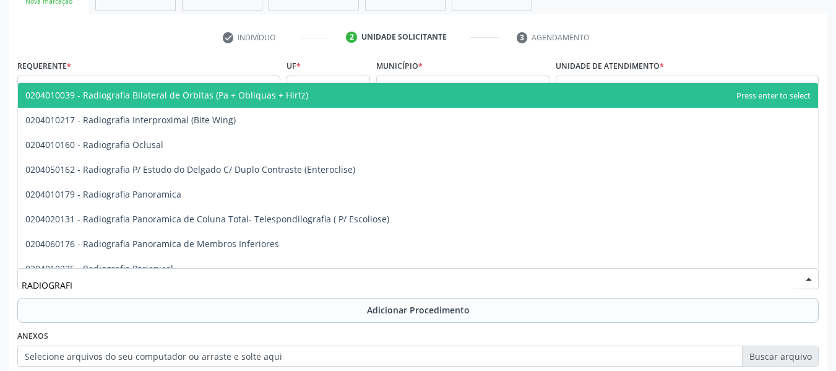
type input "RADIOGRAFIA"
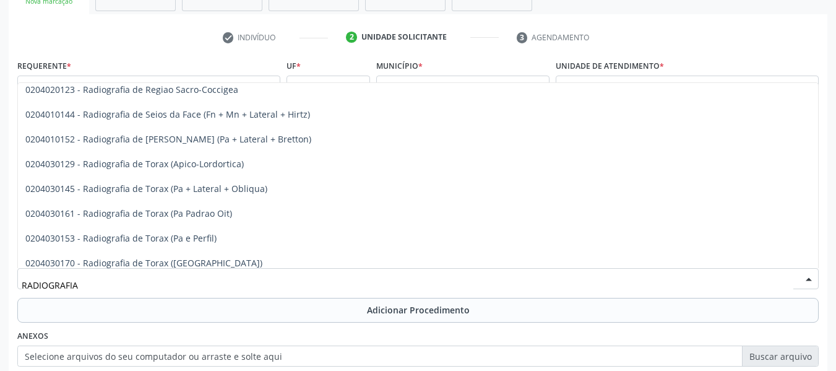
scroll to position [1552, 0]
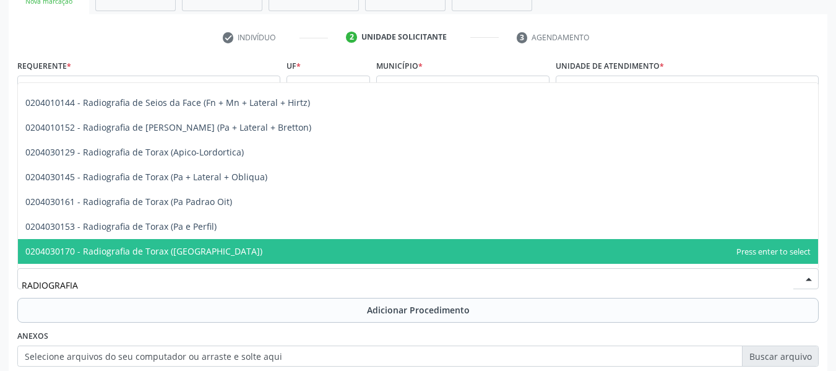
click at [186, 246] on span "0204030170 - Radiografia de Torax ([GEOGRAPHIC_DATA])" at bounding box center [418, 251] width 800 height 25
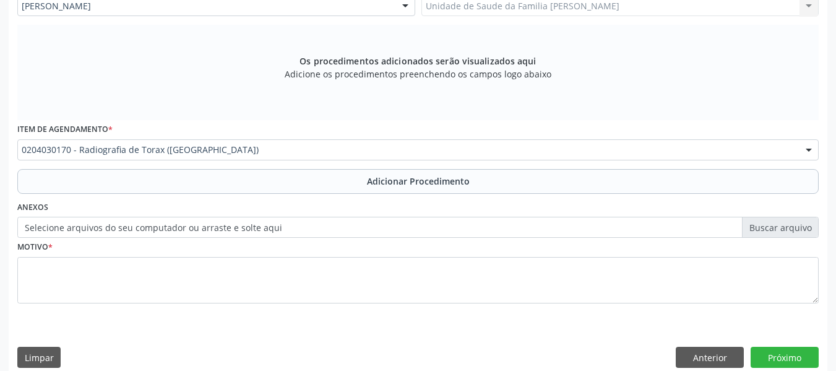
scroll to position [372, 0]
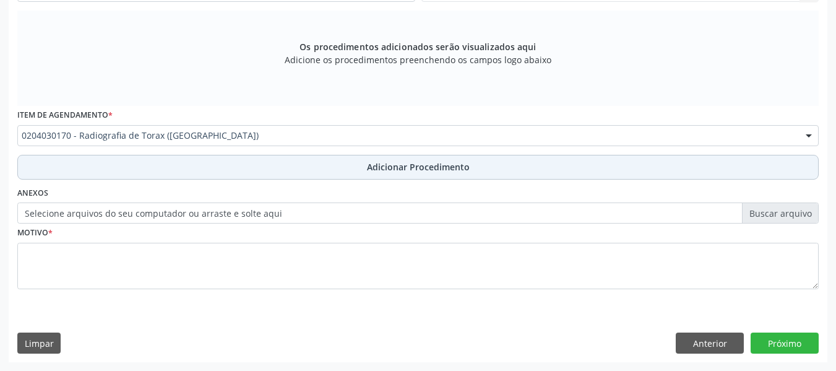
click at [437, 165] on span "Adicionar Procedimento" at bounding box center [418, 166] width 103 height 13
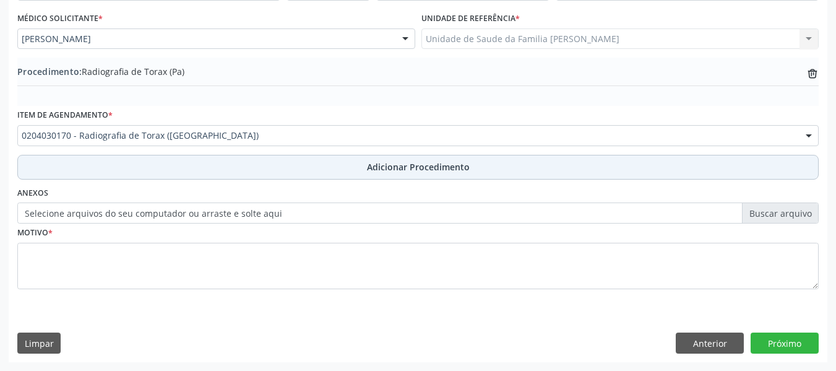
scroll to position [325, 0]
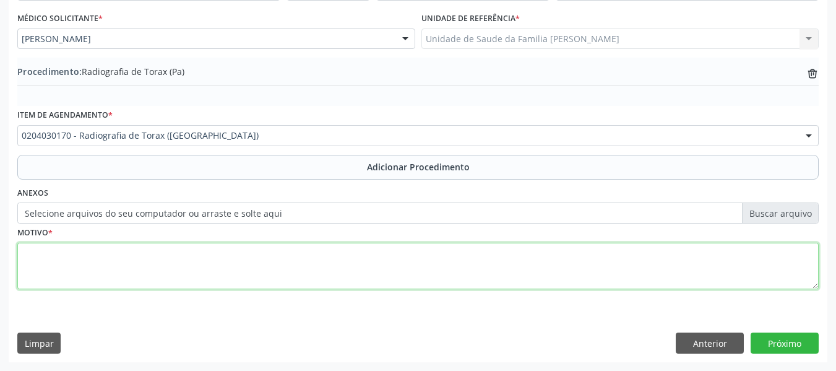
click at [67, 267] on textarea at bounding box center [417, 266] width 801 height 47
type textarea "S/ JUSTIFICATIVA"
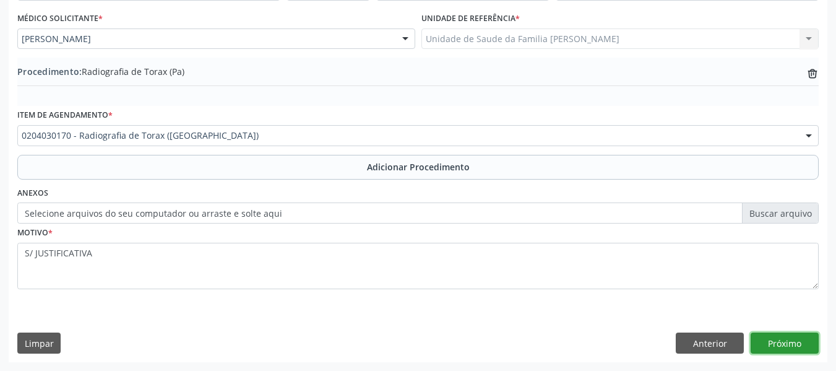
click at [788, 343] on button "Próximo" at bounding box center [784, 342] width 68 height 21
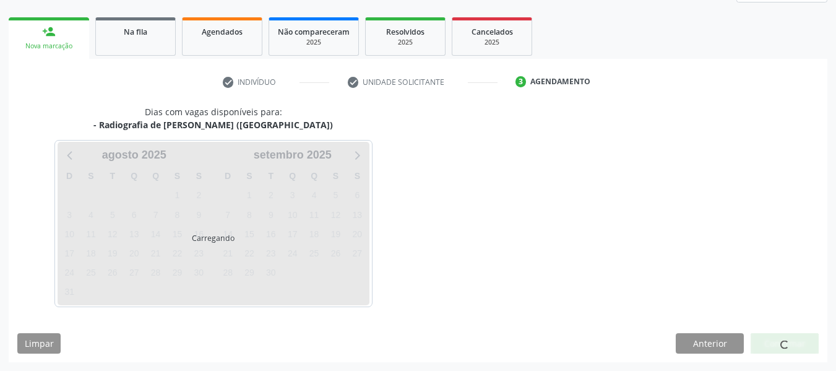
scroll to position [221, 0]
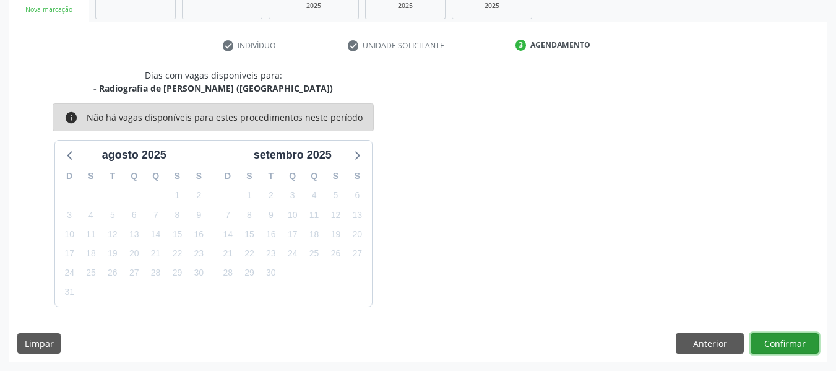
click at [785, 339] on button "Confirmar" at bounding box center [784, 343] width 68 height 21
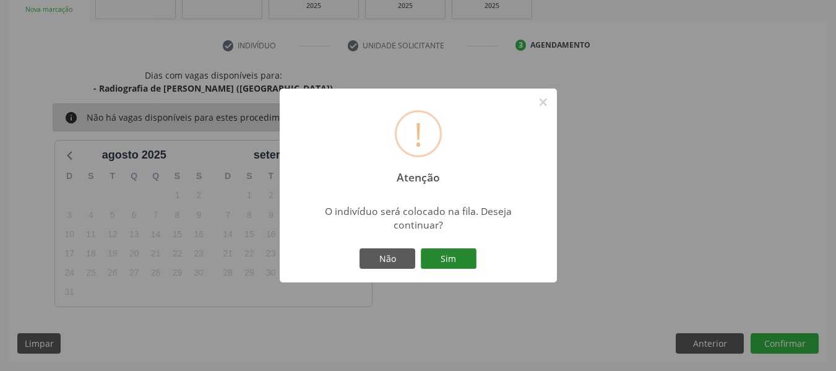
click at [462, 256] on button "Sim" at bounding box center [449, 258] width 56 height 21
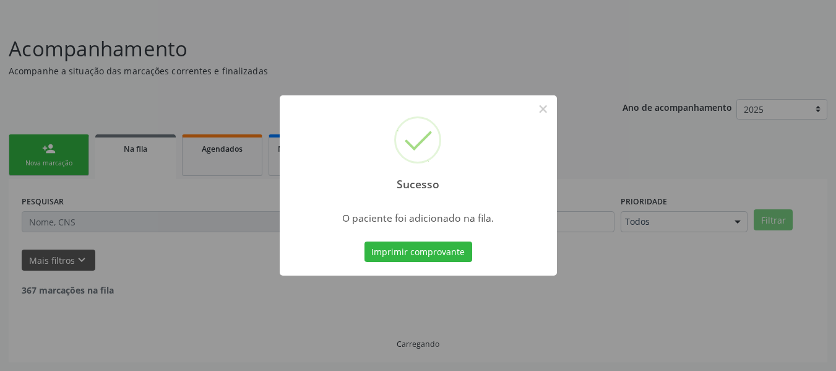
scroll to position [55, 0]
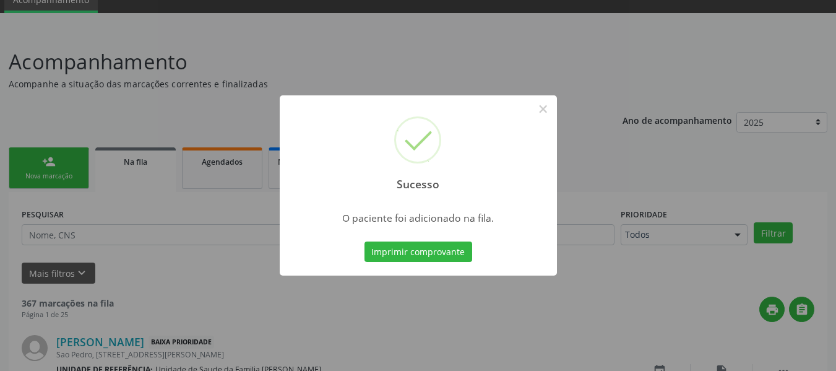
click at [44, 156] on div "Sucesso × O paciente foi adicionado na fila. Imprimir comprovante Cancel" at bounding box center [418, 185] width 836 height 371
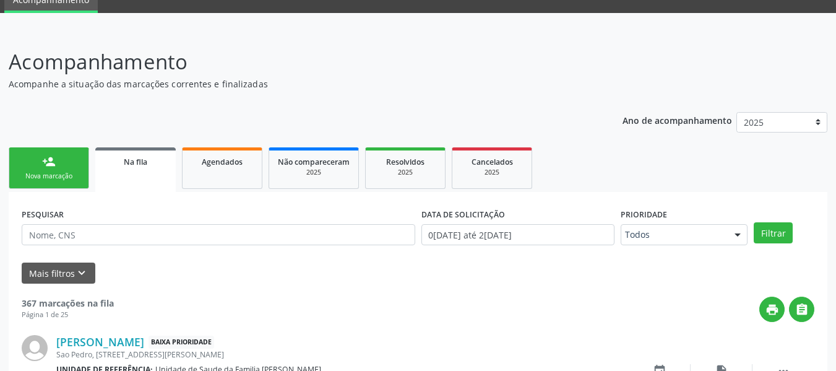
click at [47, 161] on div "person_add" at bounding box center [49, 162] width 14 height 14
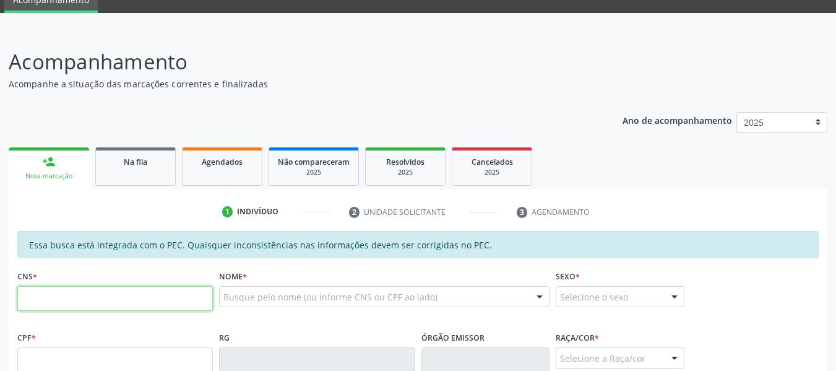
click at [82, 298] on input "text" at bounding box center [115, 298] width 196 height 25
type input "704 0098 0803 4567"
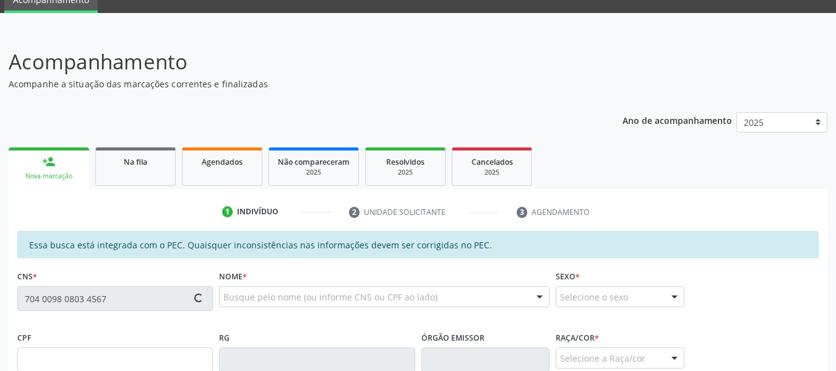
type input "686.709.234-91"
type input "08/11/1970"
type input "Nair Andrade Pinheiro"
type input "(82) 99332-9479"
type input "736"
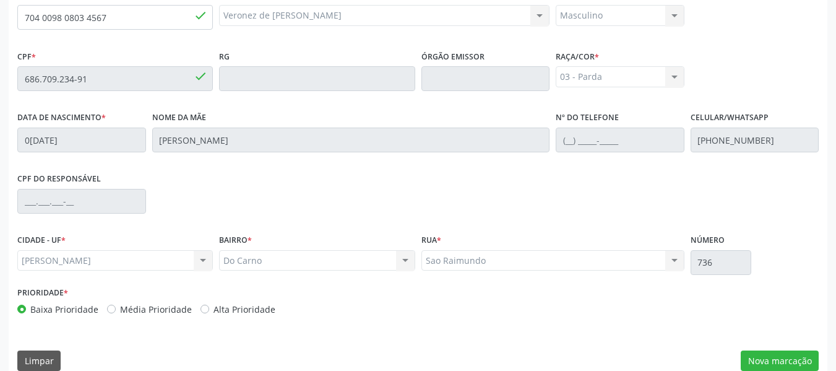
scroll to position [353, 0]
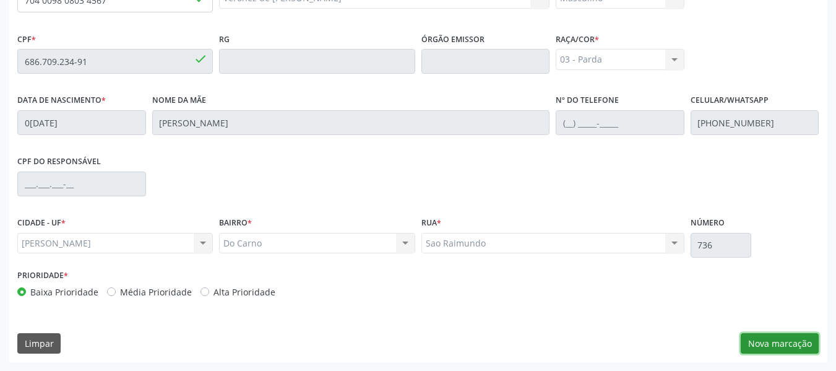
click at [785, 346] on button "Nova marcação" at bounding box center [780, 343] width 78 height 21
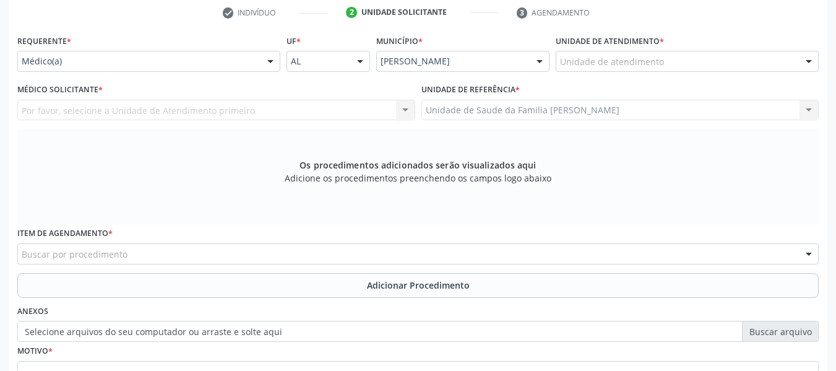
scroll to position [230, 0]
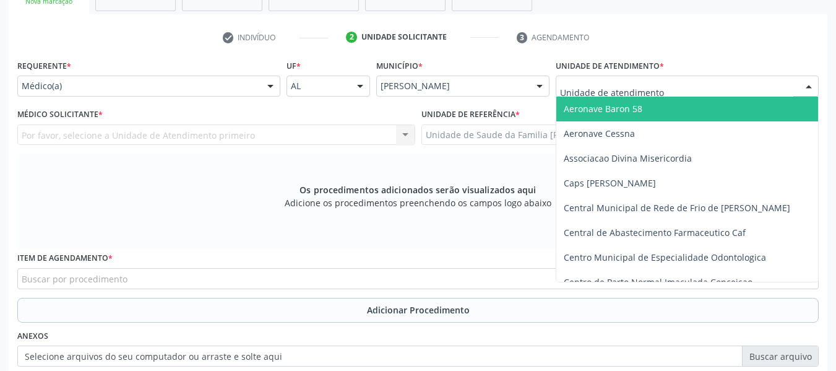
click at [809, 82] on div at bounding box center [808, 86] width 19 height 21
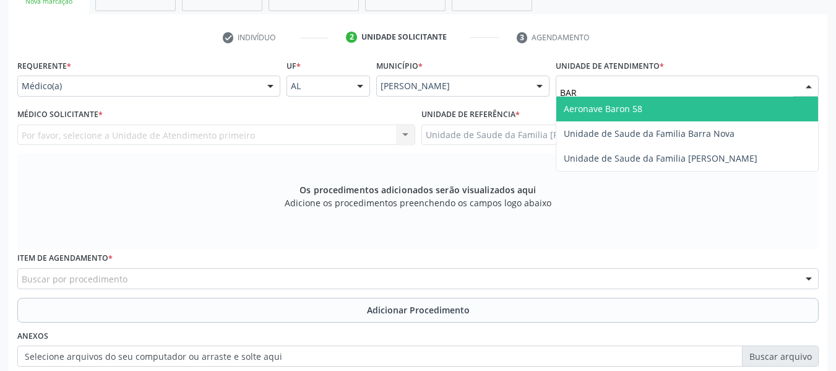
type input "BARR"
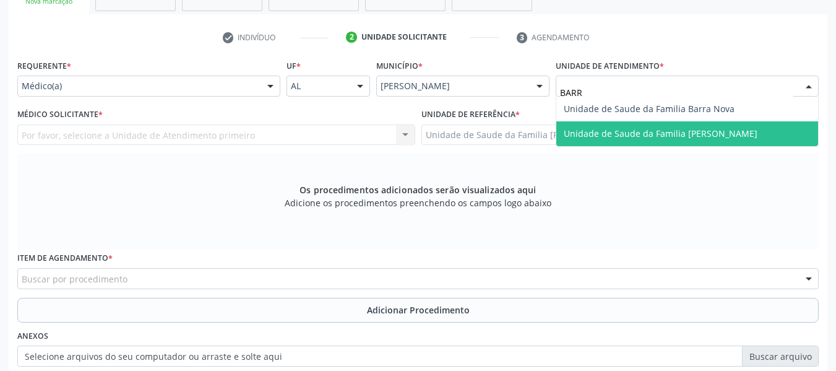
click at [750, 129] on span "Unidade de Saude da Familia [PERSON_NAME]" at bounding box center [687, 133] width 262 height 25
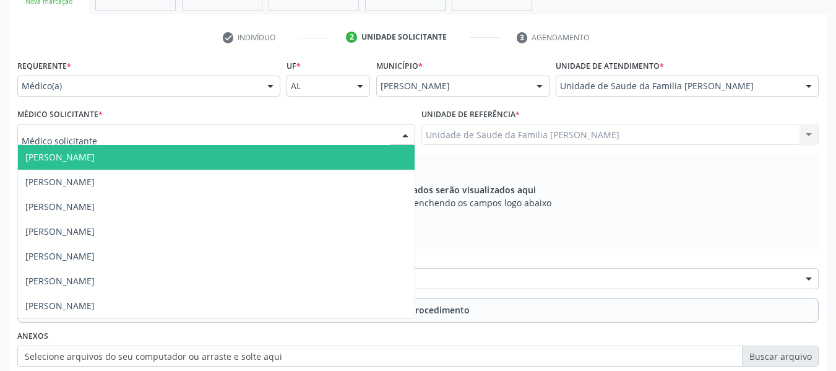
click at [403, 133] on div at bounding box center [405, 135] width 19 height 21
click at [172, 154] on span "[PERSON_NAME]" at bounding box center [216, 157] width 397 height 25
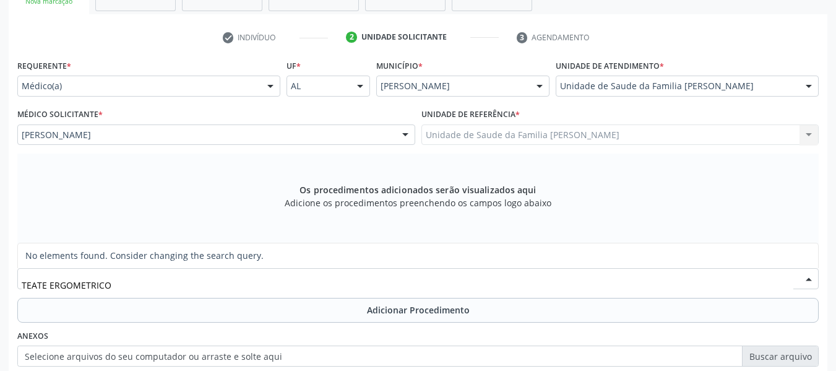
click at [37, 285] on input "TEATE ERGOMETRICO" at bounding box center [408, 284] width 772 height 25
type input "TESTE ERGOMETRICO"
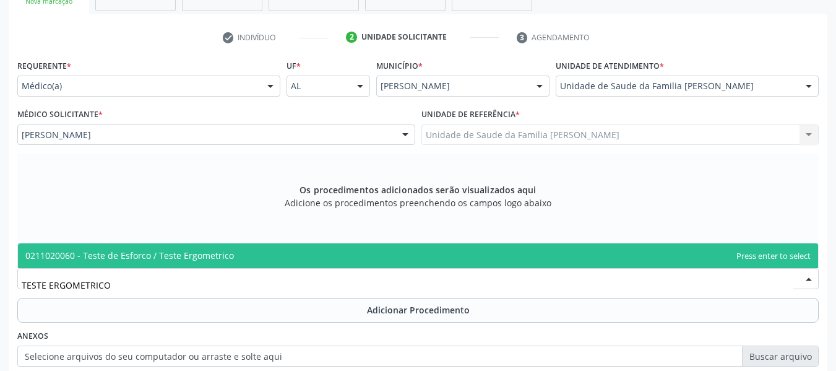
click at [113, 254] on span "0211020060 - Teste de Esforco / Teste Ergometrico" at bounding box center [129, 255] width 209 height 12
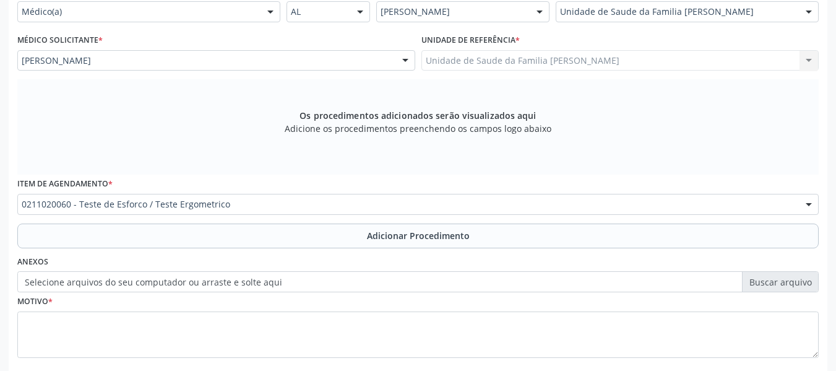
scroll to position [337, 0]
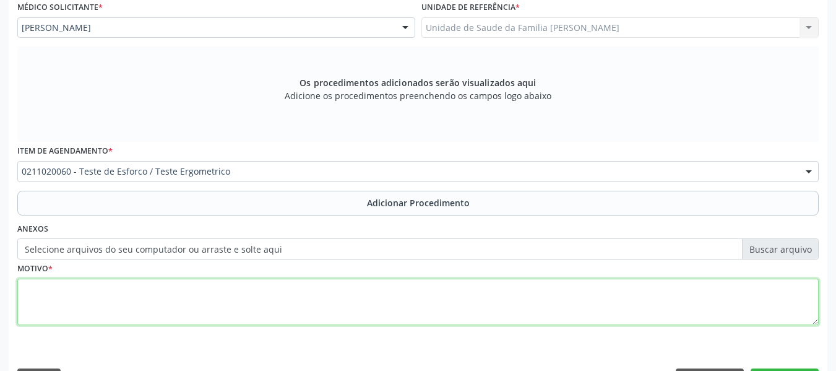
click at [93, 308] on textarea at bounding box center [417, 301] width 801 height 47
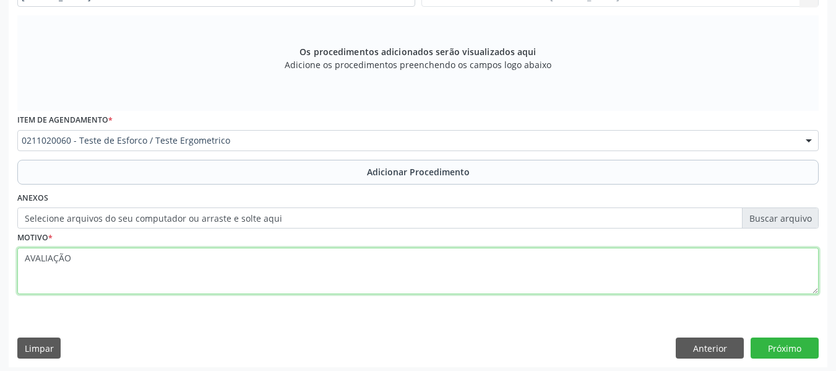
scroll to position [372, 0]
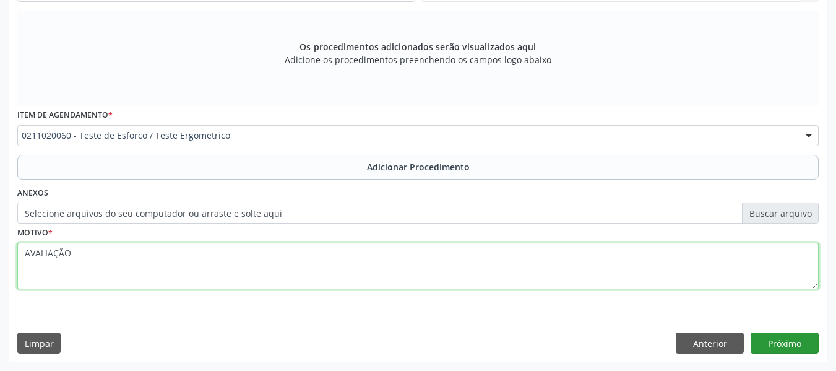
type textarea "AVALIAÇÃO"
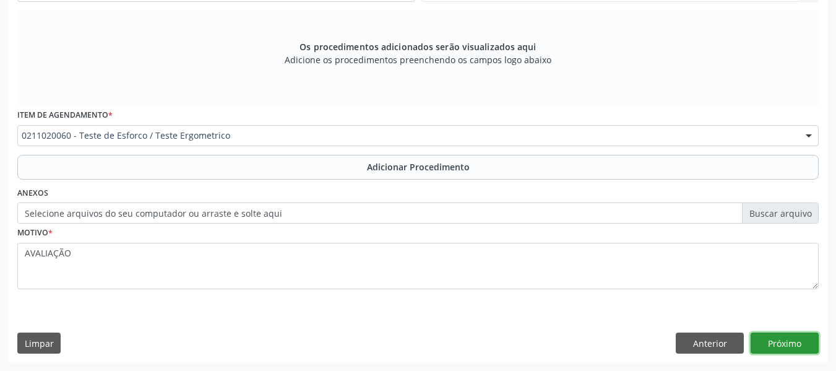
click at [778, 340] on button "Próximo" at bounding box center [784, 342] width 68 height 21
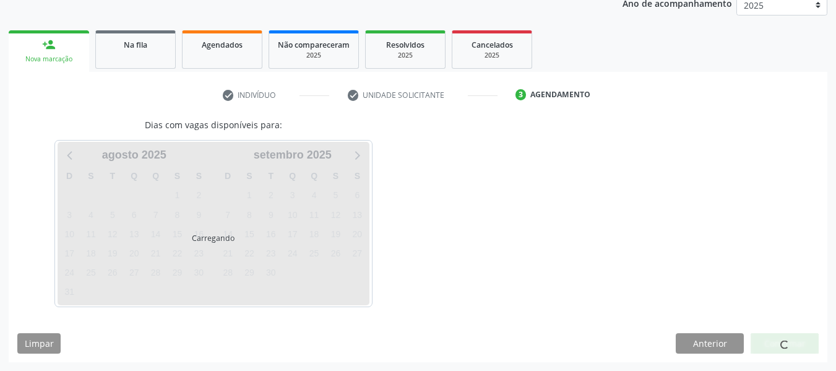
scroll to position [209, 0]
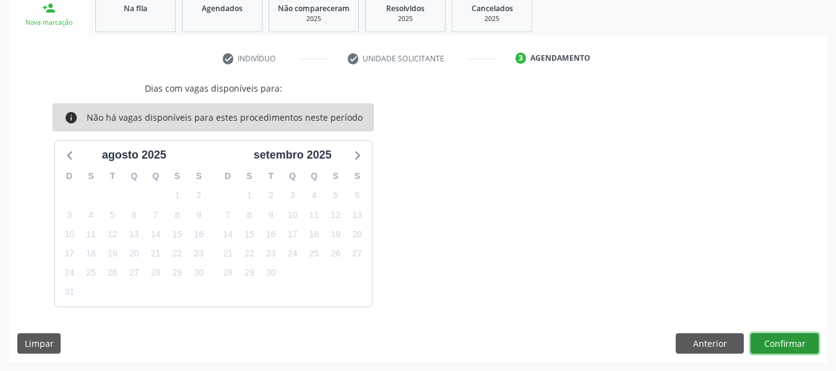
click at [778, 340] on button "Confirmar" at bounding box center [784, 343] width 68 height 21
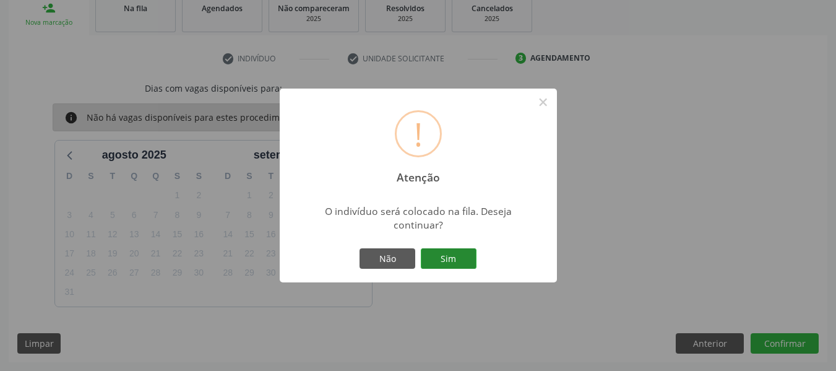
click at [461, 256] on button "Sim" at bounding box center [449, 258] width 56 height 21
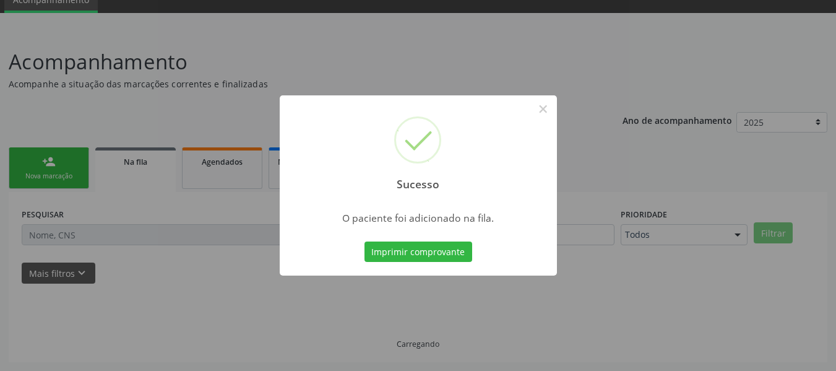
scroll to position [55, 0]
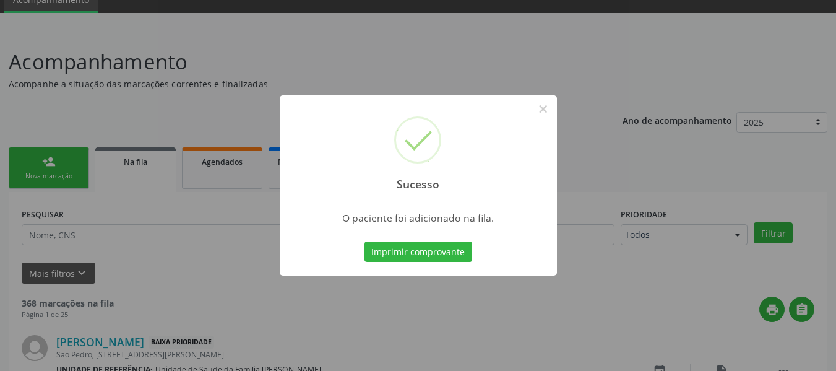
click at [45, 158] on div "Sucesso × O paciente foi adicionado na fila. Imprimir comprovante Cancel" at bounding box center [418, 185] width 836 height 371
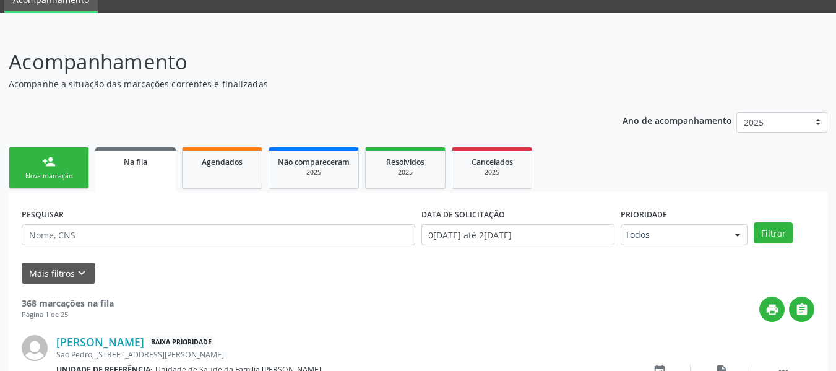
click at [45, 158] on div "person_add" at bounding box center [49, 162] width 14 height 14
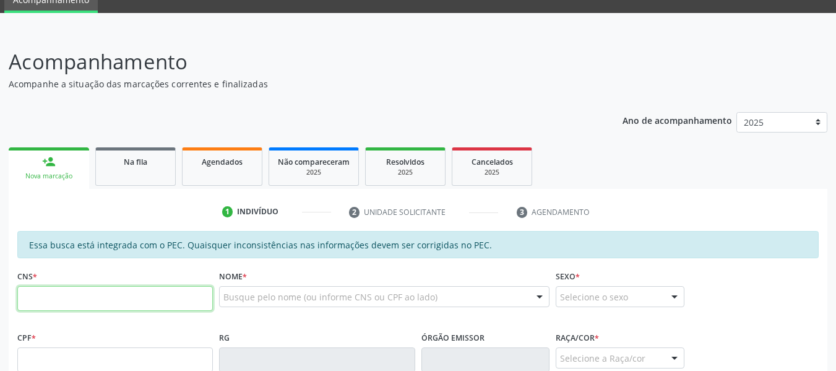
click at [58, 296] on input "text" at bounding box center [115, 298] width 196 height 25
type input "704 0098 0803 4567"
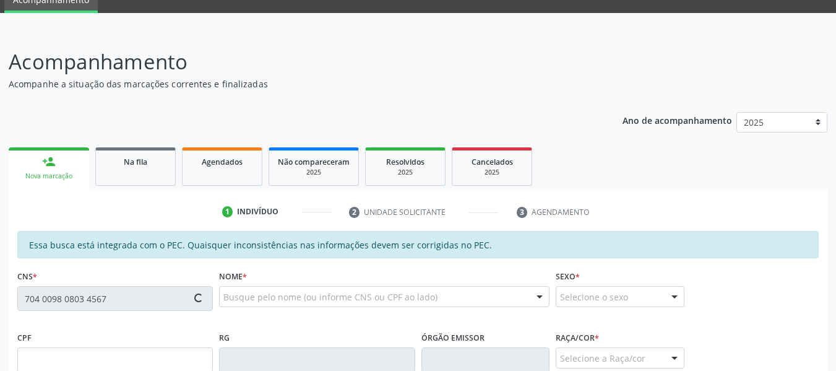
type input "686.709.234-91"
type input "08/11/1970"
type input "Nair Andrade Pinheiro"
type input "(82) 99332-9479"
type input "736"
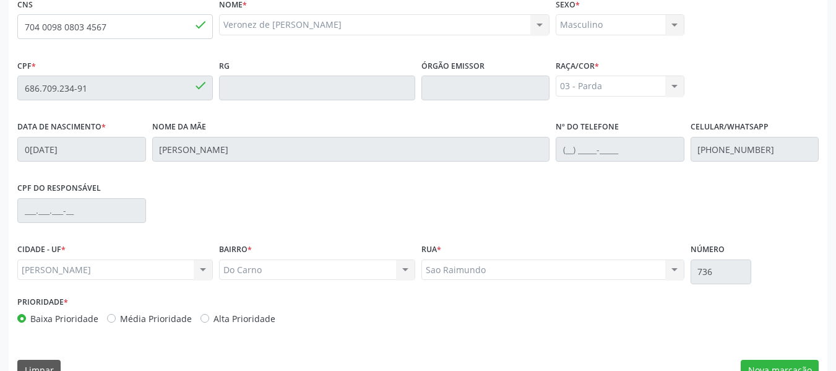
scroll to position [353, 0]
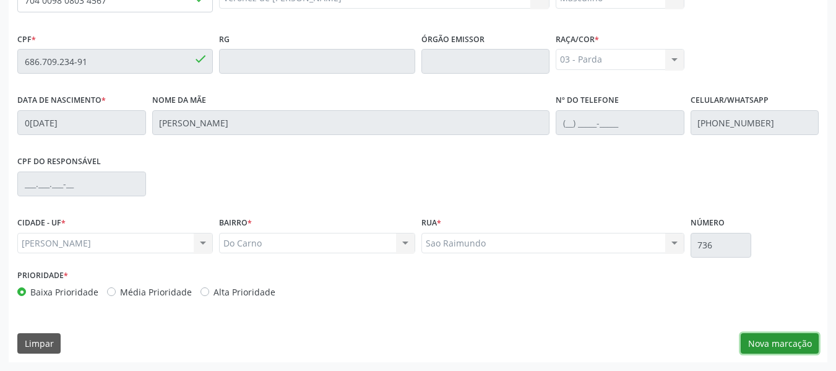
click at [780, 343] on button "Nova marcação" at bounding box center [780, 343] width 78 height 21
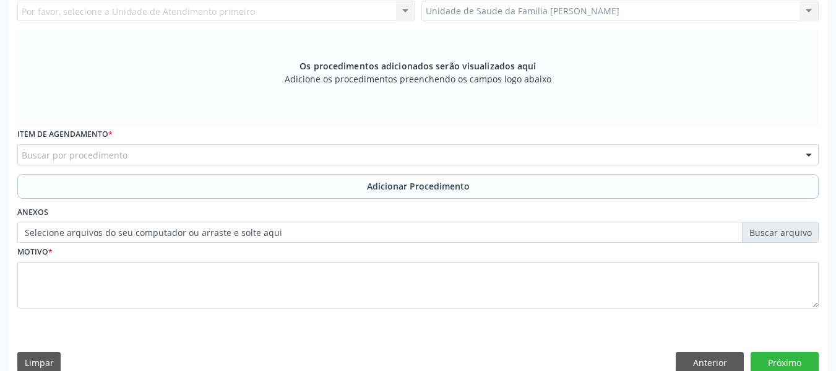
click at [813, 7] on div "Unidade de Saude da Familia Barro Vermelho Unidade de Saude da Familia Barro Ve…" at bounding box center [620, 11] width 398 height 21
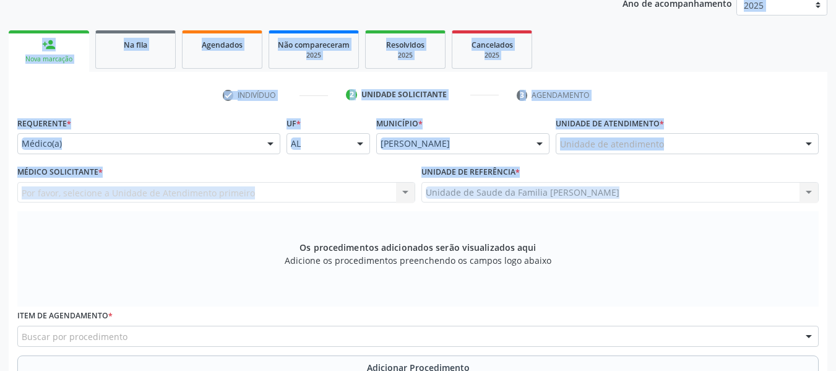
scroll to position [162, 0]
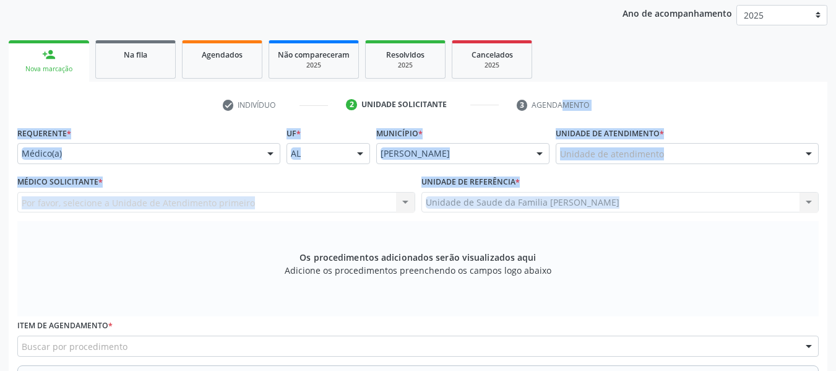
drag, startPoint x: 813, startPoint y: 7, endPoint x: 749, endPoint y: 100, distance: 112.4
click at [749, 100] on div "check Indivíduo 2 Unidade solicitante 3 Agendamento Essa busca está integrada c…" at bounding box center [418, 334] width 819 height 478
click at [749, 100] on ul "check Indivíduo 2 Unidade solicitante 3 Agendamento" at bounding box center [418, 105] width 819 height 20
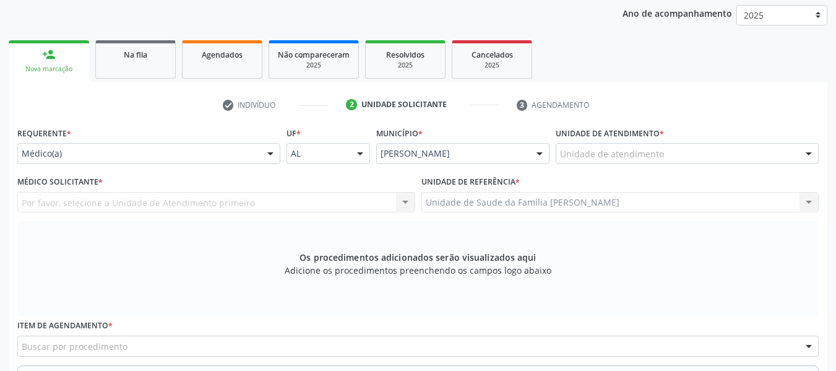
click at [807, 154] on div at bounding box center [808, 154] width 19 height 21
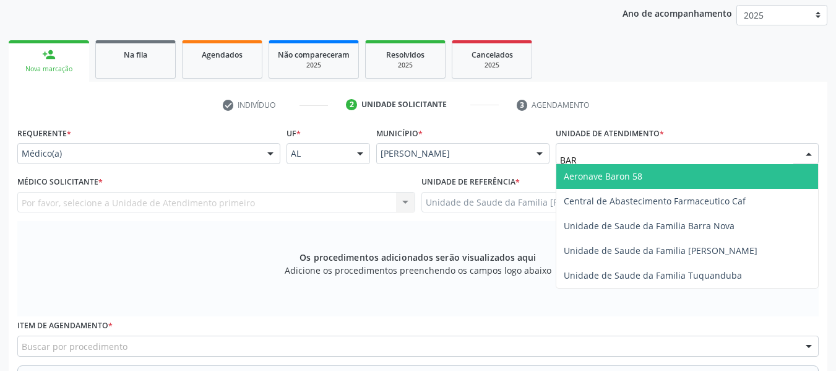
type input "BARR"
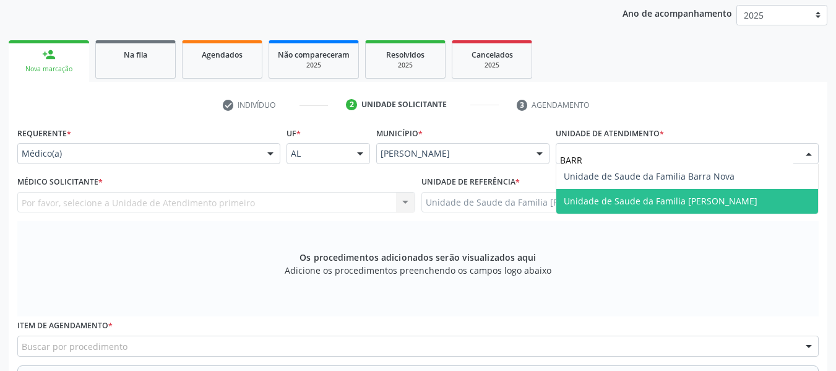
click at [742, 199] on span "Unidade de Saude da Familia [PERSON_NAME]" at bounding box center [661, 201] width 194 height 12
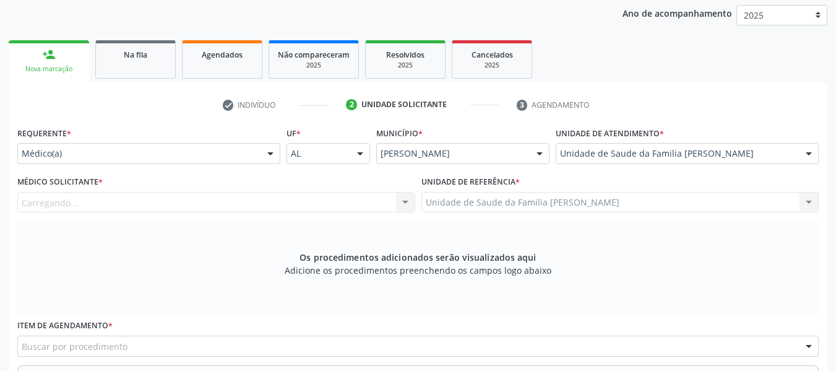
click at [742, 199] on div "Requerente * Médico(a) Médico(a) Enfermeiro(a) Paciente Nenhum resultado encont…" at bounding box center [417, 320] width 801 height 393
click at [408, 196] on div at bounding box center [405, 202] width 19 height 21
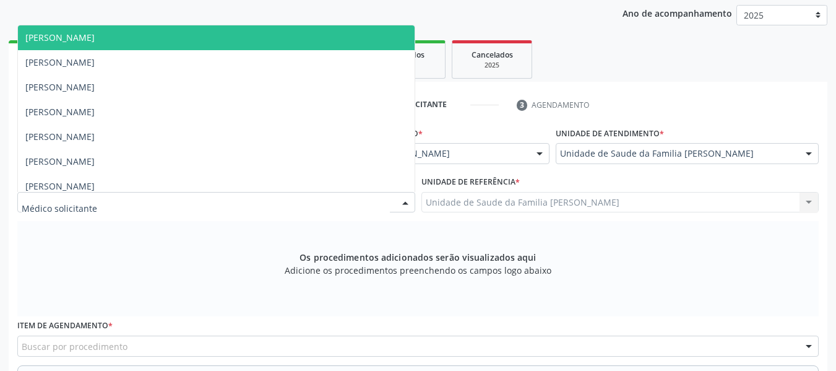
click at [95, 39] on span "[PERSON_NAME]" at bounding box center [59, 38] width 69 height 12
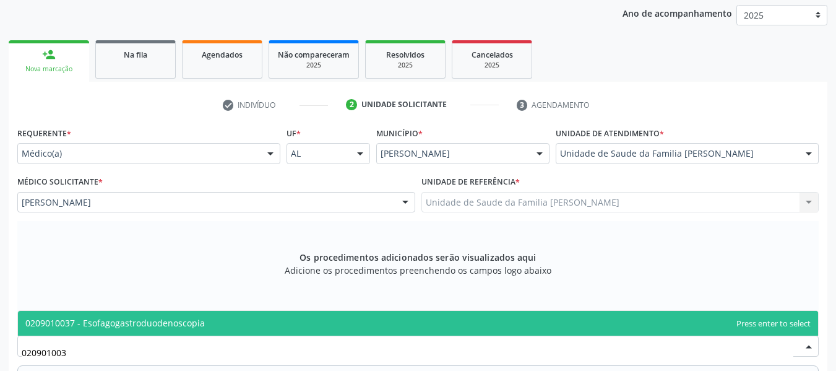
type input "0209010037"
click at [127, 329] on span "0209010037 - Esofagogastroduodenoscopia" at bounding box center [418, 323] width 800 height 25
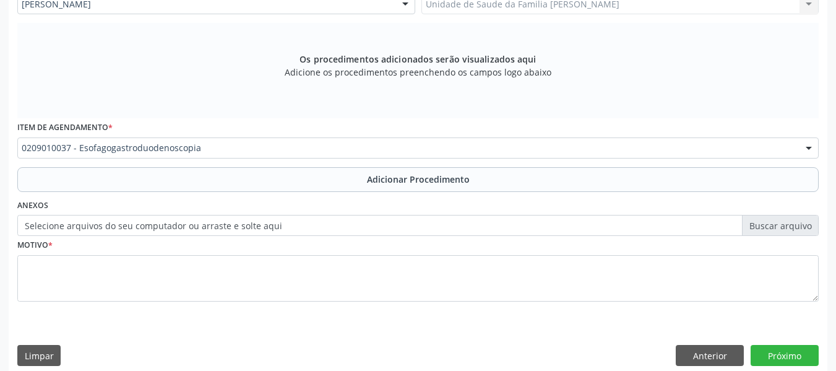
scroll to position [368, 0]
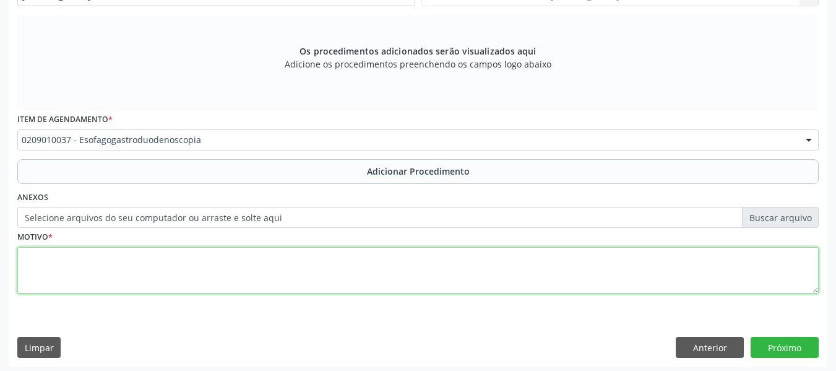
click at [105, 265] on textarea at bounding box center [417, 270] width 801 height 47
type textarea "ENDOSCOPIA DIGESTIVA COM BIOPSIA"
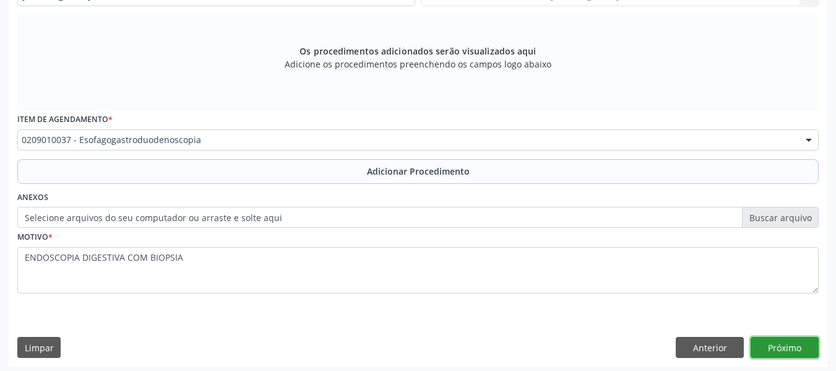
click at [789, 346] on button "Próximo" at bounding box center [784, 347] width 68 height 21
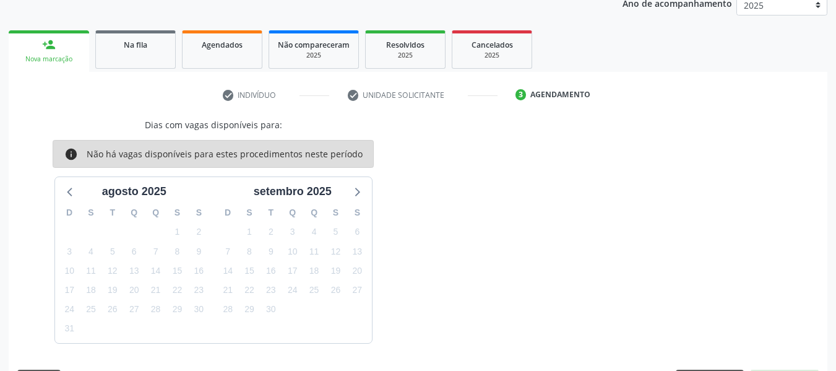
scroll to position [209, 0]
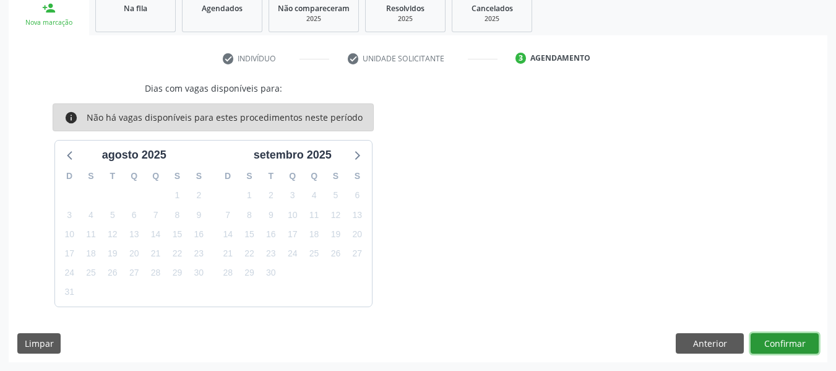
click at [777, 340] on button "Confirmar" at bounding box center [784, 343] width 68 height 21
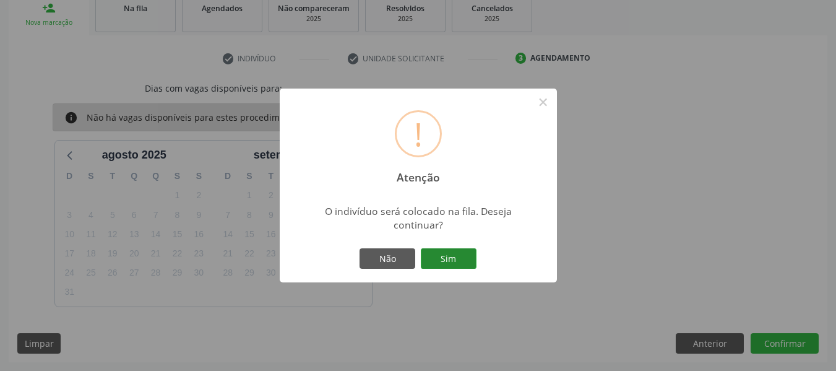
click at [452, 254] on button "Sim" at bounding box center [449, 258] width 56 height 21
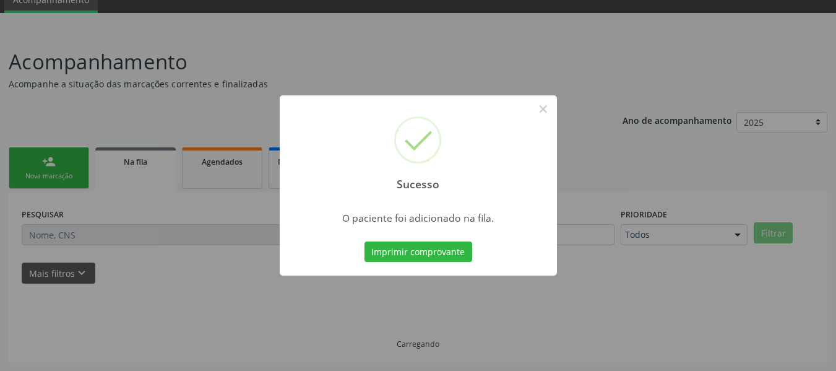
scroll to position [55, 0]
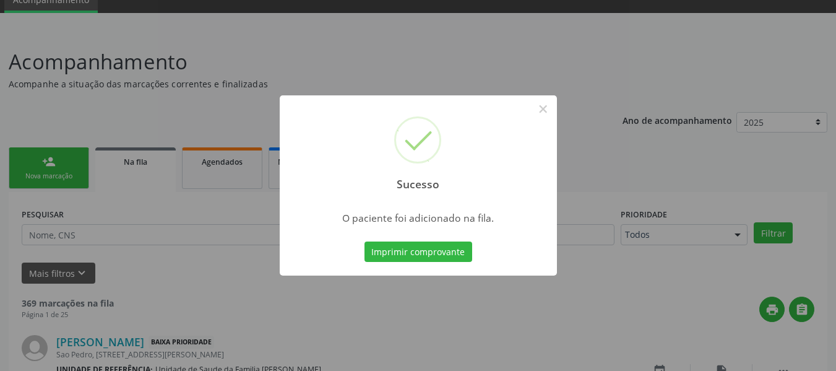
click at [53, 159] on div "Sucesso × O paciente foi adicionado na fila. Imprimir comprovante Cancel" at bounding box center [418, 185] width 836 height 371
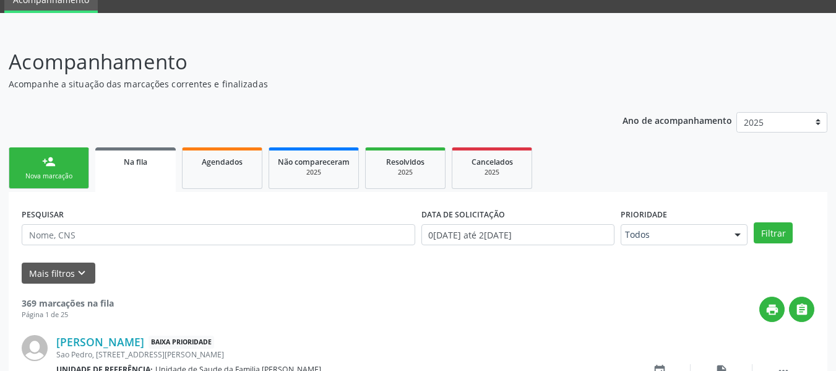
click at [30, 166] on link "person_add Nova marcação" at bounding box center [49, 167] width 80 height 41
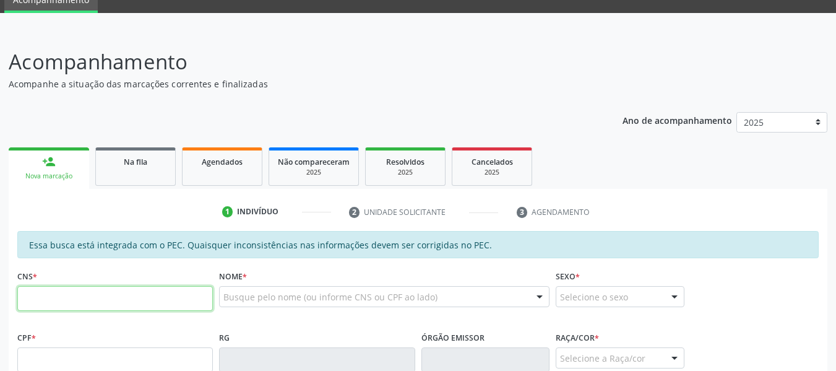
click at [58, 286] on input "text" at bounding box center [115, 298] width 196 height 25
type input "705 8054 4289 0233"
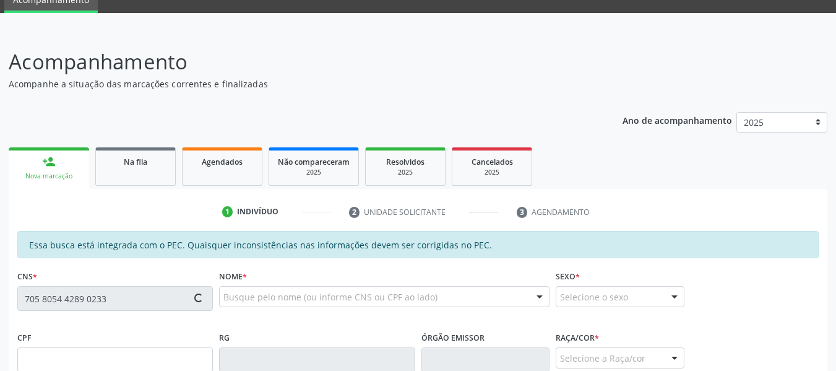
type input "058.915.704-32"
type input "09/10/1978"
type input "Maria das Dores de Assis Gracindo"
type input "(82) 99344-5566"
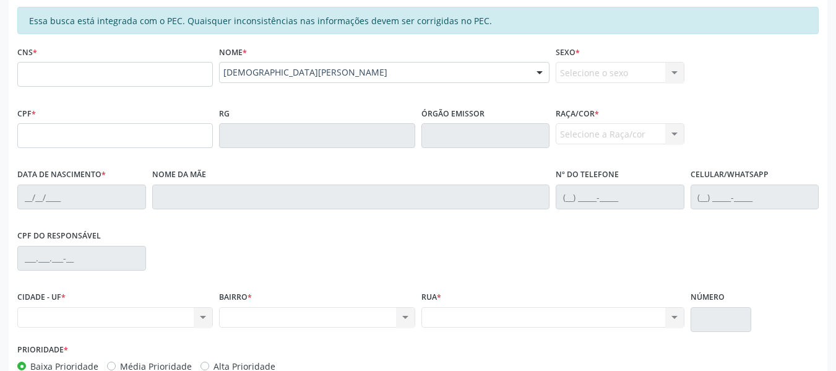
scroll to position [0, 0]
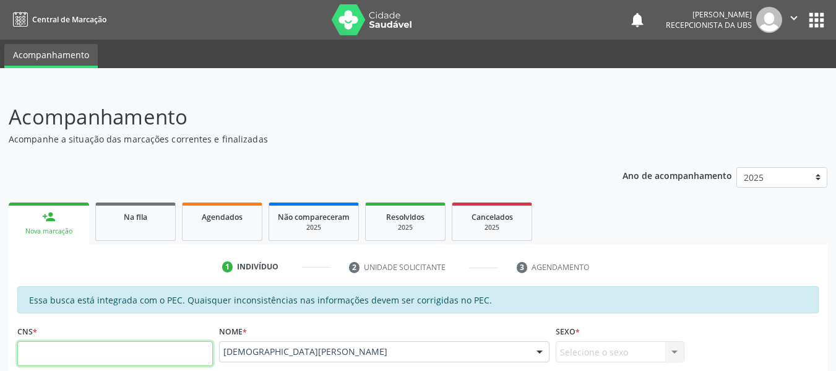
click at [68, 345] on input "text" at bounding box center [115, 353] width 196 height 25
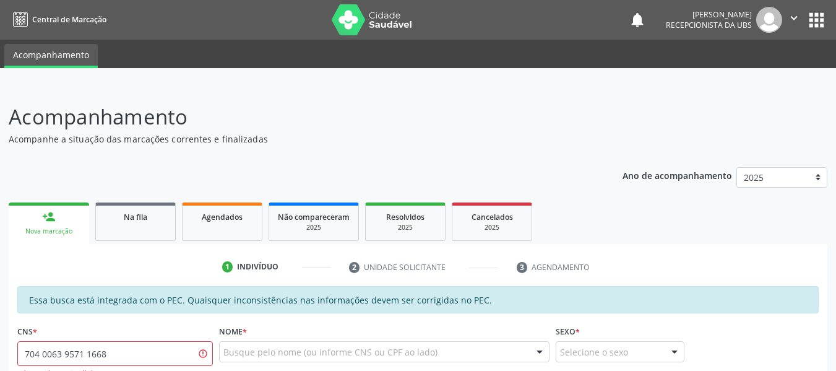
type input "704 0063 9571 1668"
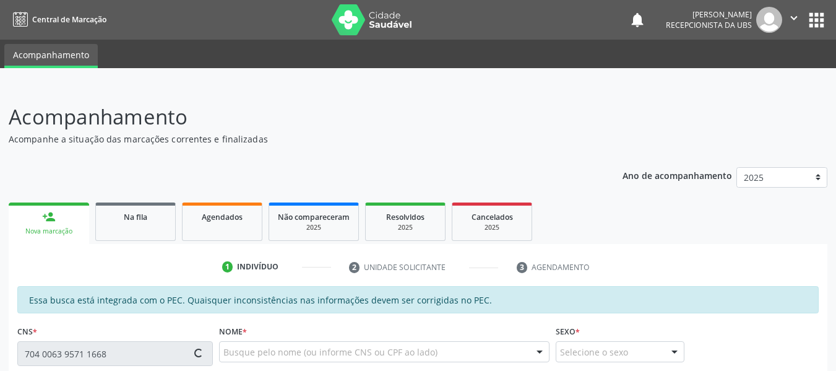
type input "662.629.924-72"
type input "0[DATE]"
type input "[PERSON_NAME]"
type input "[PHONE_NUMBER]"
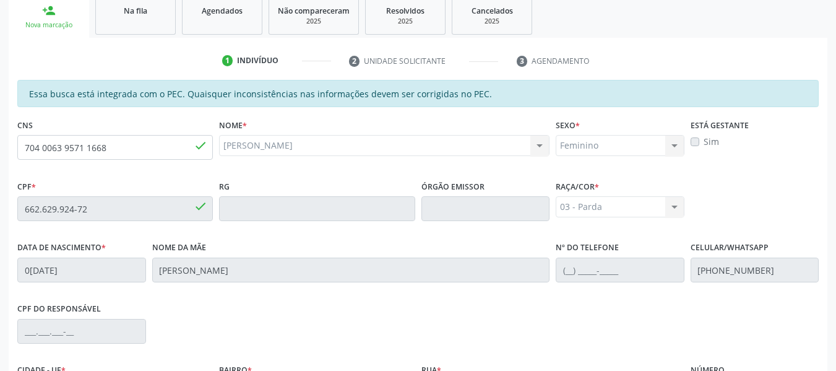
scroll to position [205, 0]
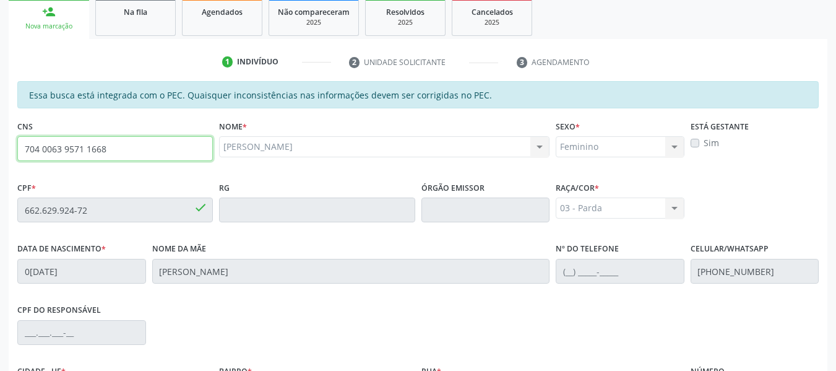
click at [148, 145] on input "704 0063 9571 1668" at bounding box center [115, 148] width 196 height 25
type input "7"
type input "707 6052 8747 1994"
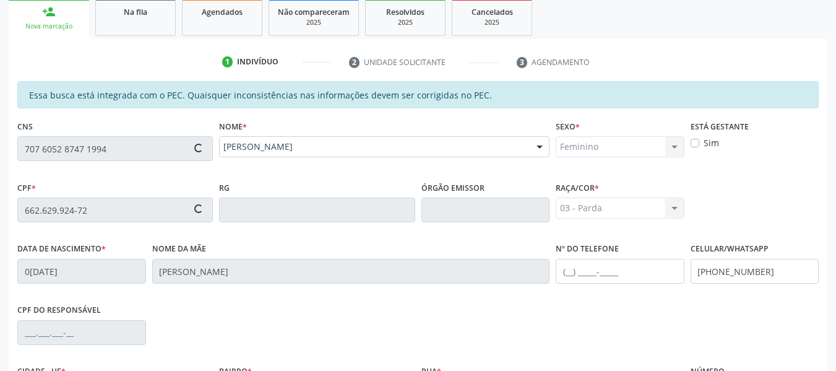
type input "287.343.604-25"
type input "0[DATE]"
type input "[PERSON_NAME]"
type input "[PHONE_NUMBER]"
type input "S/N"
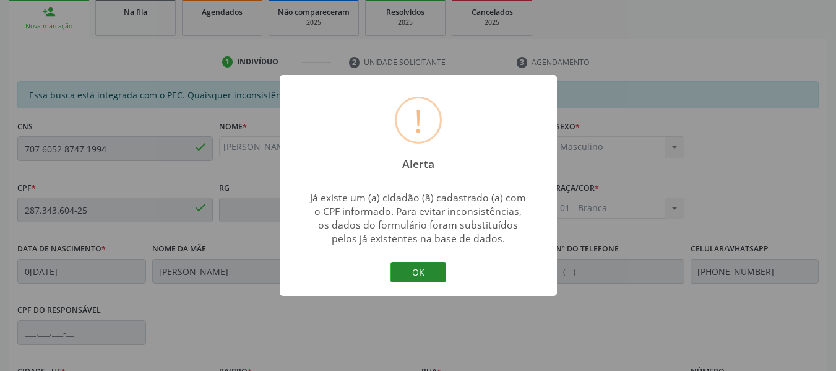
click at [418, 267] on button "OK" at bounding box center [418, 272] width 56 height 21
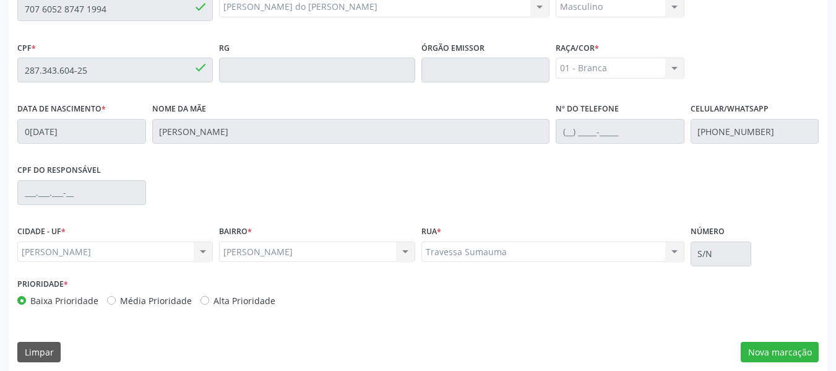
scroll to position [353, 0]
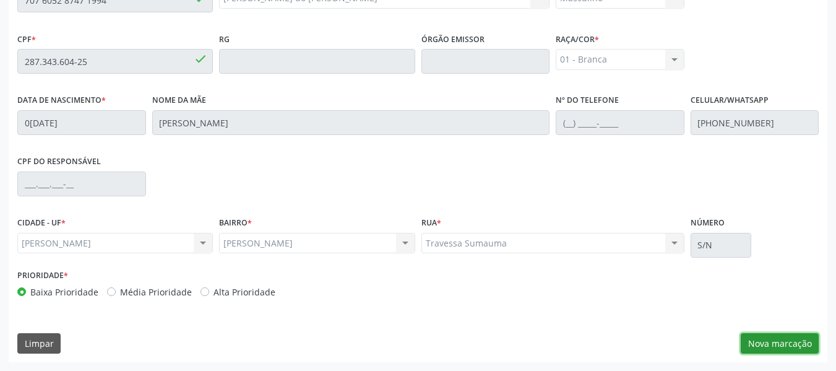
click at [794, 340] on button "Nova marcação" at bounding box center [780, 343] width 78 height 21
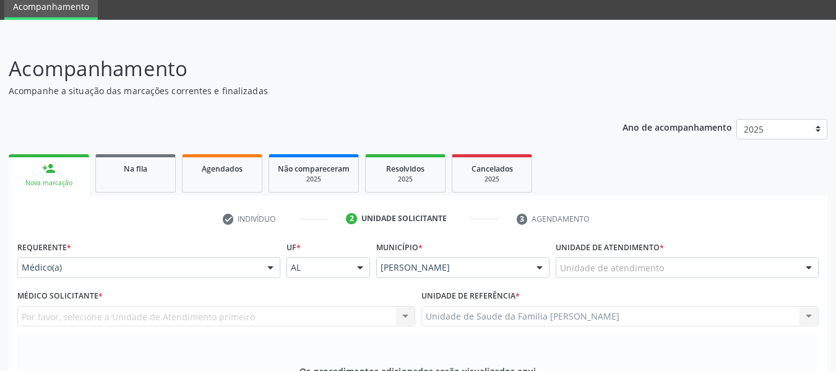
scroll to position [32, 0]
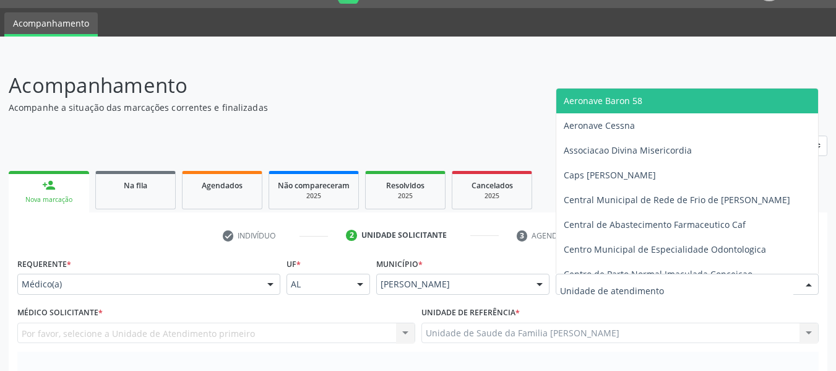
click at [806, 282] on div at bounding box center [808, 284] width 19 height 21
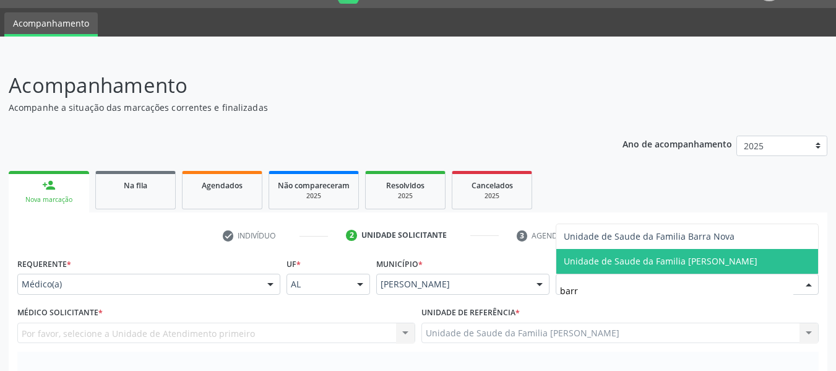
type input "barro"
click at [744, 259] on span "Unidade de Saude da Familia [PERSON_NAME]" at bounding box center [661, 261] width 194 height 12
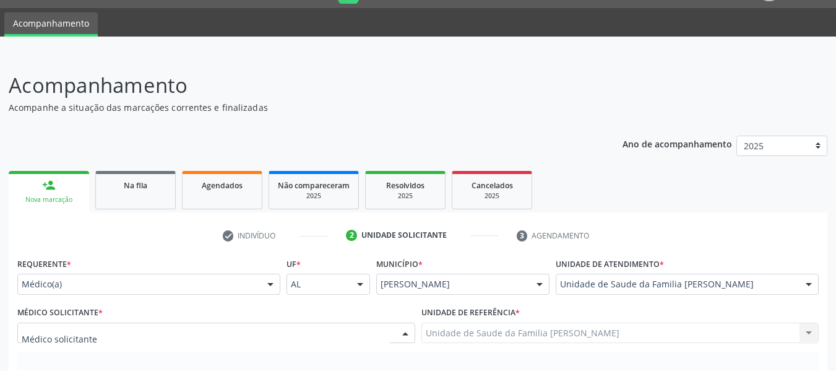
click at [403, 332] on div at bounding box center [405, 333] width 19 height 21
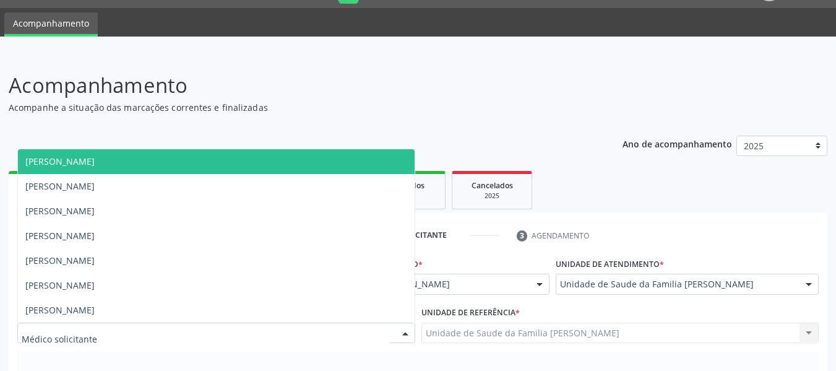
click at [87, 158] on span "[PERSON_NAME]" at bounding box center [59, 161] width 69 height 12
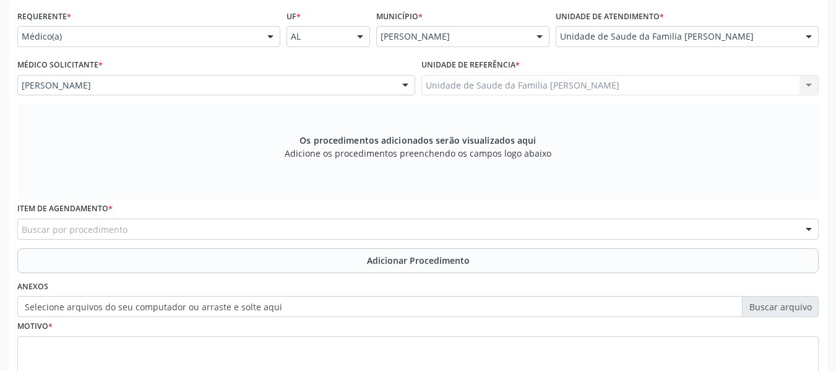
scroll to position [372, 0]
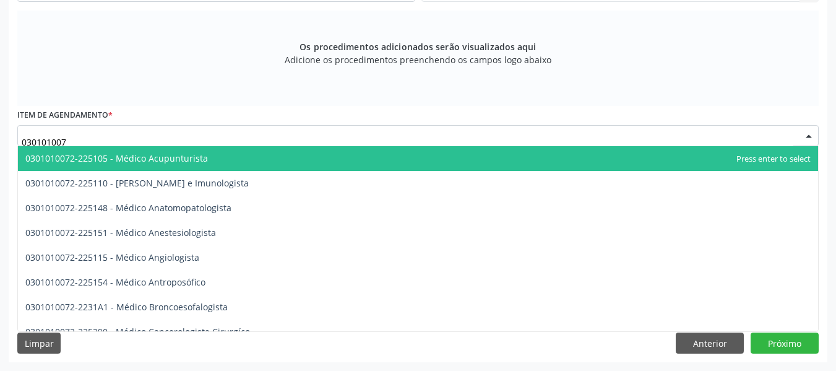
type input "0301010072"
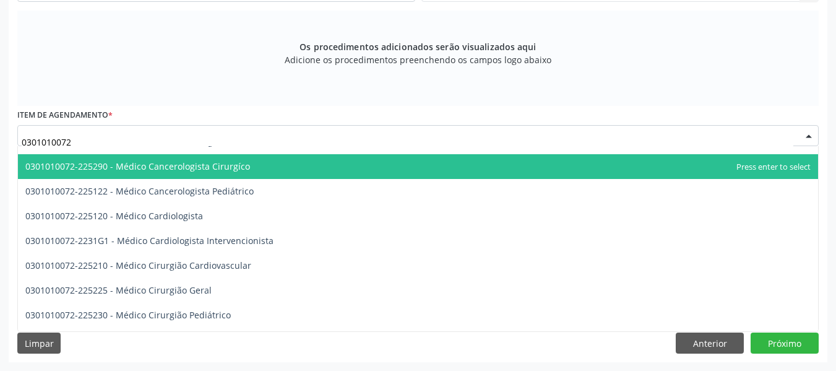
scroll to position [173, 0]
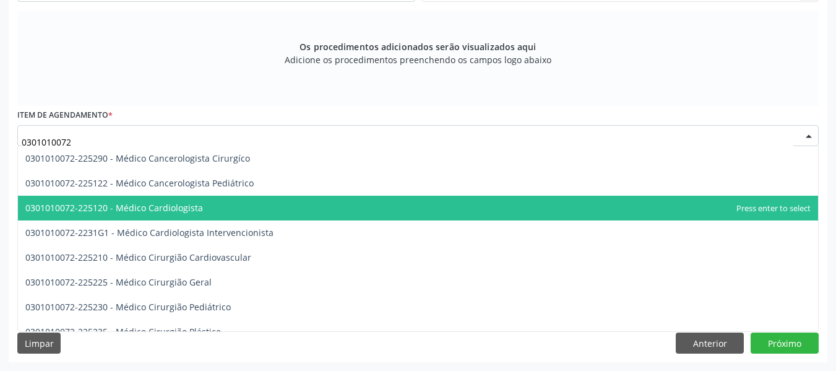
click at [197, 203] on span "0301010072-225120 - Médico Cardiologista" at bounding box center [114, 208] width 178 height 12
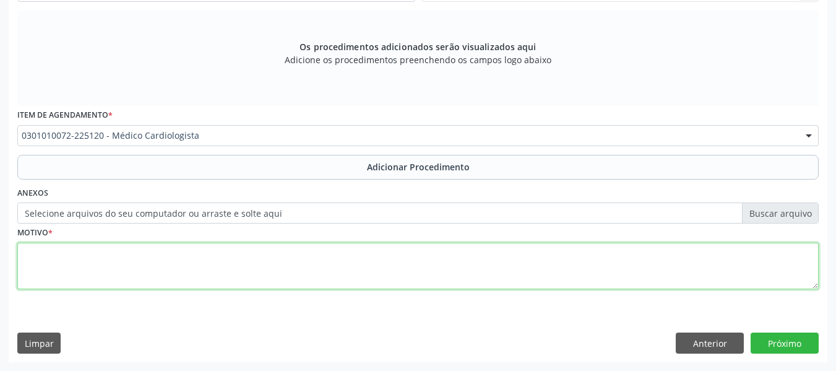
click at [43, 270] on textarea at bounding box center [417, 266] width 801 height 47
type textarea "MARCAPASSO"
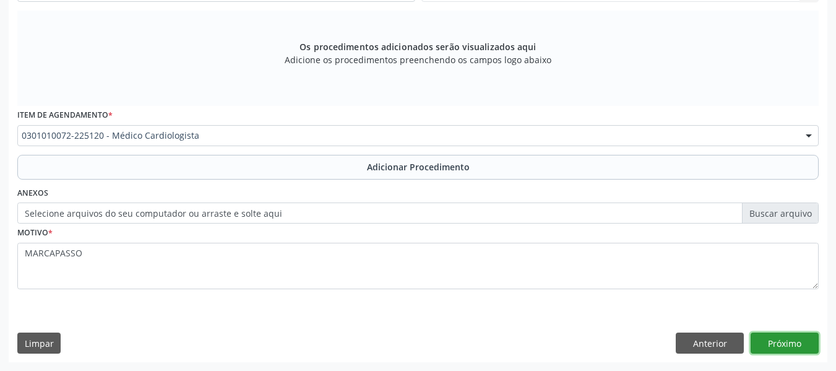
click at [776, 340] on button "Próximo" at bounding box center [784, 342] width 68 height 21
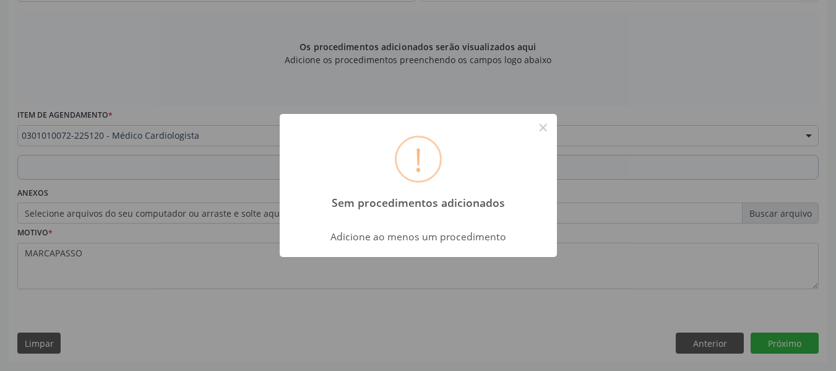
click at [634, 215] on div "! Sem procedimentos adicionados × Adicione ao menos um procedimento OK Cancel" at bounding box center [418, 185] width 836 height 371
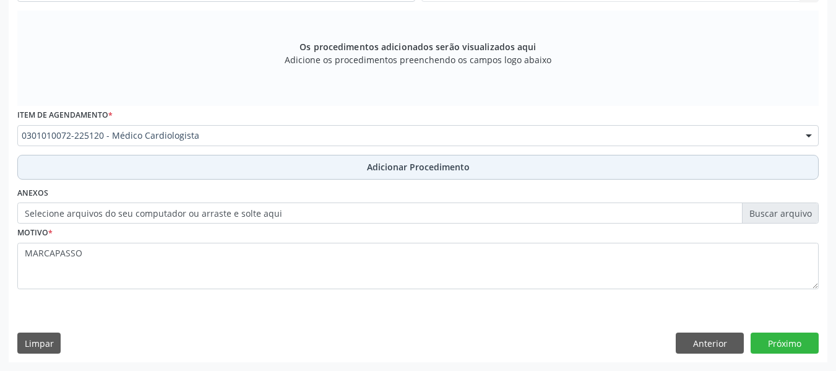
click at [410, 164] on span "Adicionar Procedimento" at bounding box center [418, 166] width 103 height 13
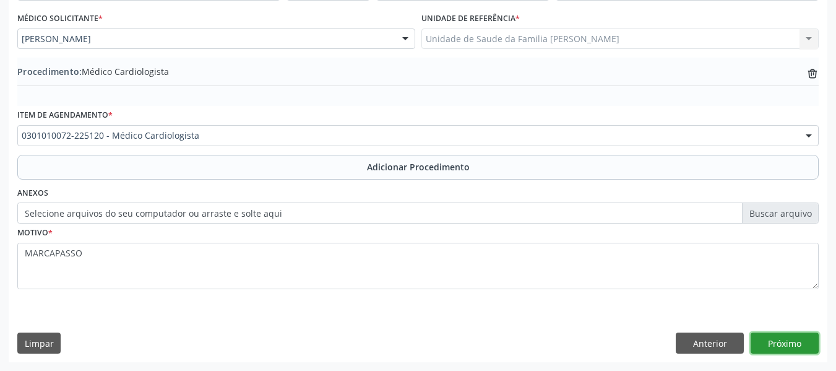
click at [776, 343] on button "Próximo" at bounding box center [784, 342] width 68 height 21
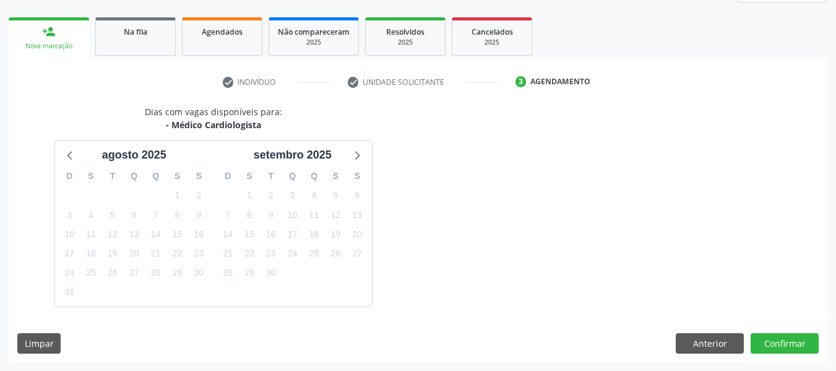
scroll to position [221, 0]
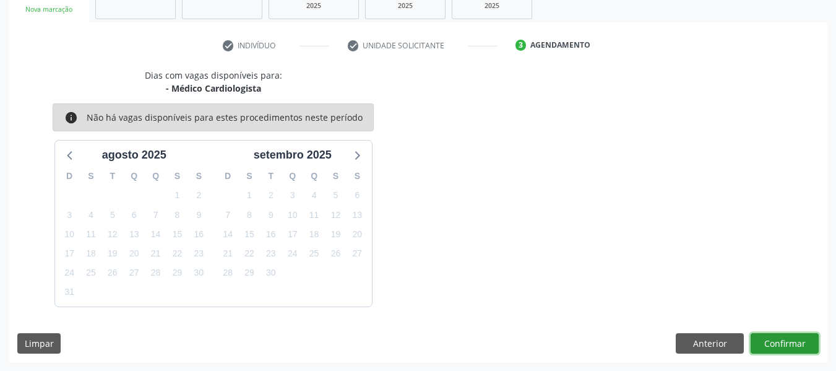
click at [776, 343] on button "Confirmar" at bounding box center [784, 343] width 68 height 21
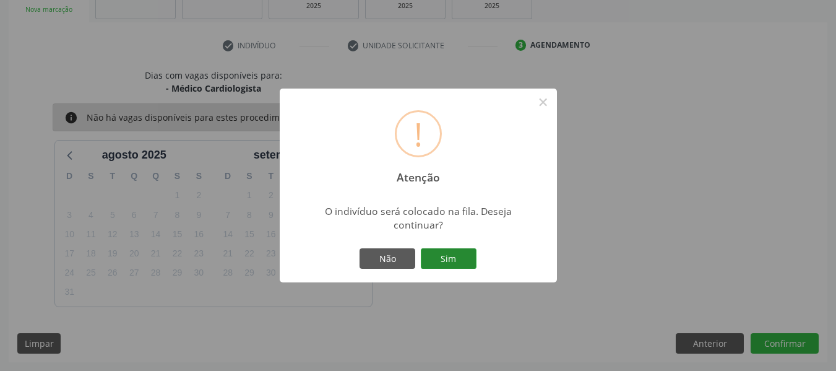
click at [455, 262] on button "Sim" at bounding box center [449, 258] width 56 height 21
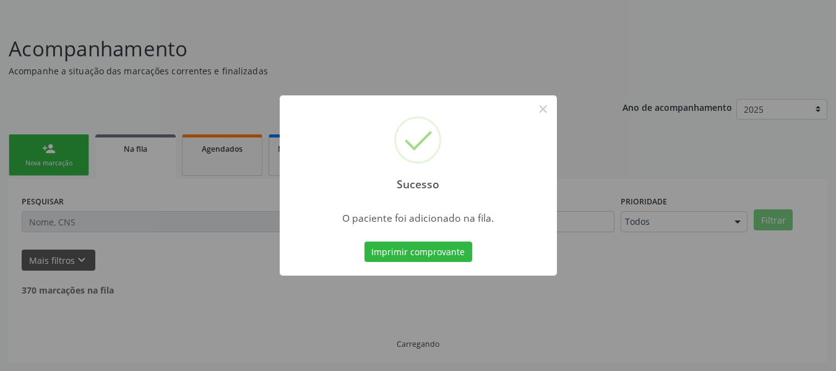
scroll to position [55, 0]
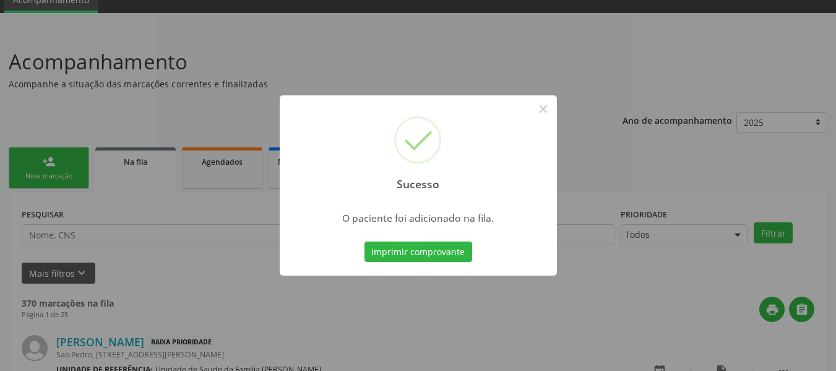
click at [35, 152] on div "Sucesso × O paciente foi adicionado na fila. Imprimir comprovante Cancel" at bounding box center [418, 185] width 836 height 371
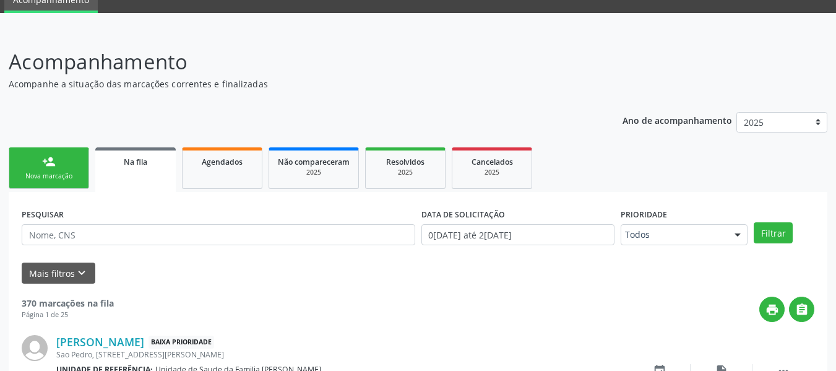
click at [40, 166] on link "person_add Nova marcação" at bounding box center [49, 167] width 80 height 41
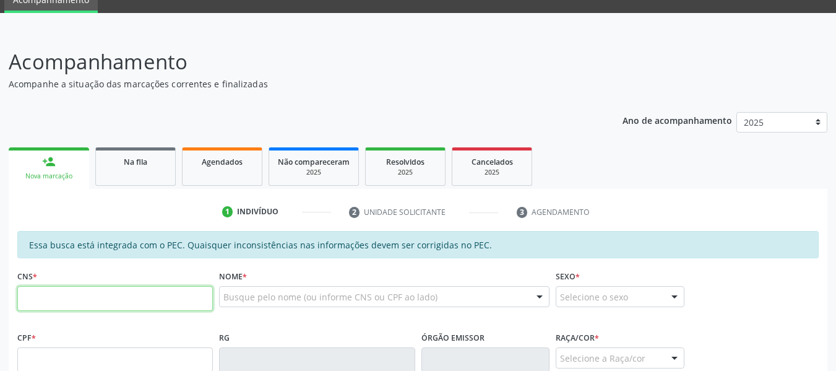
click at [64, 300] on input "text" at bounding box center [115, 298] width 196 height 25
type input "707 6052 8747 1994"
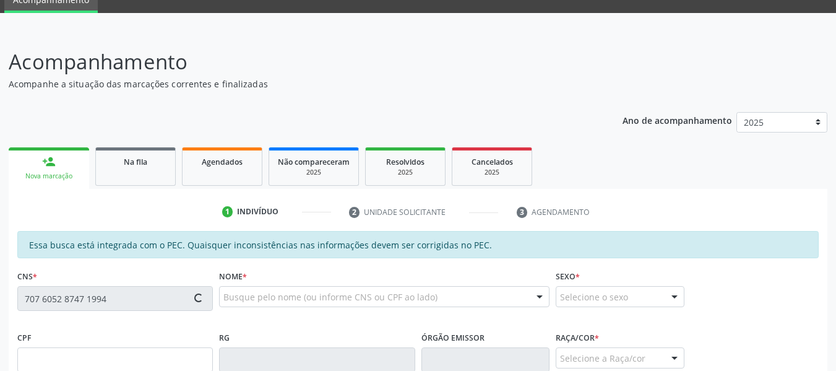
type input "287.343.604-25"
type input "0[DATE]"
type input "[PERSON_NAME]"
type input "[PHONE_NUMBER]"
type input "S/N"
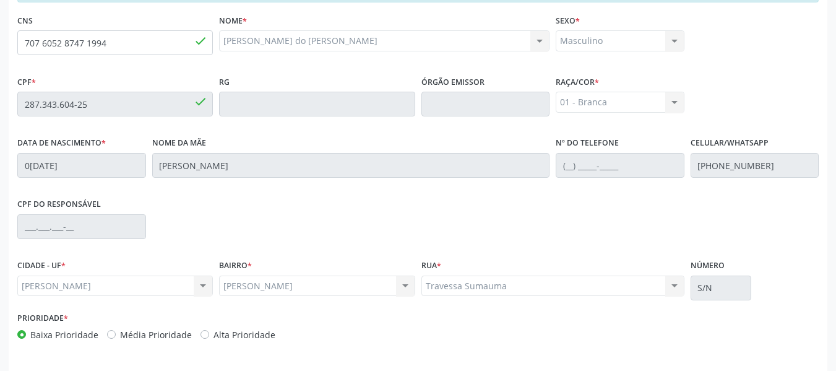
scroll to position [353, 0]
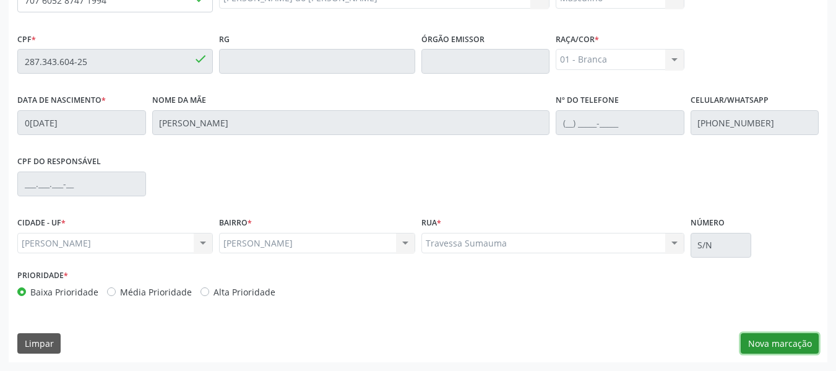
click at [780, 340] on button "Nova marcação" at bounding box center [780, 343] width 78 height 21
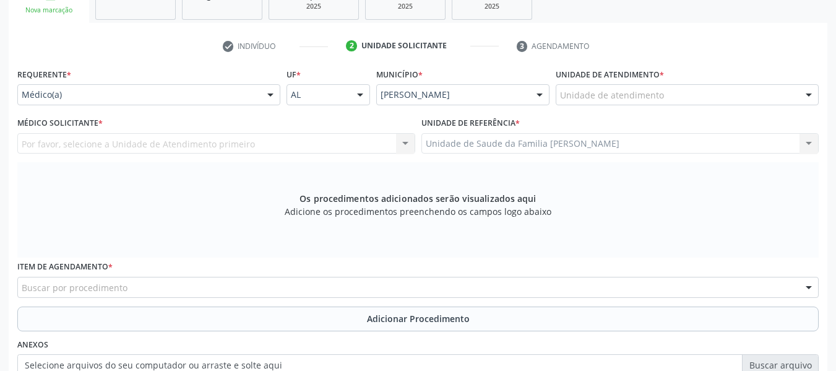
scroll to position [213, 0]
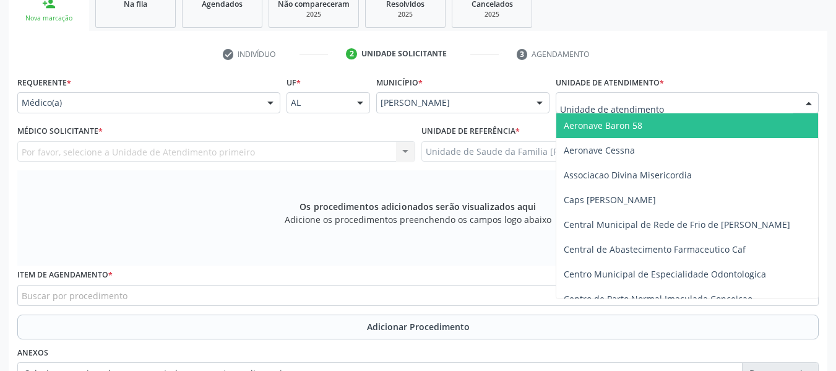
click at [808, 100] on div at bounding box center [808, 103] width 19 height 21
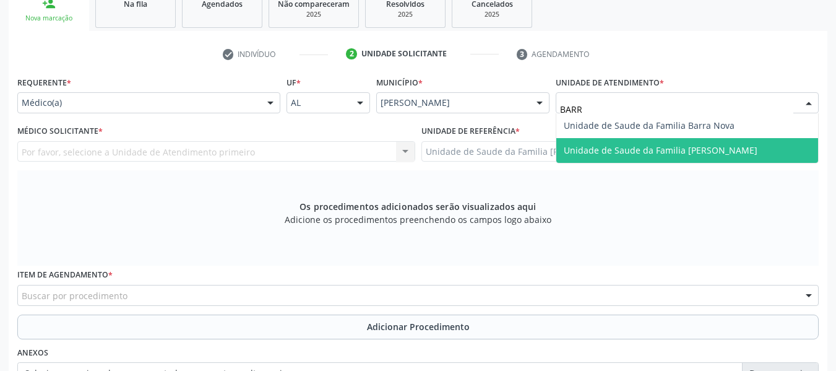
type input "BARRO"
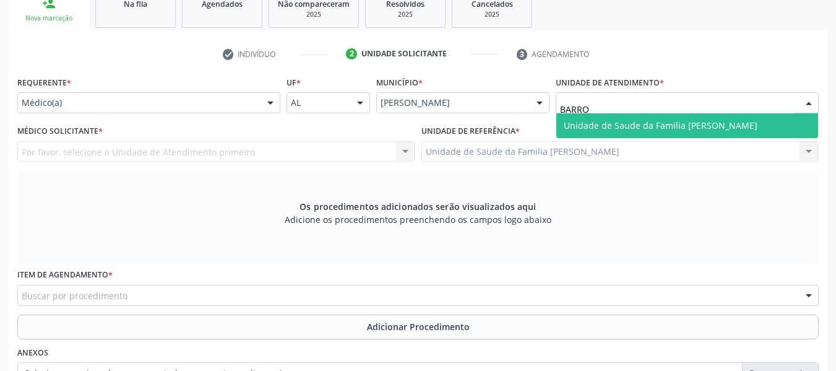
click at [656, 127] on span "Unidade de Saude da Familia [PERSON_NAME]" at bounding box center [661, 125] width 194 height 12
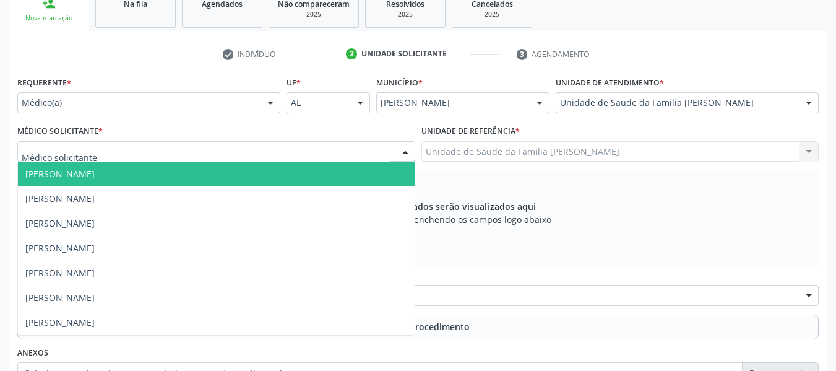
click at [403, 152] on div at bounding box center [405, 152] width 19 height 21
click at [95, 172] on span "[PERSON_NAME]" at bounding box center [59, 174] width 69 height 12
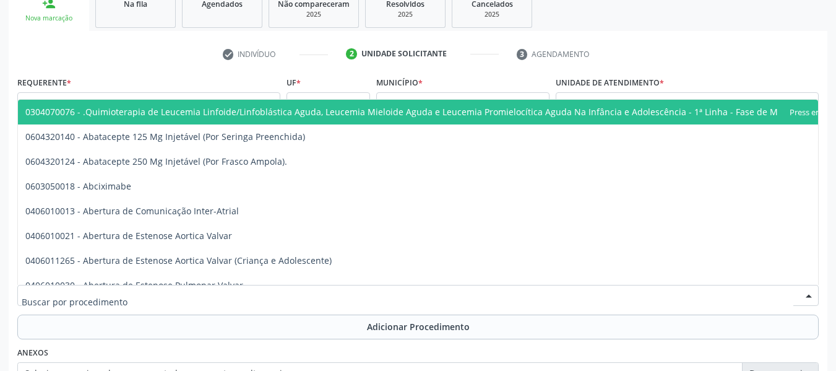
click at [69, 295] on input "text" at bounding box center [408, 301] width 772 height 25
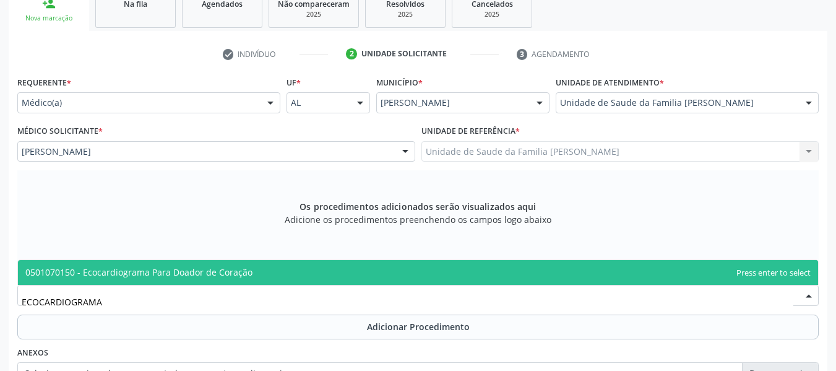
click at [116, 295] on input "ECOCARDIOGRAMA" at bounding box center [408, 301] width 772 height 25
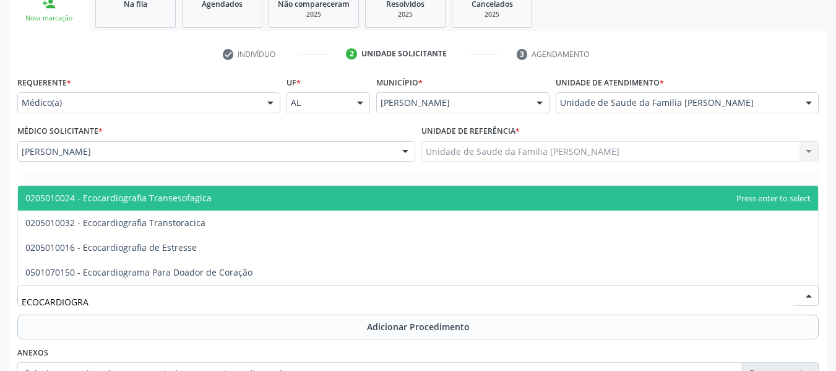
type input "ECOCARDIOGR"
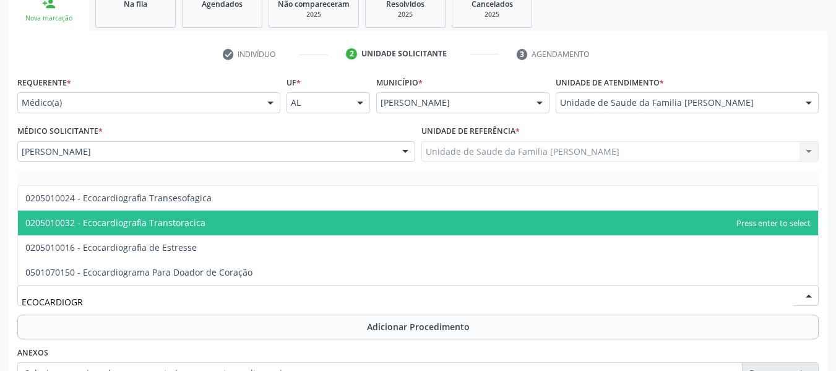
click at [157, 217] on span "0205010032 - Ecocardiografia Transtoracica" at bounding box center [115, 223] width 180 height 12
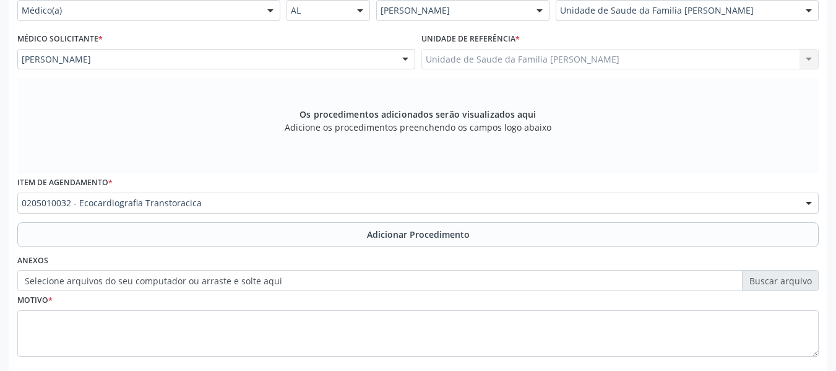
scroll to position [312, 0]
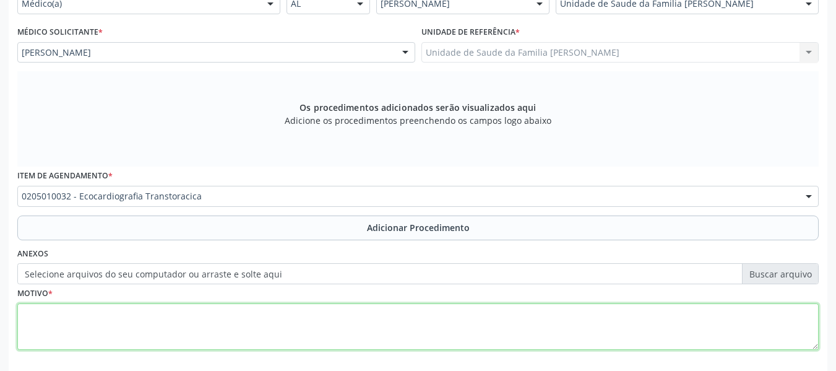
click at [59, 330] on textarea at bounding box center [417, 326] width 801 height 47
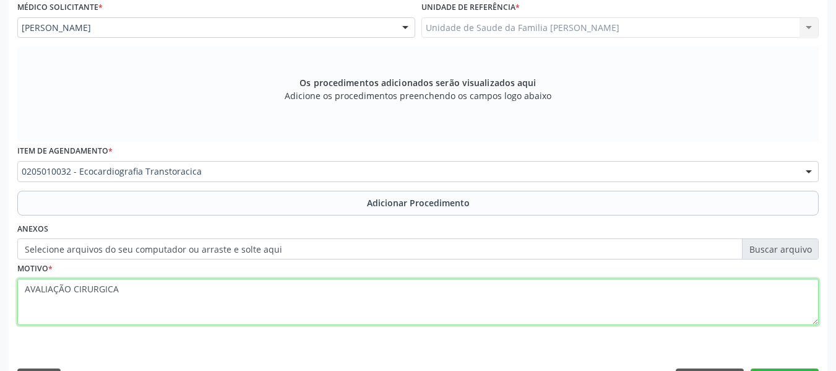
scroll to position [372, 0]
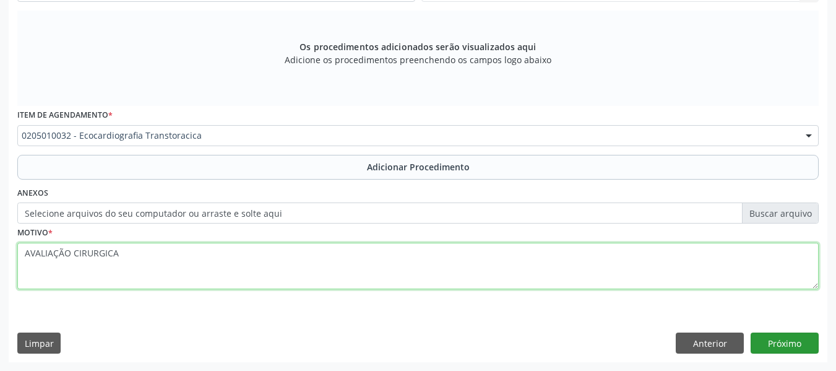
type textarea "AVALIAÇÃO CIRURGICA"
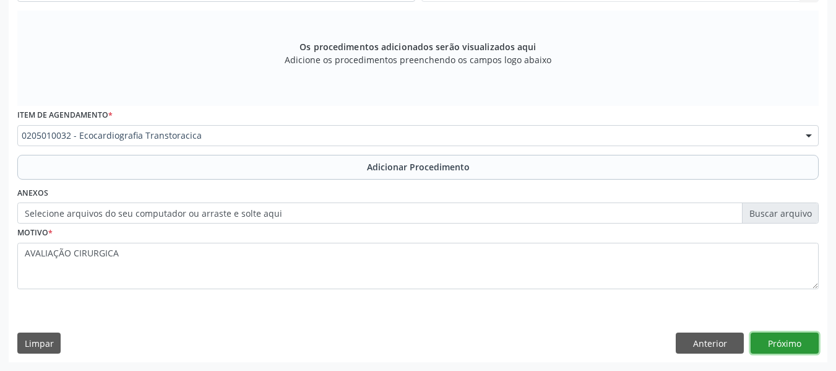
click at [786, 337] on button "Próximo" at bounding box center [784, 342] width 68 height 21
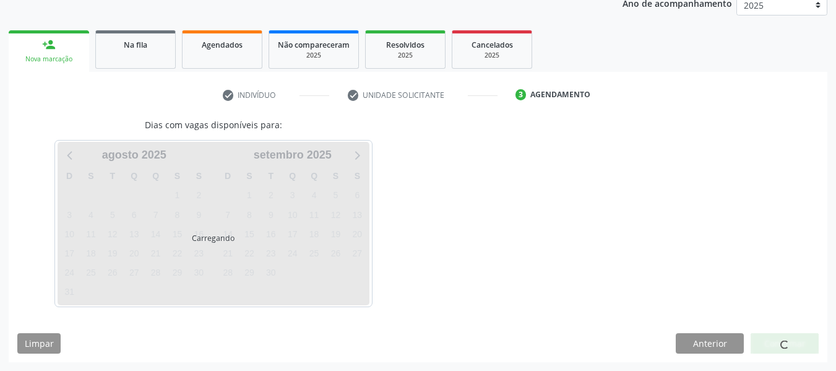
click at [786, 337] on div at bounding box center [784, 343] width 9 height 13
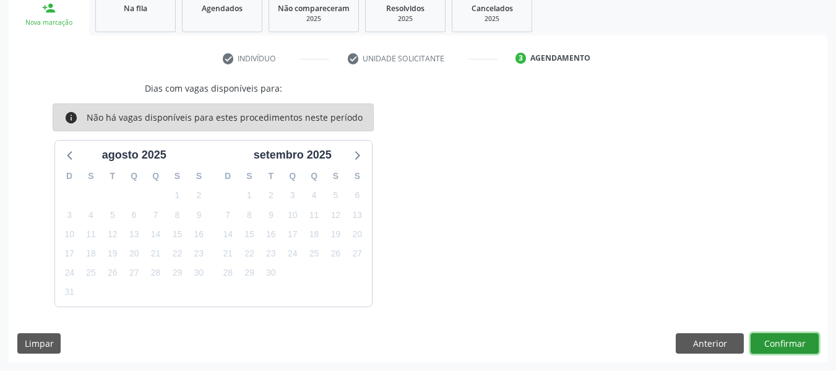
click at [786, 337] on button "Confirmar" at bounding box center [784, 343] width 68 height 21
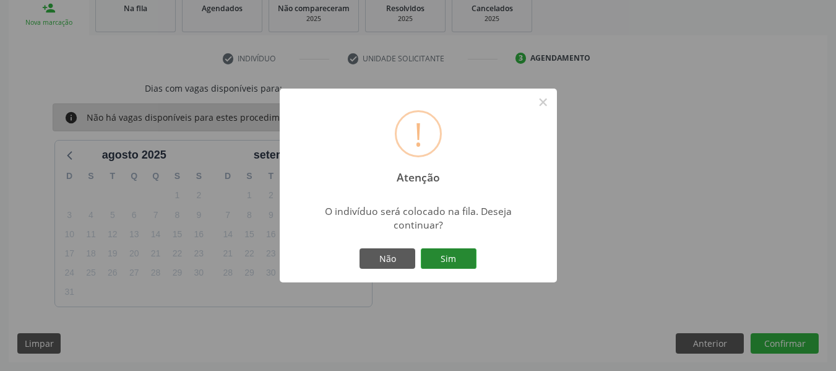
click at [455, 257] on button "Sim" at bounding box center [449, 258] width 56 height 21
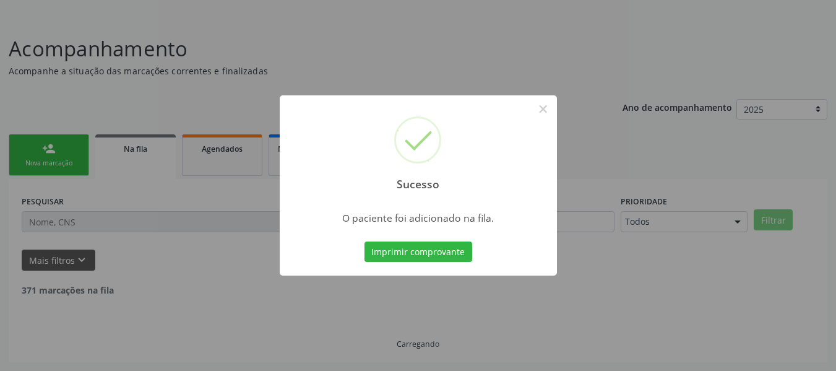
scroll to position [55, 0]
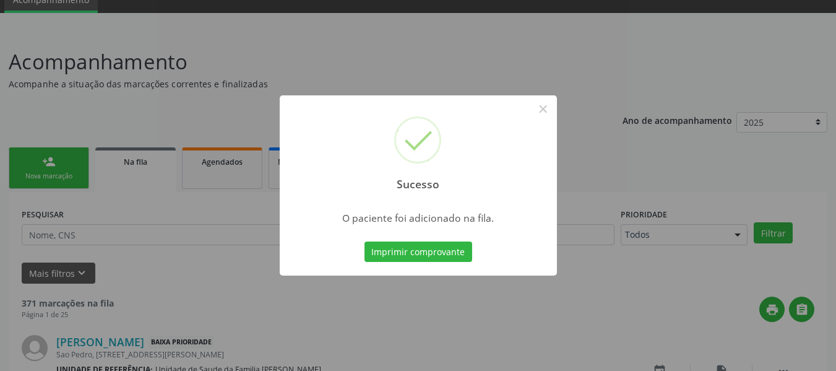
click at [35, 160] on div "Sucesso × O paciente foi adicionado na fila. Imprimir comprovante Cancel" at bounding box center [418, 185] width 836 height 371
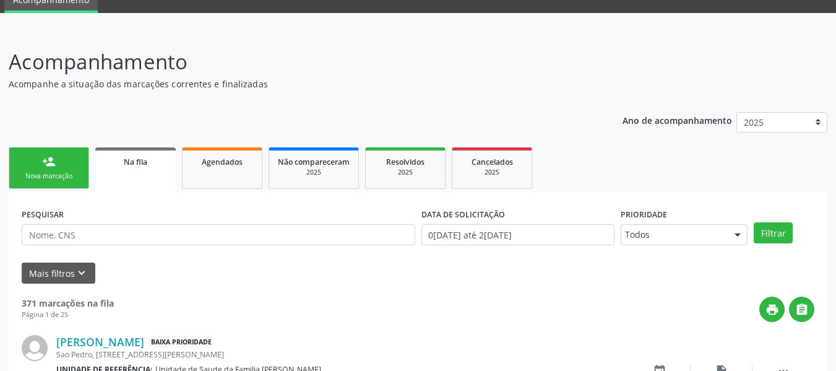
click at [35, 160] on link "person_add Nova marcação" at bounding box center [49, 167] width 80 height 41
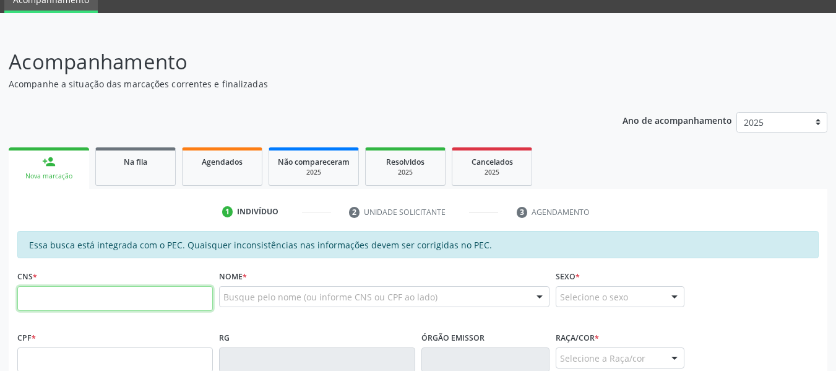
click at [53, 303] on input "text" at bounding box center [115, 298] width 196 height 25
type input "702 3031 4066 2716"
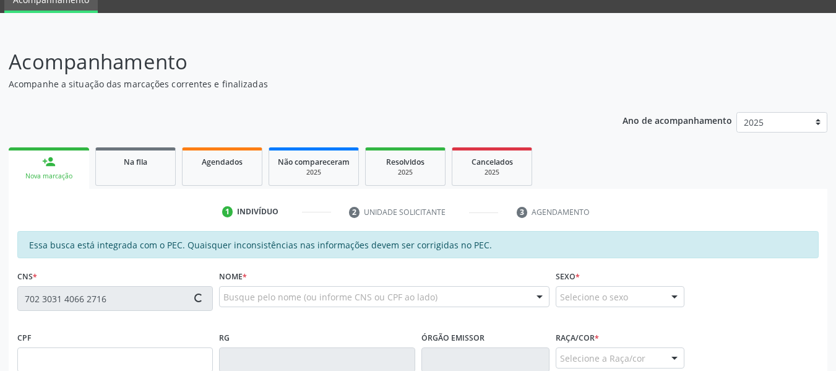
type input "103.118.474-04"
type input "0[DATE]"
type input "[PERSON_NAME]"
type input "[PHONE_NUMBER]"
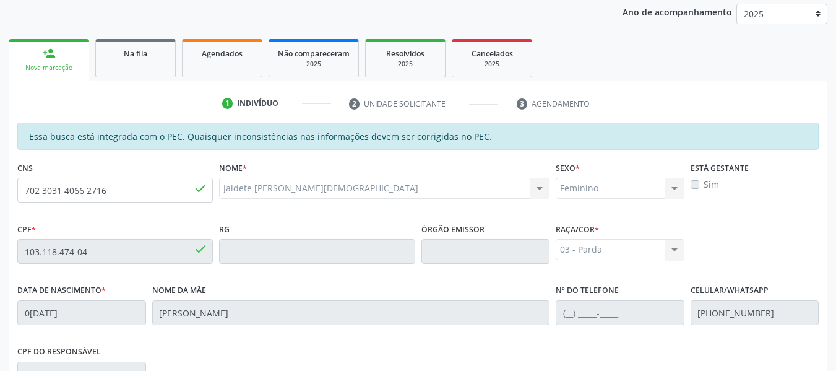
scroll to position [114, 0]
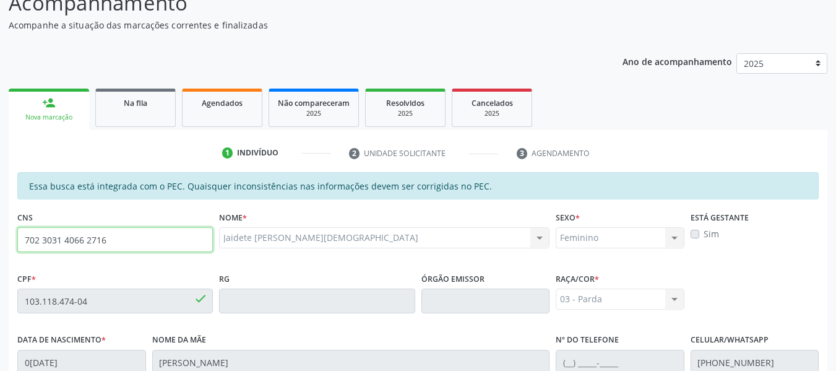
click at [124, 241] on input "702 3031 4066 2716" at bounding box center [115, 239] width 196 height 25
type input "7"
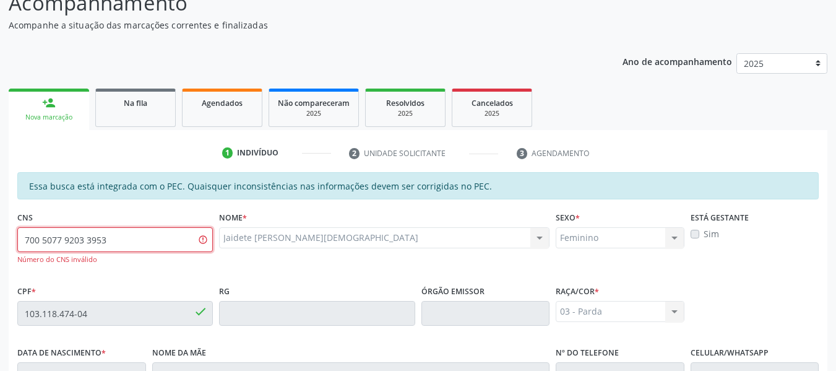
type input "700 5077 9203 3953"
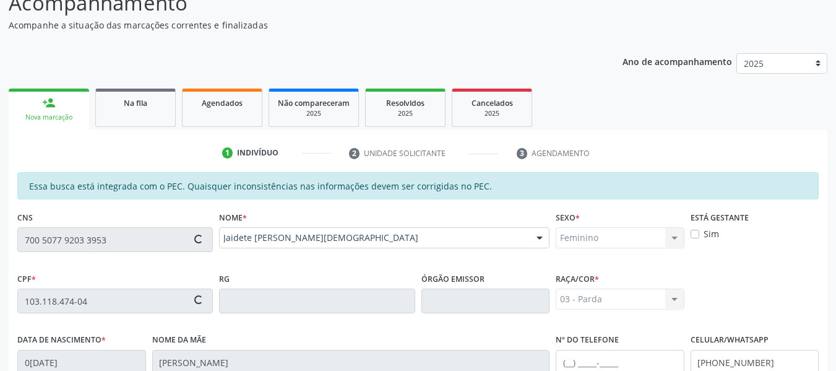
type input "788.142.274-20"
type input "0[DATE]"
type input "[PHONE_NUMBER]"
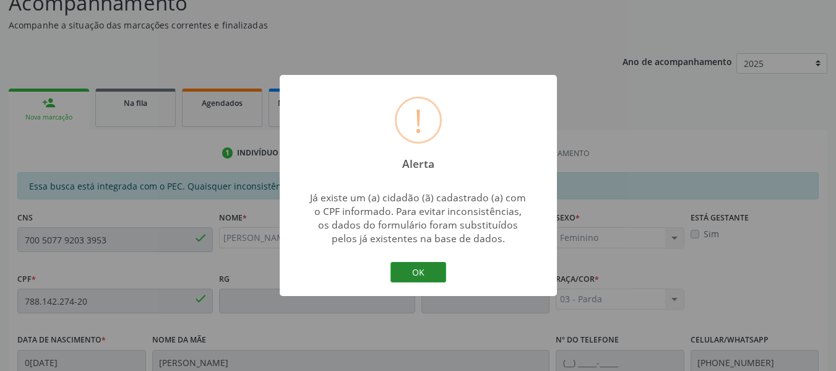
click at [421, 277] on button "OK" at bounding box center [418, 272] width 56 height 21
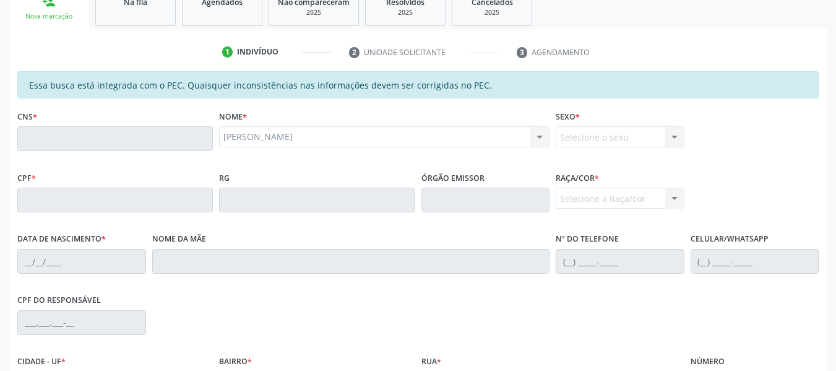
scroll to position [256, 0]
